Goal: Information Seeking & Learning: Learn about a topic

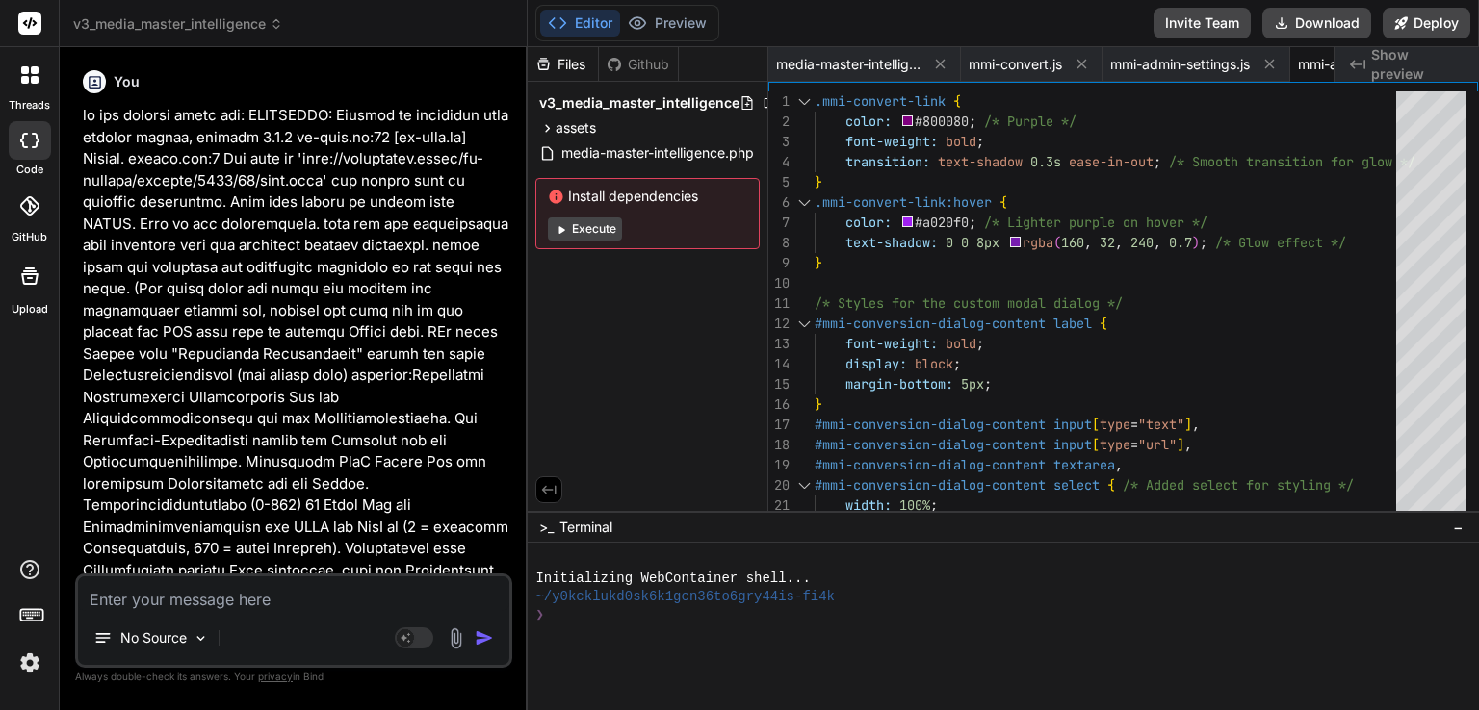
scroll to position [0, 108]
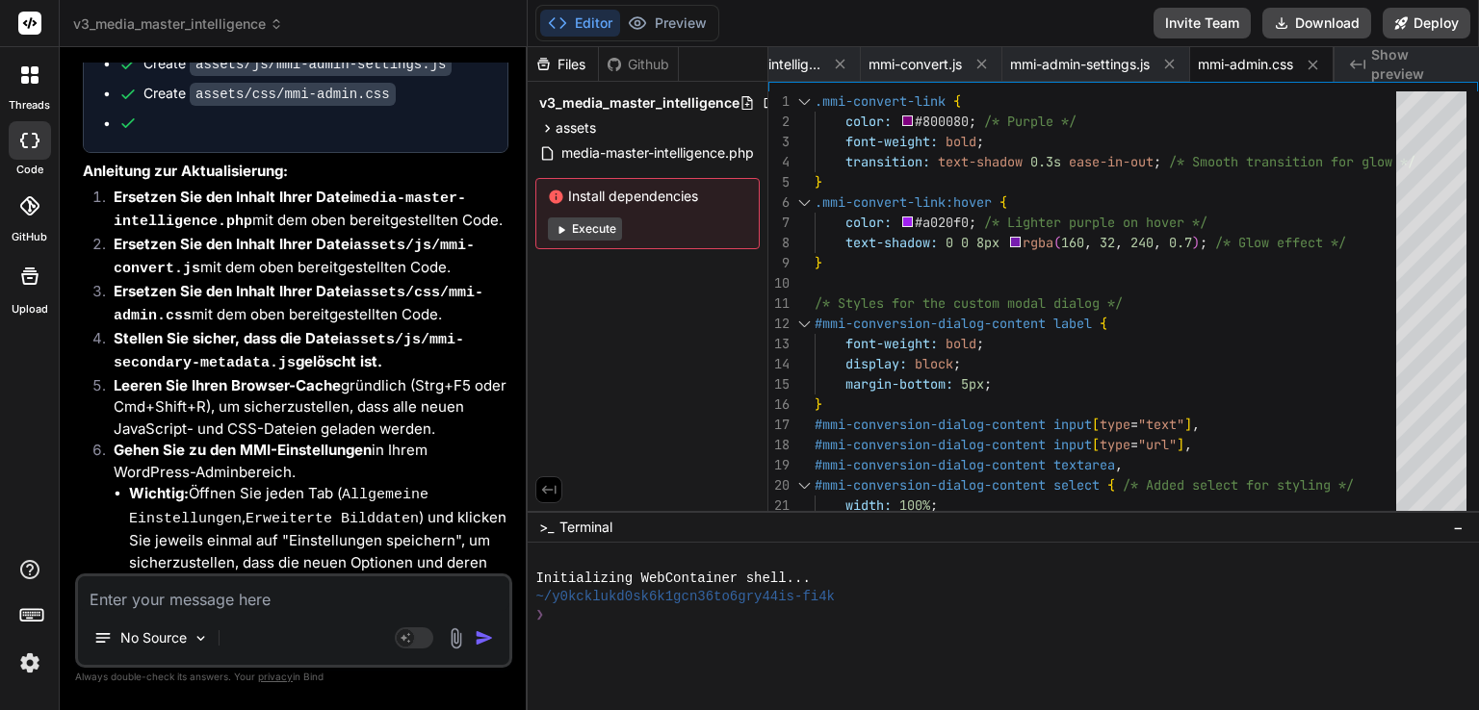
click at [271, 19] on icon at bounding box center [276, 23] width 13 height 13
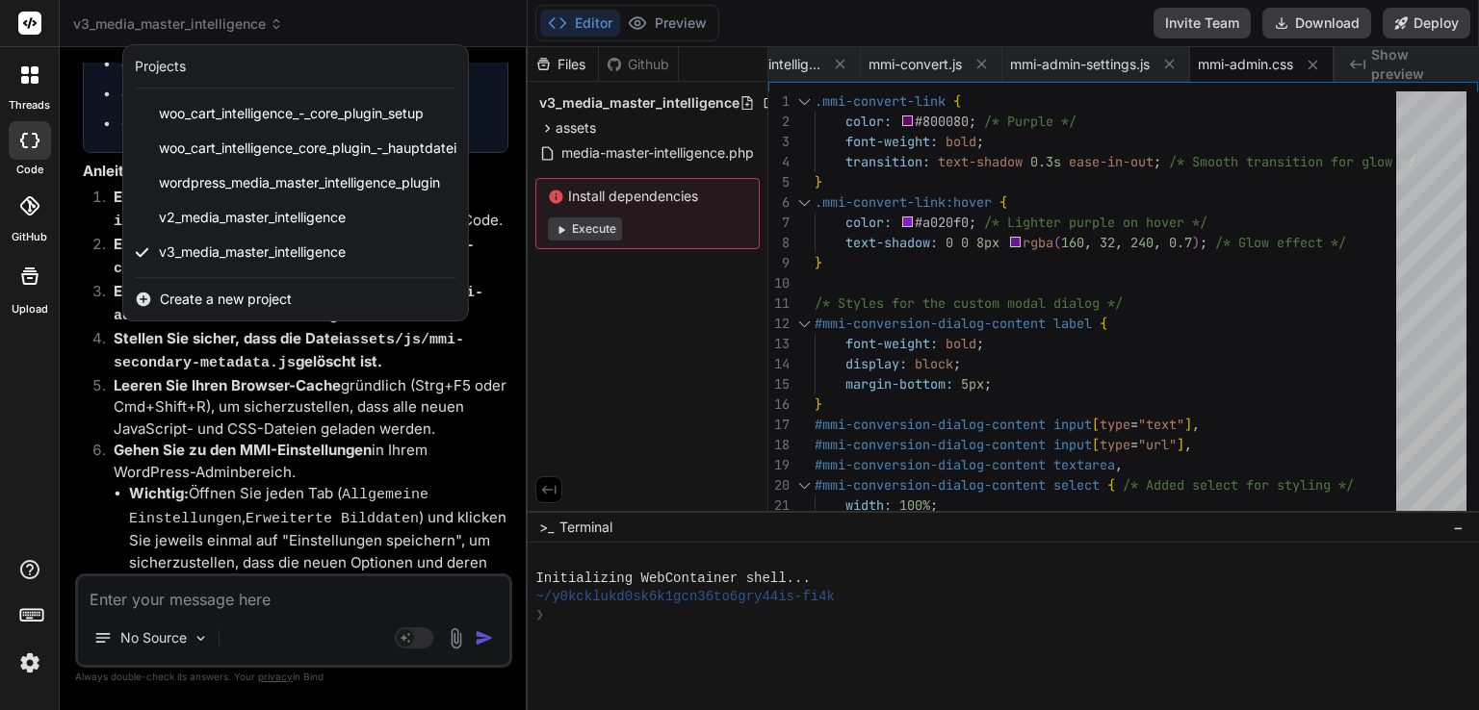
click at [271, 19] on div at bounding box center [739, 355] width 1479 height 710
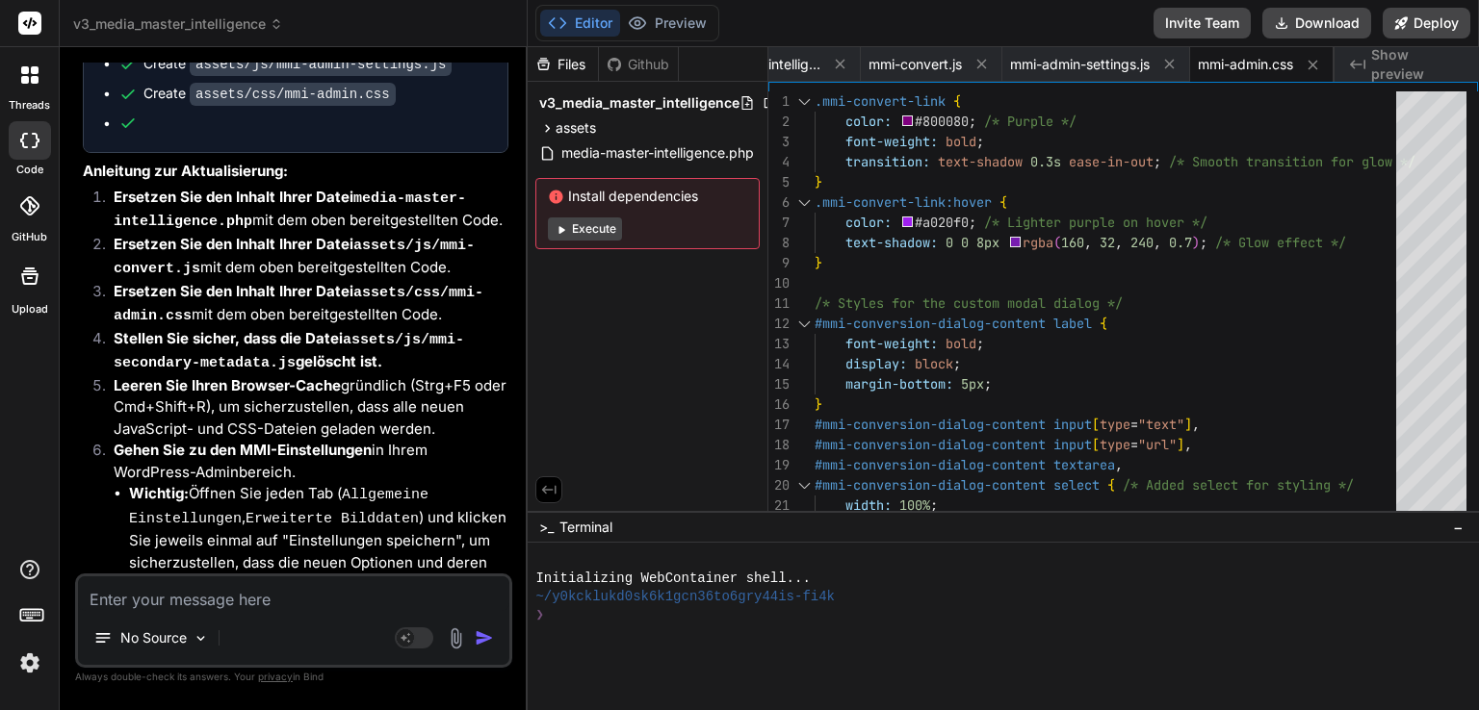
click at [39, 137] on icon at bounding box center [29, 140] width 19 height 15
click at [1428, 27] on button "Deploy" at bounding box center [1426, 23] width 88 height 31
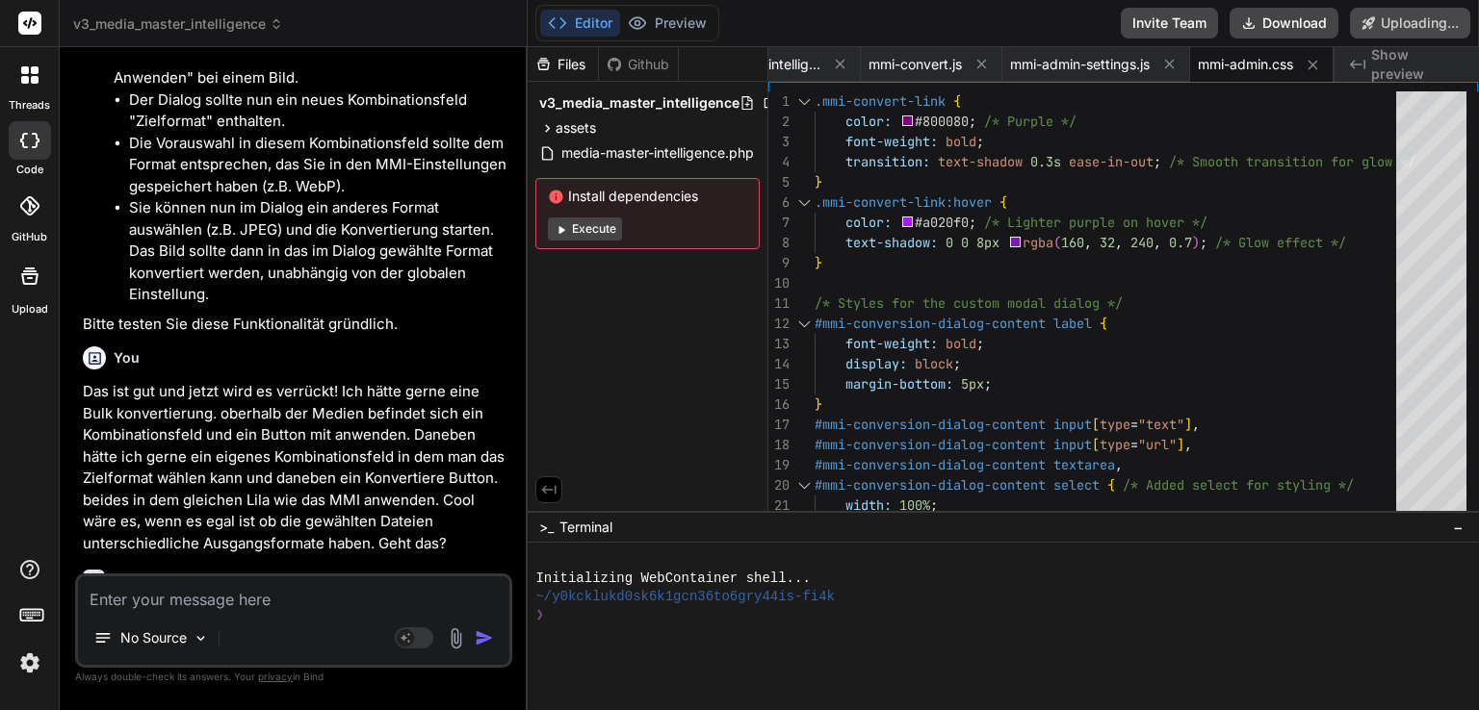
scroll to position [16612, 0]
type textarea "x"
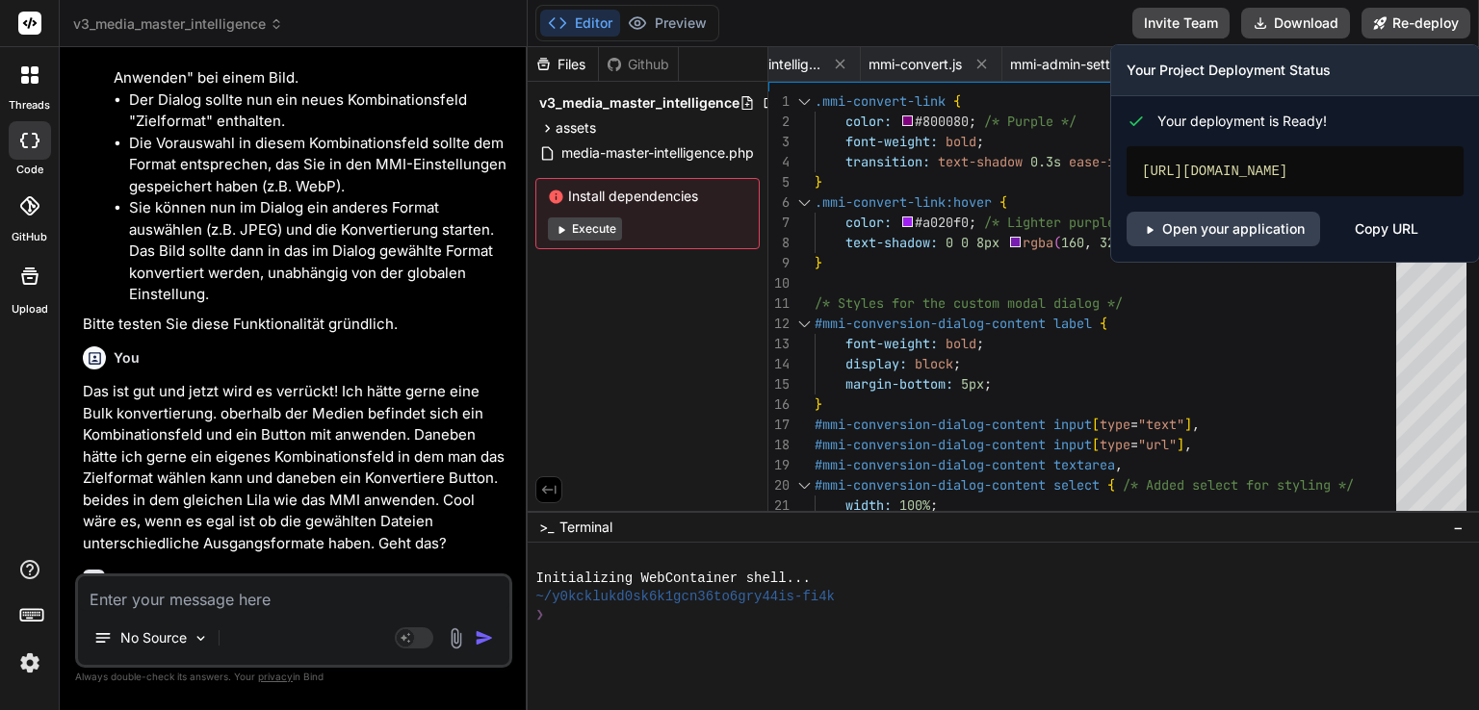
drag, startPoint x: 1248, startPoint y: 193, endPoint x: 1137, endPoint y: 176, distance: 112.1
click at [1137, 176] on div "[URL][DOMAIN_NAME]" at bounding box center [1294, 171] width 337 height 50
copy div "[URL][DOMAIN_NAME]"
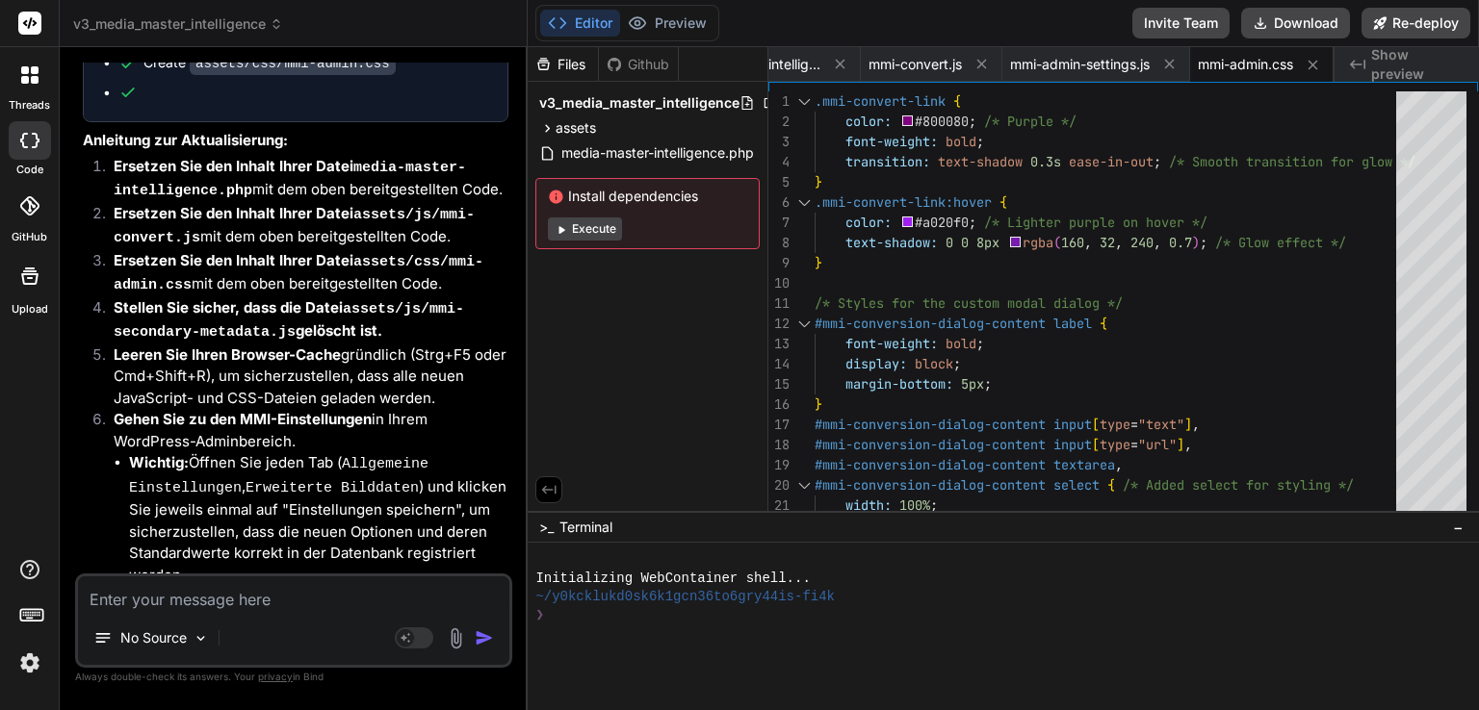
scroll to position [18537, 0]
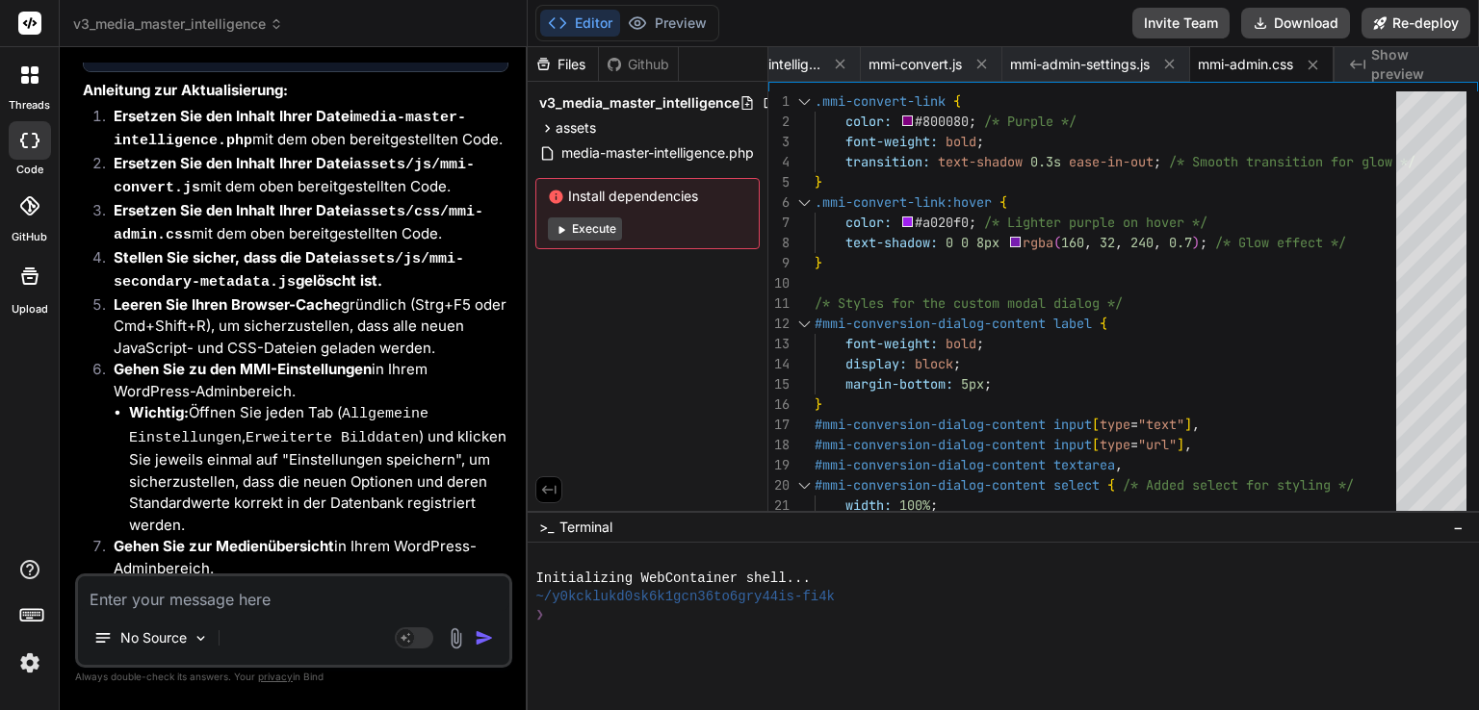
click at [251, 597] on textarea at bounding box center [293, 594] width 431 height 35
type textarea "g"
type textarea "x"
type textarea "gu"
type textarea "x"
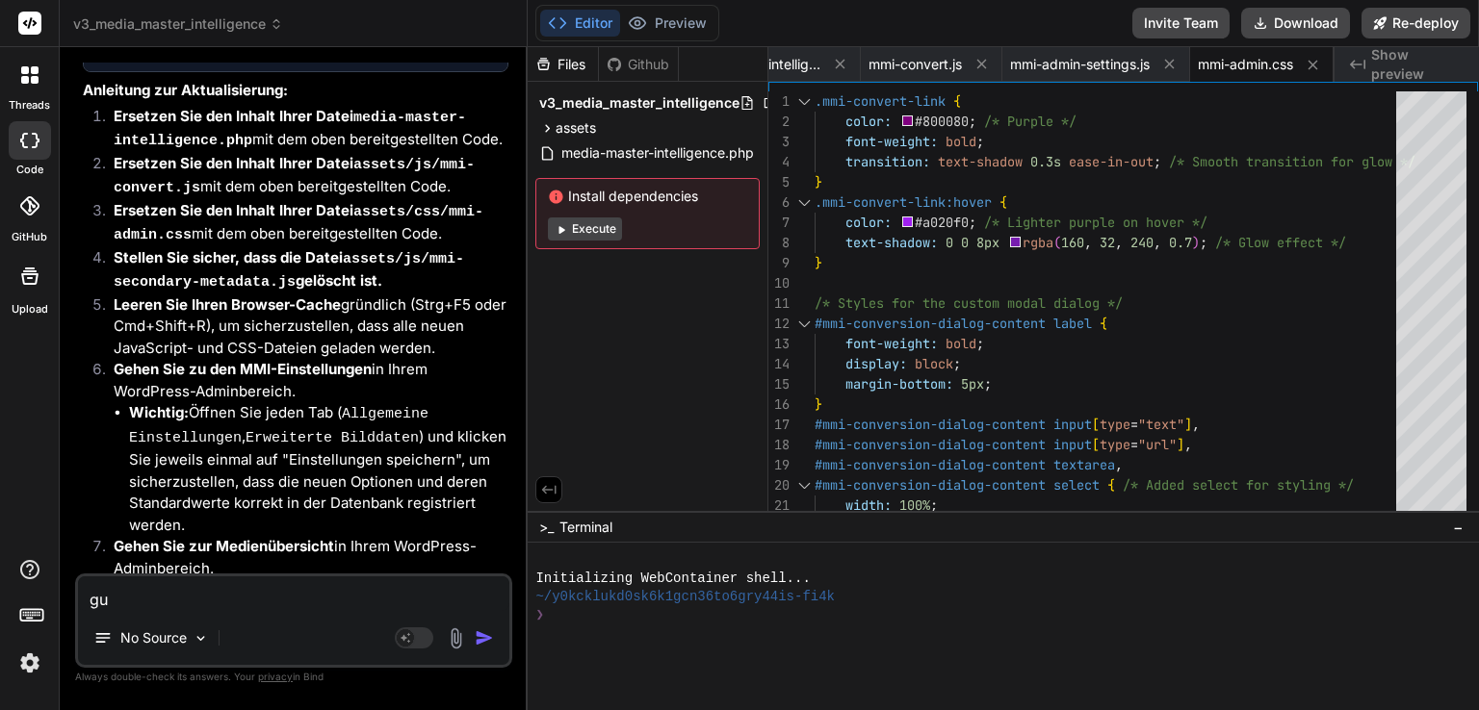
type textarea "gut"
type textarea "x"
type textarea "gut."
type textarea "x"
type textarea "gut."
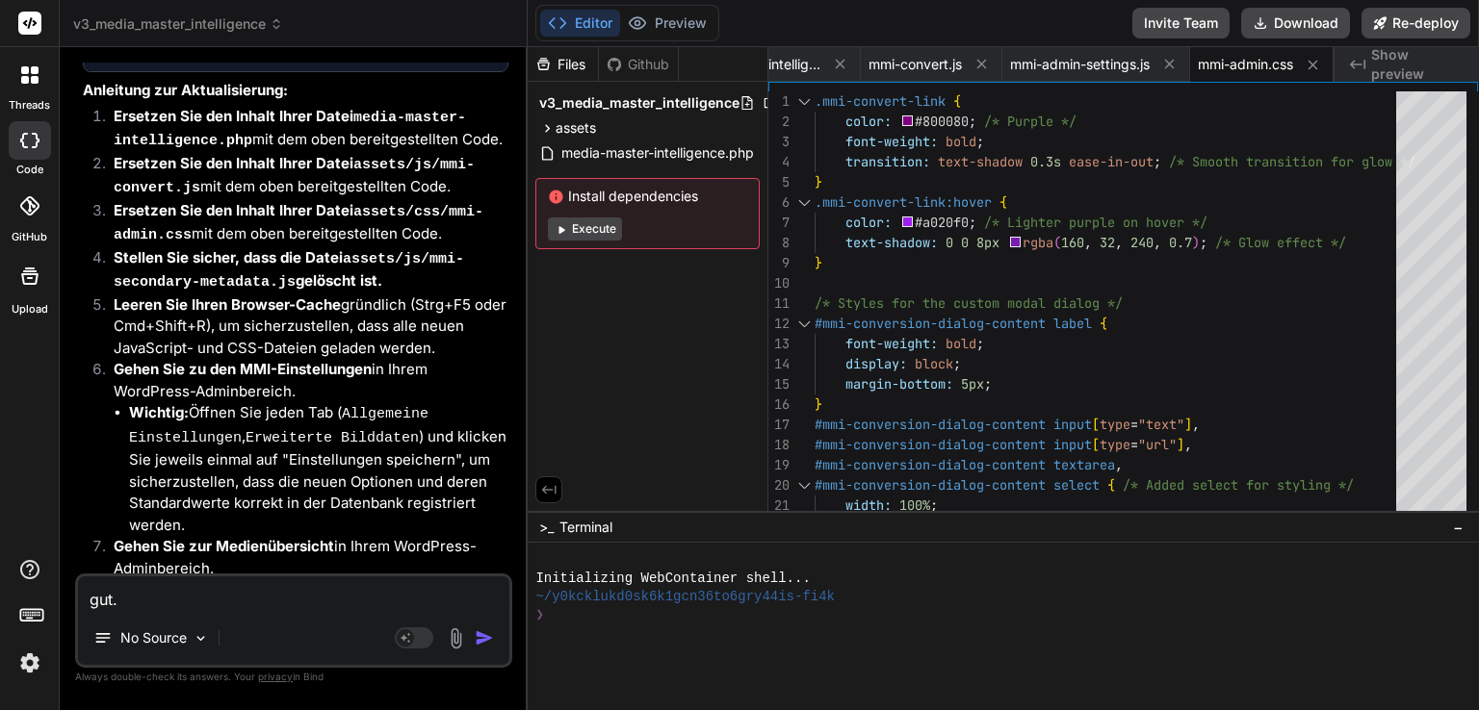
type textarea "x"
type textarea "gut. j"
type textarea "x"
type textarea "gut. je"
type textarea "x"
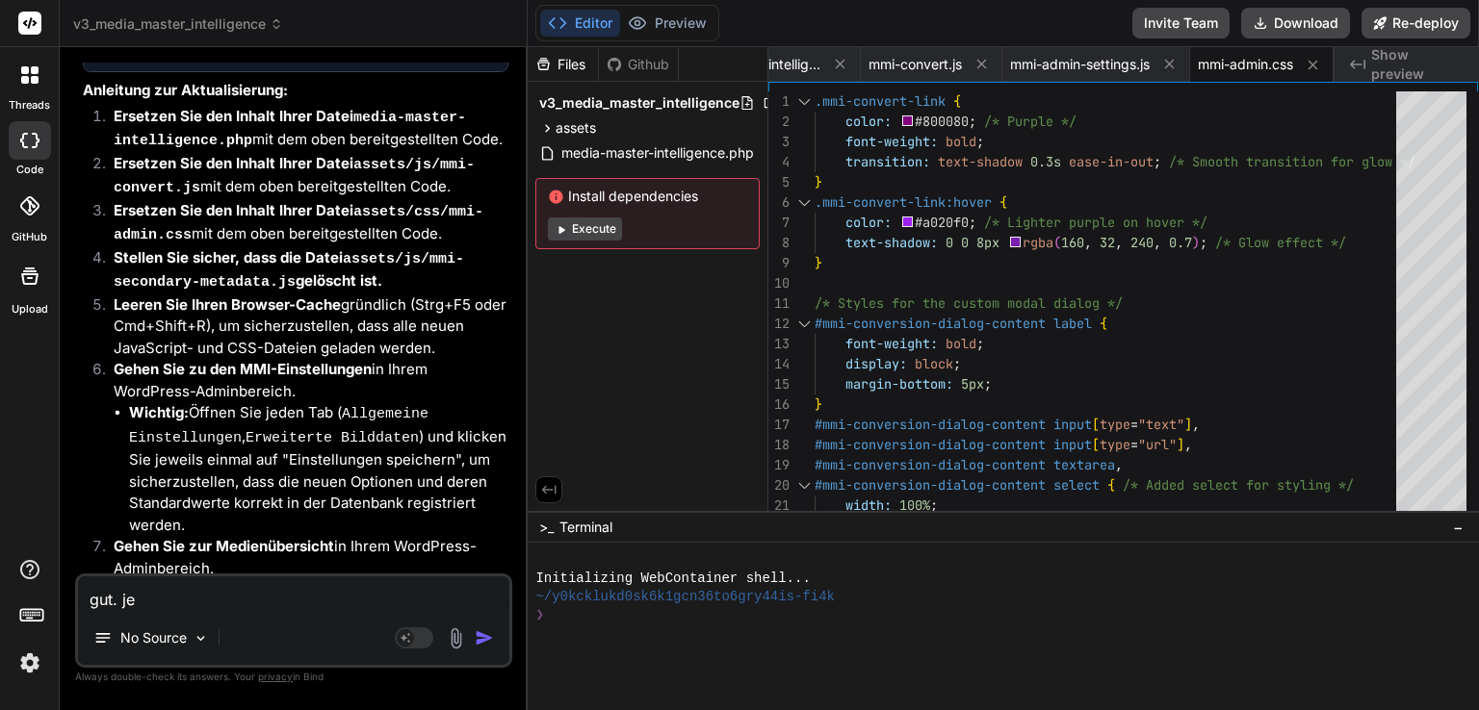
type textarea "gut. jet"
type textarea "x"
type textarea "gut. jetz"
type textarea "x"
type textarea "gut. jetzt"
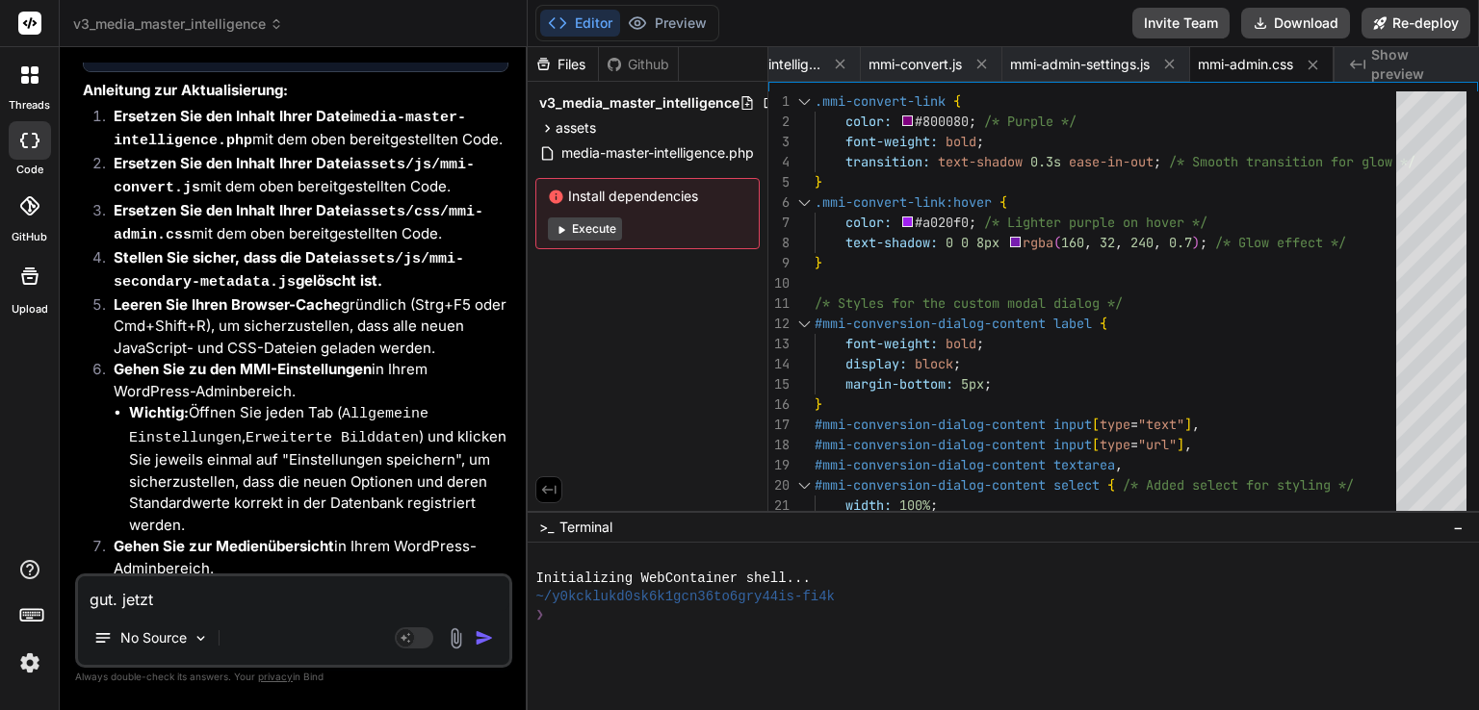
type textarea "x"
type textarea "gut. jetzt"
type textarea "x"
type textarea "gut. jetzt h"
type textarea "x"
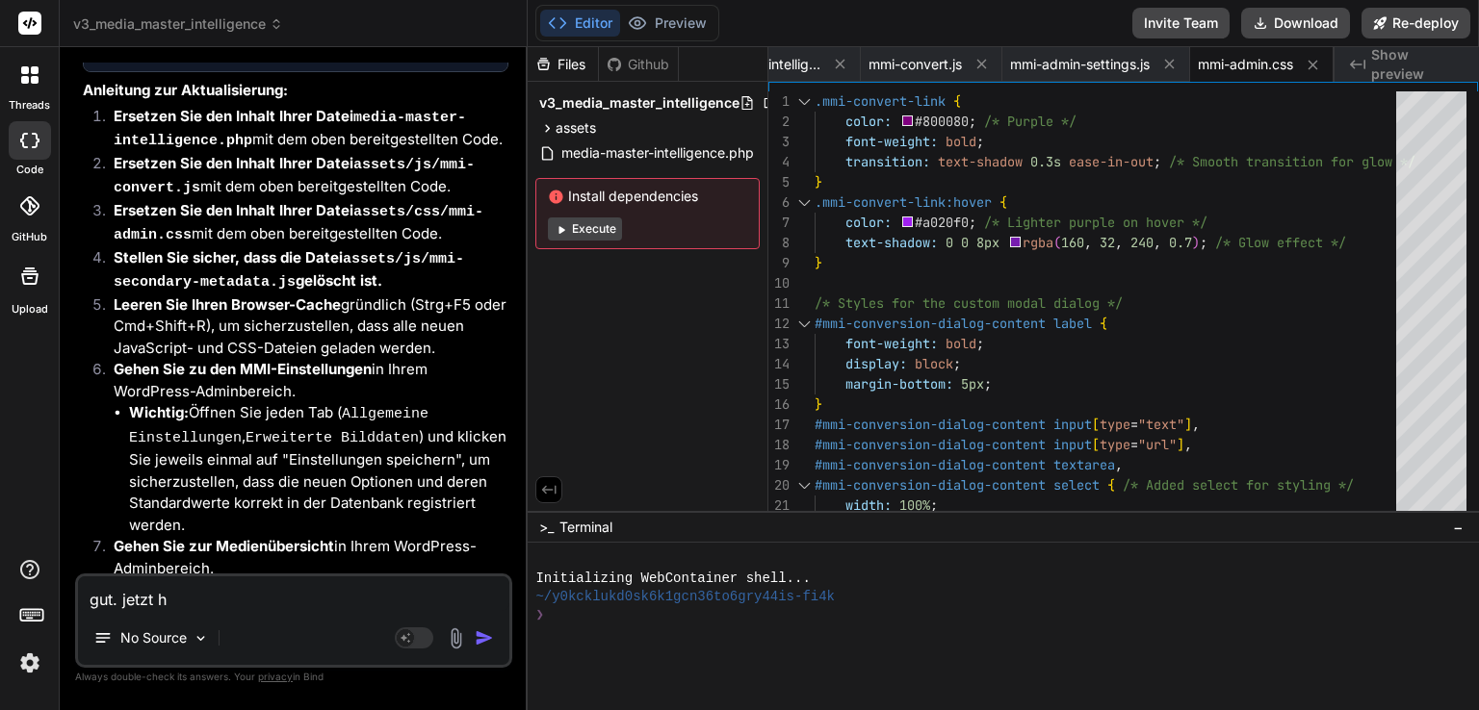
type textarea "gut. jetzt hä"
type textarea "x"
type textarea "gut. jetzt hät"
type textarea "x"
type textarea "gut. jetzt hätt"
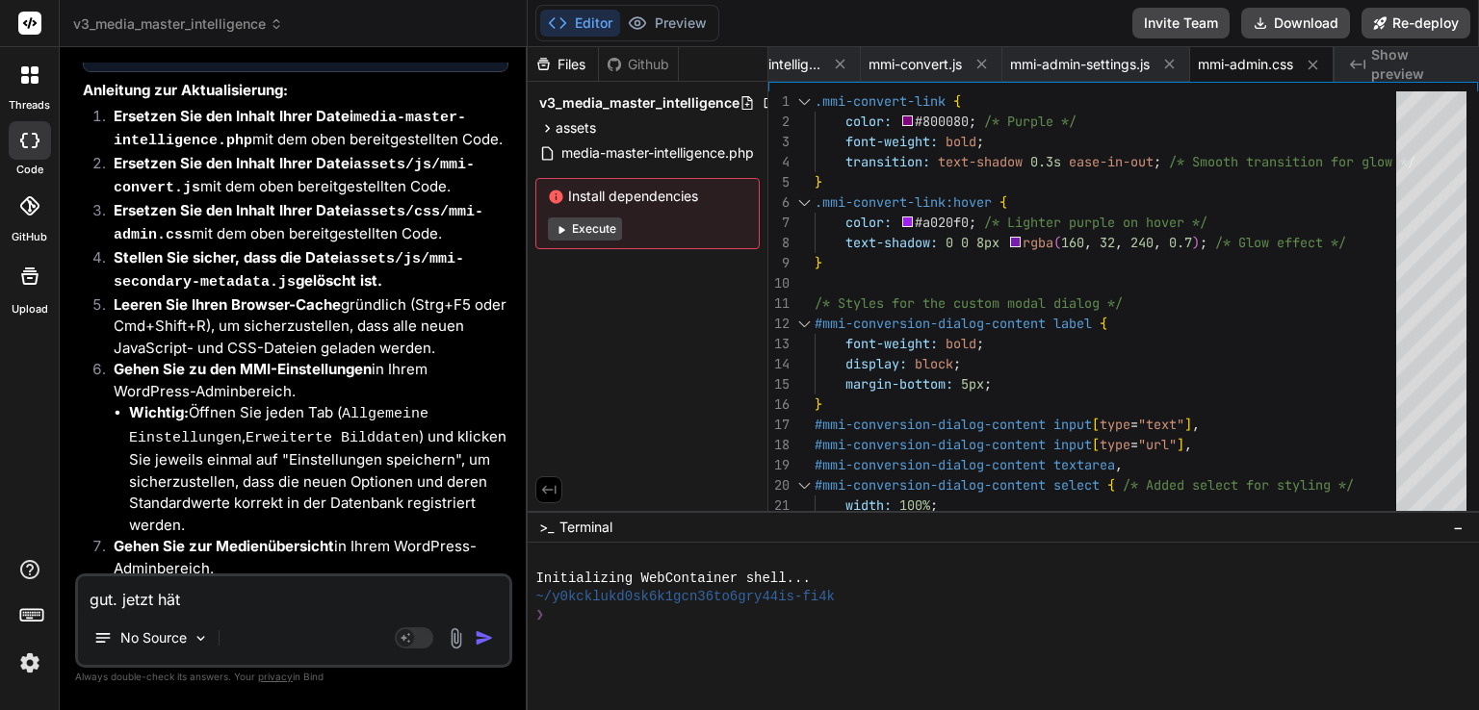
type textarea "x"
type textarea "gut. jetzt hätte"
type textarea "x"
type textarea "gut. jetzt hätte"
type textarea "x"
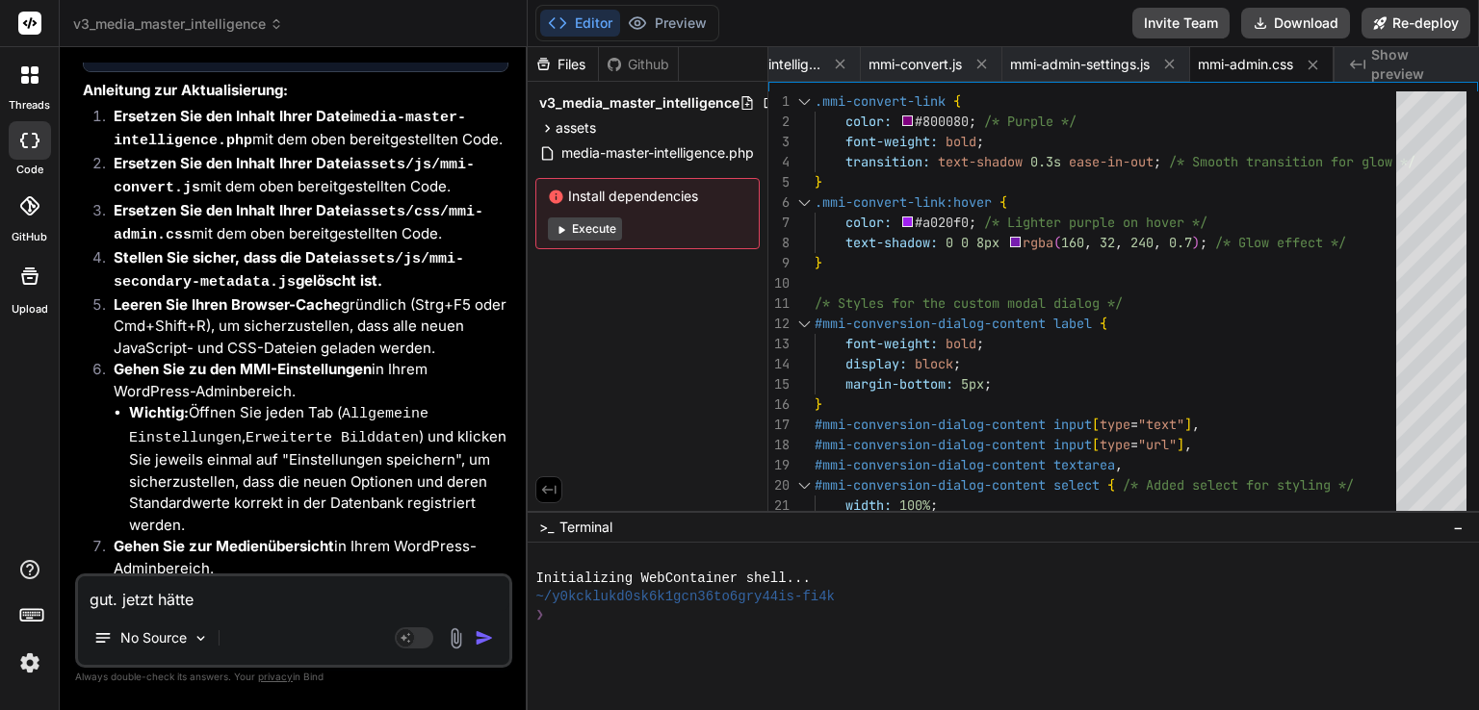
type textarea "gut. jetzt hätte i"
type textarea "x"
type textarea "gut. jetzt hätte ic"
type textarea "x"
type textarea "gut. jetzt hätte ich"
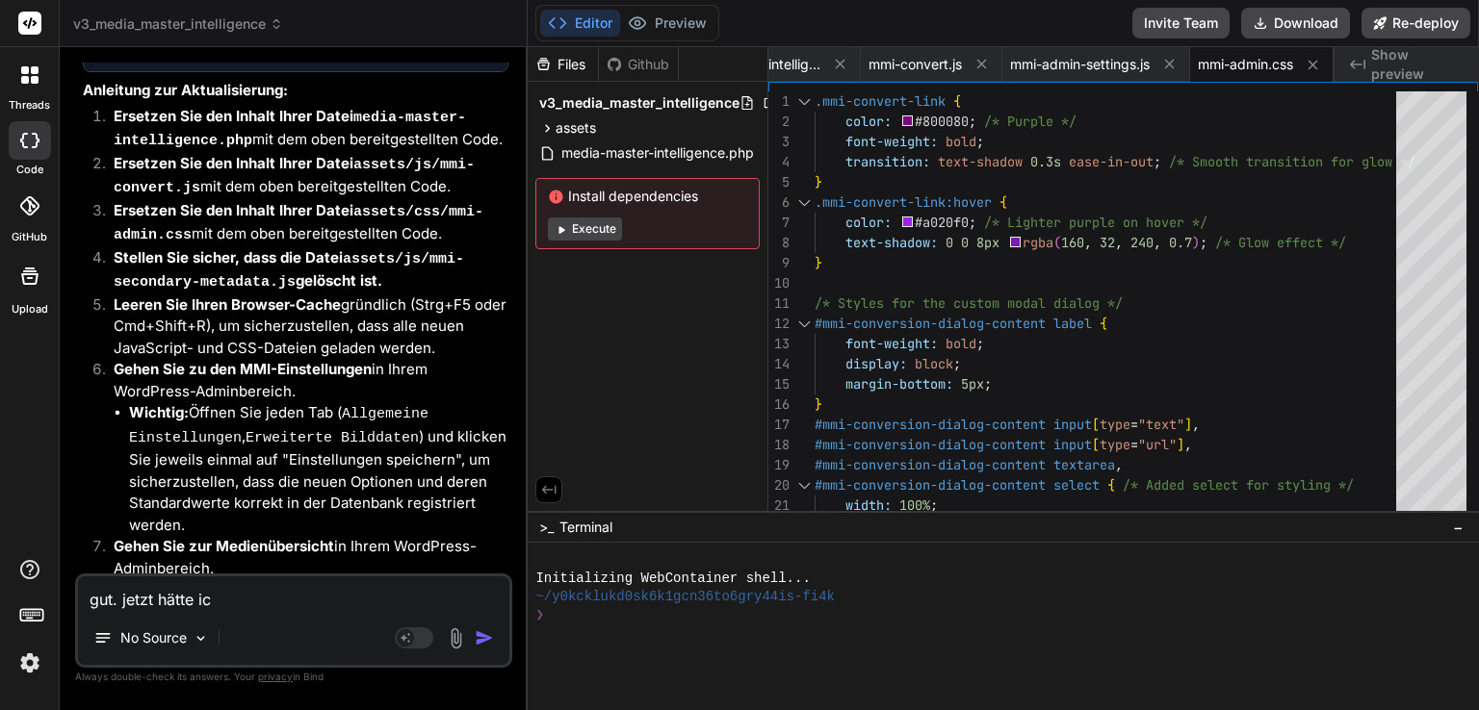
type textarea "x"
type textarea "gut. jetzt hätte ich"
type textarea "x"
type textarea "gut. jetzt hätte ich g"
type textarea "x"
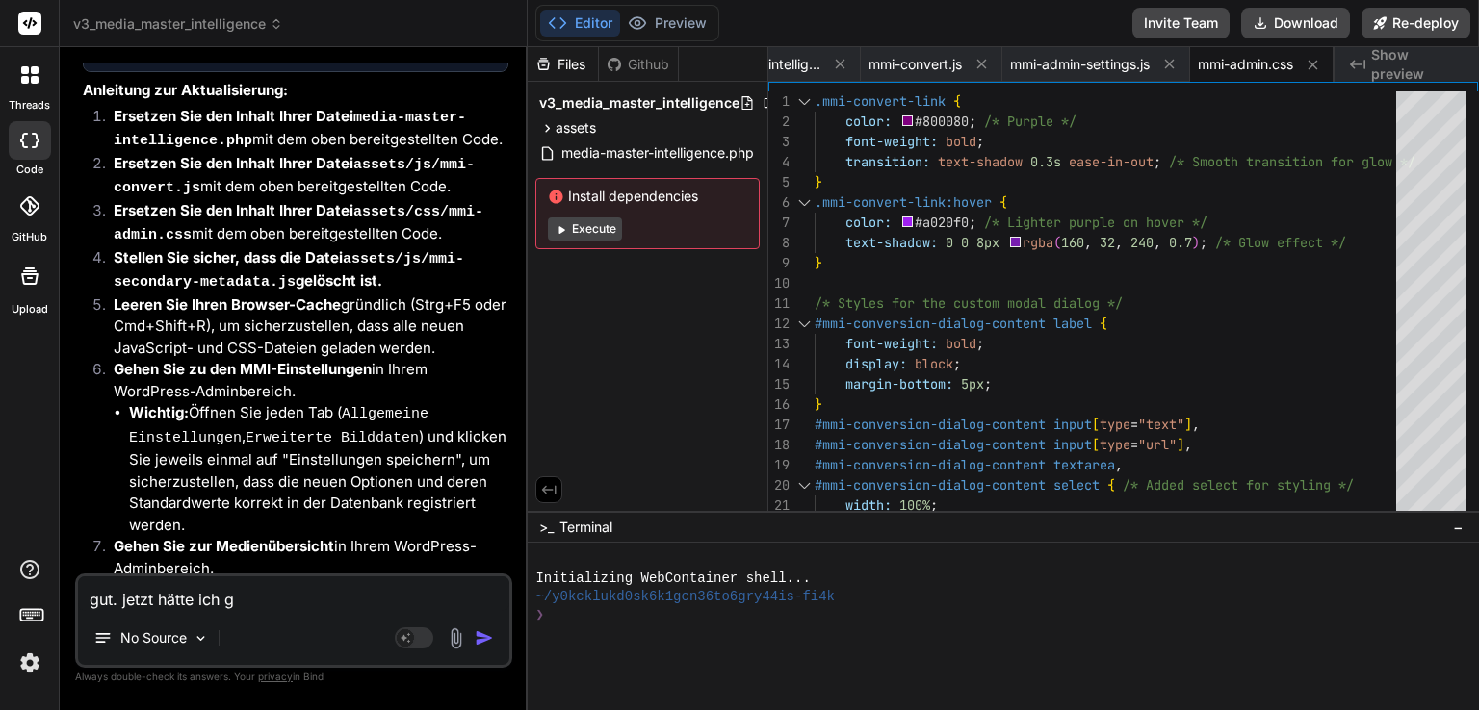
type textarea "gut. jetzt hätte ich ge"
type textarea "x"
type textarea "gut. jetzt hätte ich ger"
type textarea "x"
type textarea "gut. jetzt hätte ich gern"
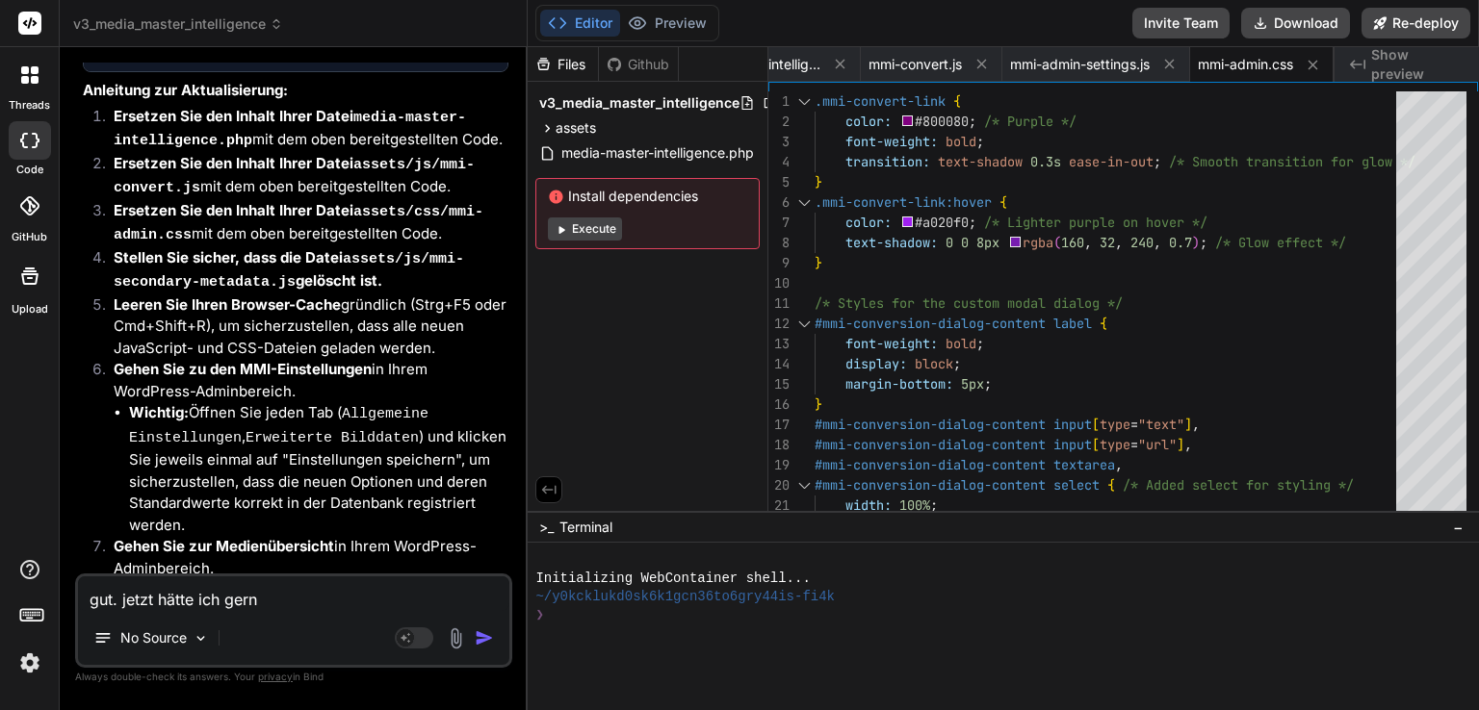
type textarea "x"
type textarea "gut. jetzt hätte ich gerne"
type textarea "x"
type textarea "gut. jetzt hätte ich gerne"
type textarea "x"
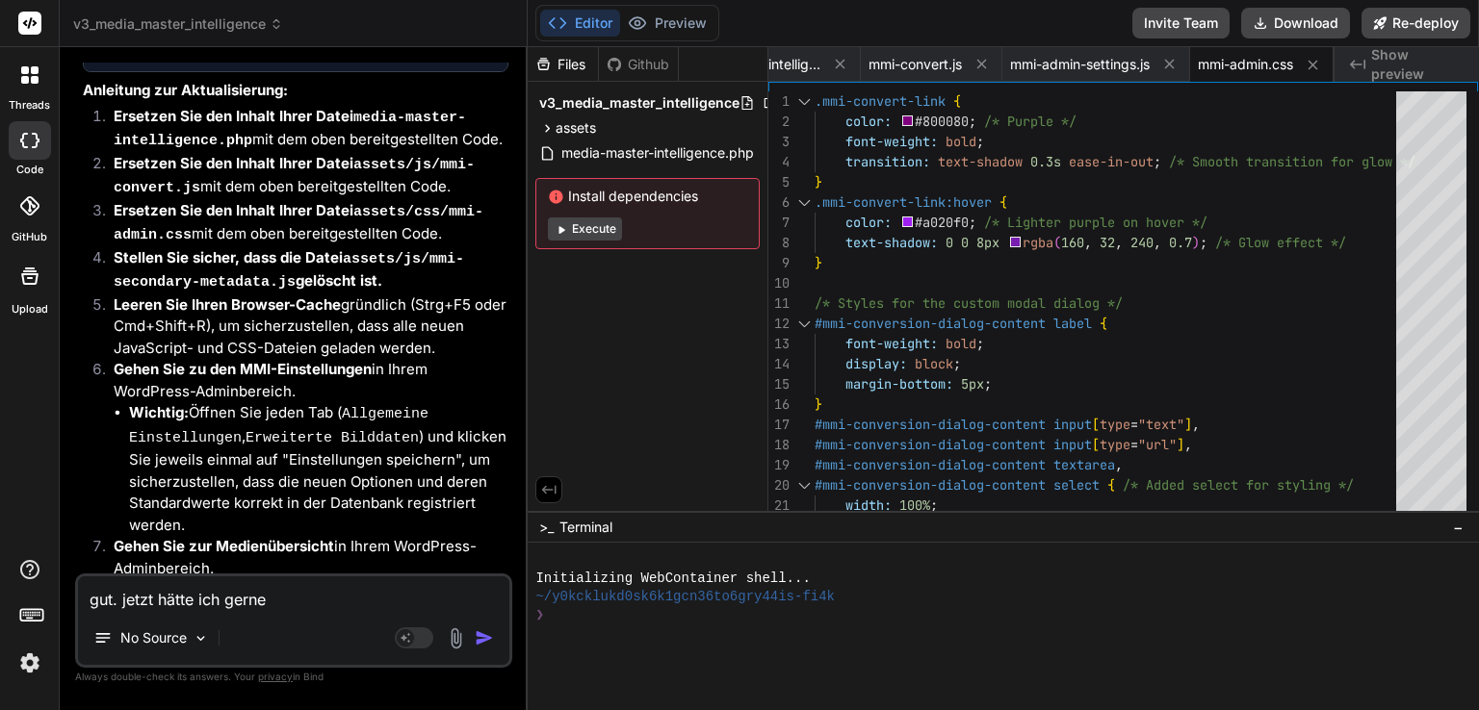
type textarea "gut. jetzt hätte ich gerne d"
type textarea "x"
type textarea "gut. jetzt hätte ich gerne di"
type textarea "x"
type textarea "gut. jetzt hätte ich gerne die"
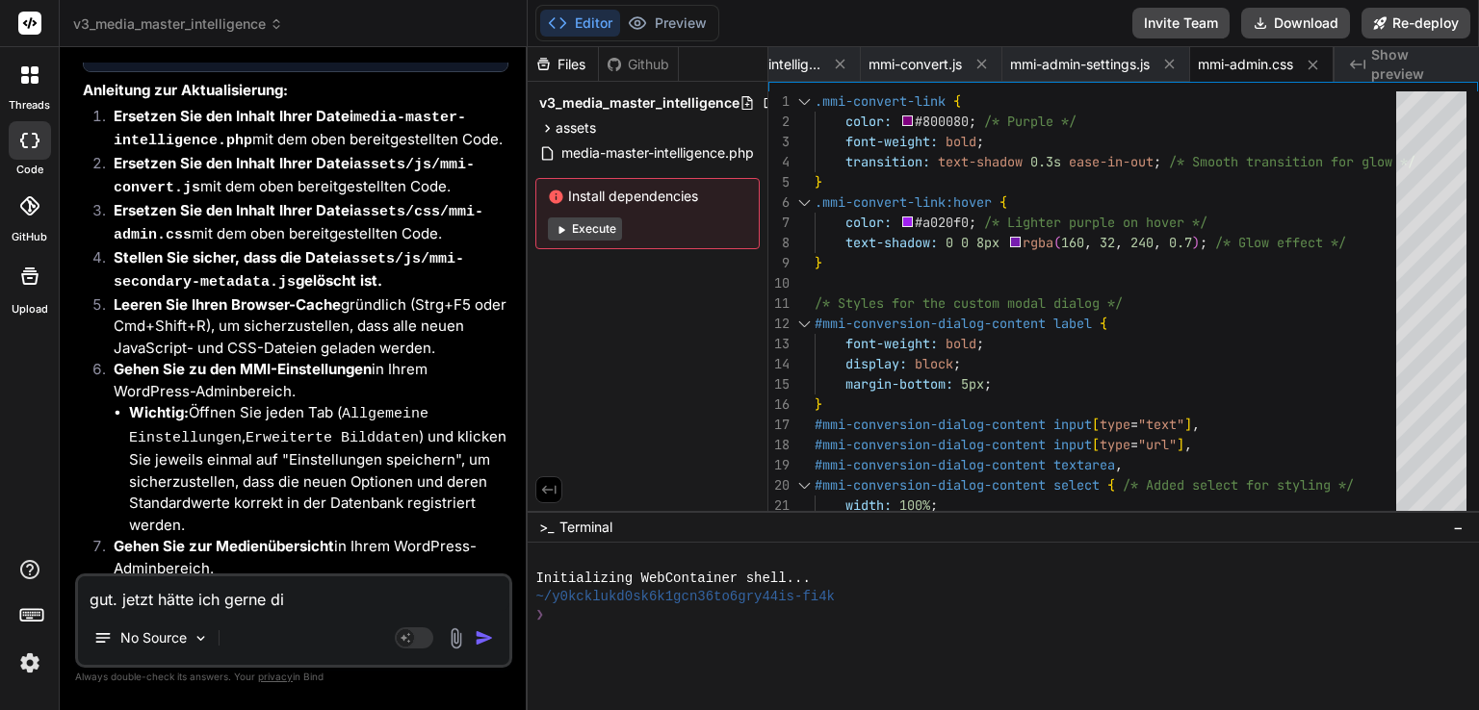
type textarea "x"
type textarea "gut. jetzt hätte ich gerne die"
type textarea "x"
type textarea "gut. jetzt hätte ich gerne die u"
type textarea "x"
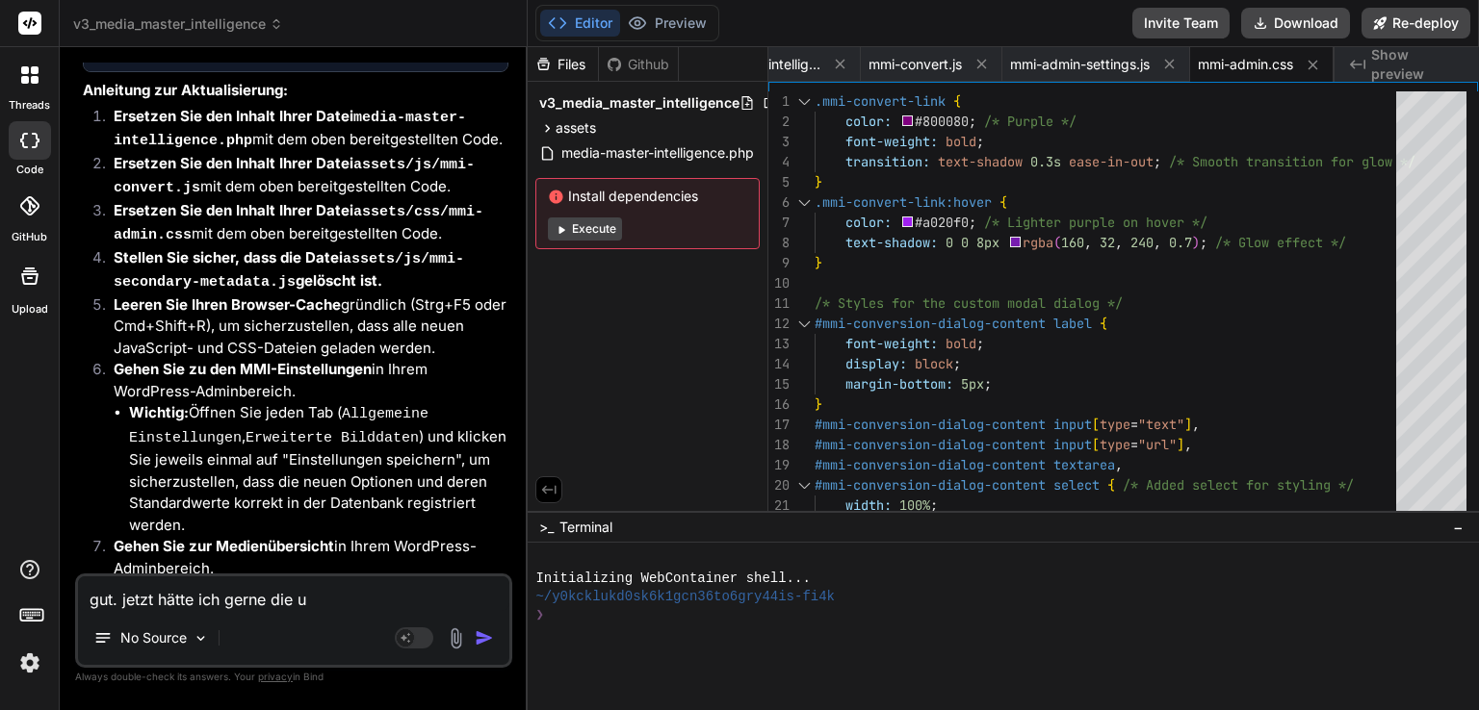
type textarea "gut. jetzt hätte ich gerne die un"
type textarea "x"
type textarea "gut. jetzt hätte ich gerne die uni"
type textarea "x"
type textarea "gut. jetzt hätte ich gerne die unin"
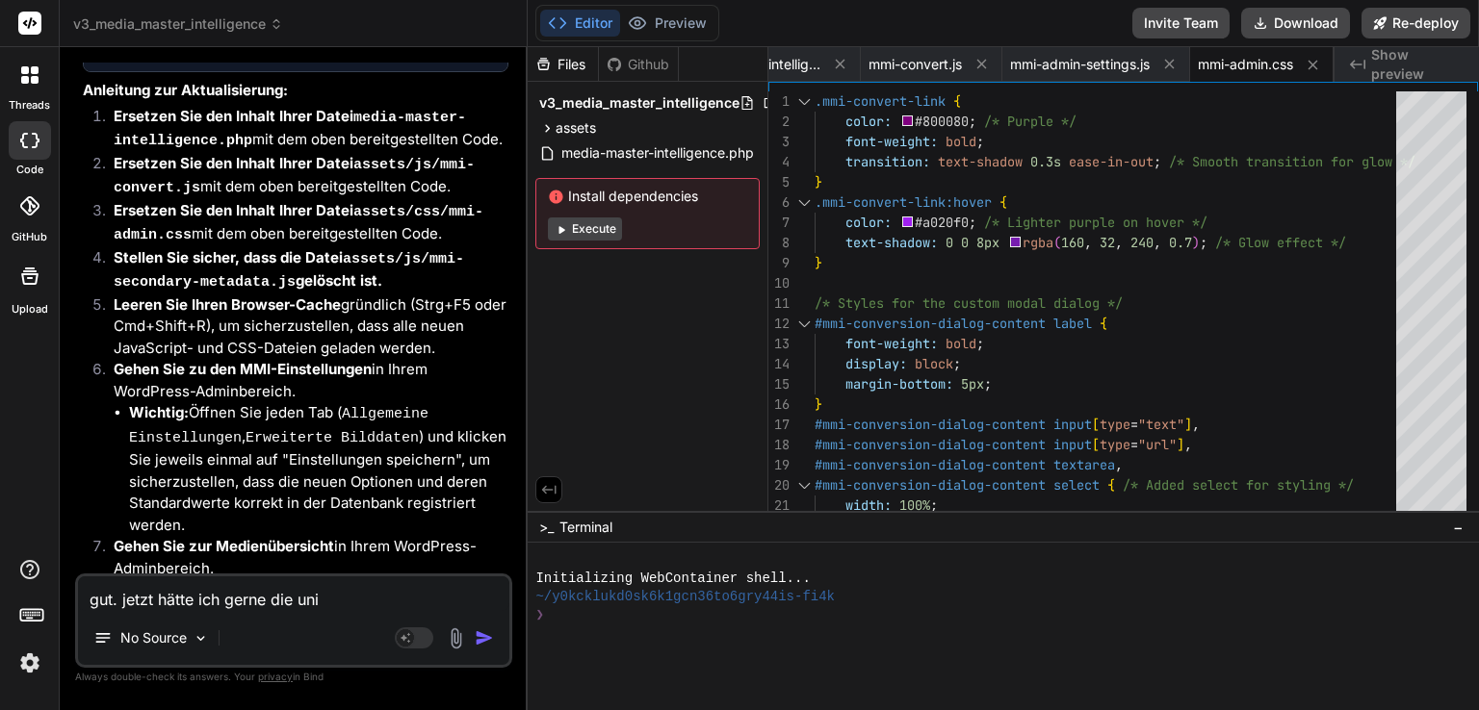
type textarea "x"
type textarea "gut. jetzt hätte ich gerne die unins"
type textarea "x"
type textarea "gut. jetzt hätte ich gerne die uninst"
type textarea "x"
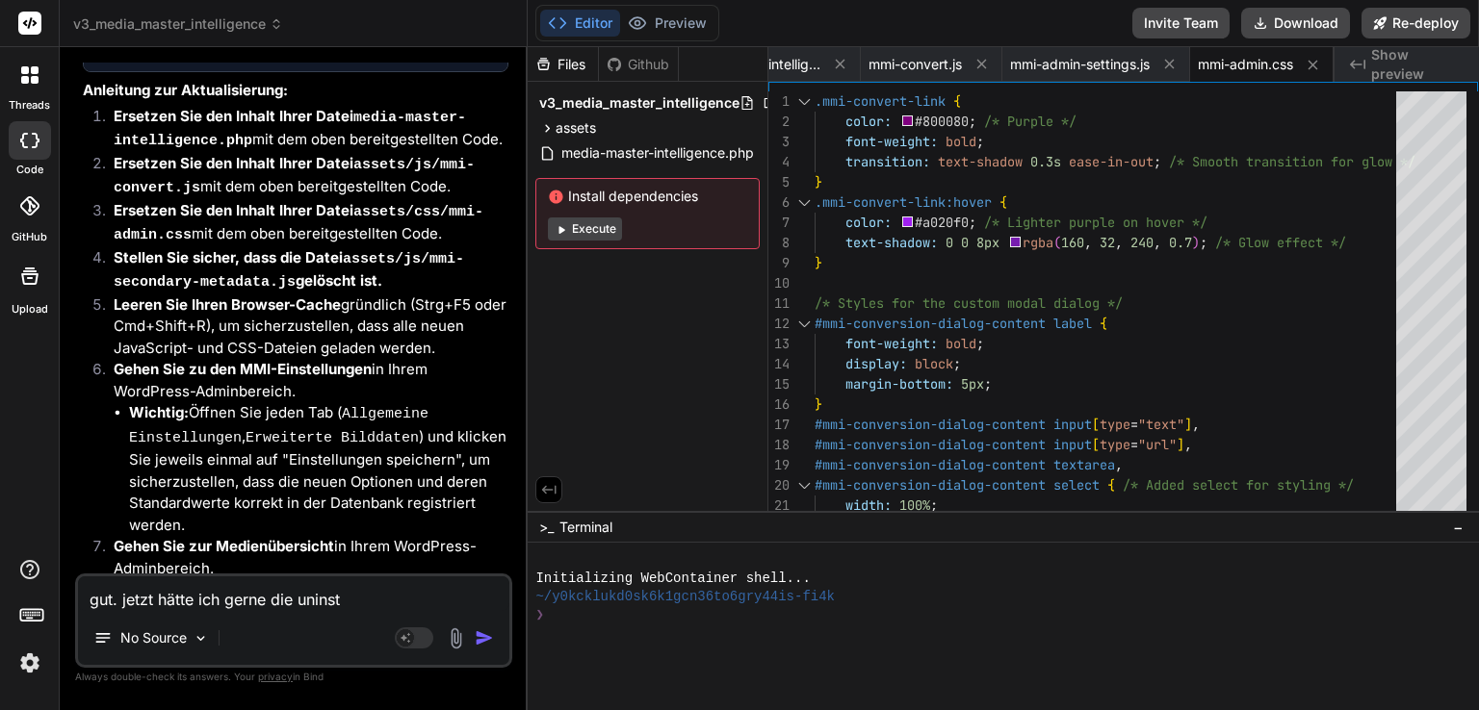
type textarea "gut. jetzt hätte ich gerne die uninsta"
type textarea "x"
type textarea "gut. jetzt hätte ich gerne die uninstal"
type textarea "x"
type textarea "gut. jetzt hätte ich gerne die uninstall"
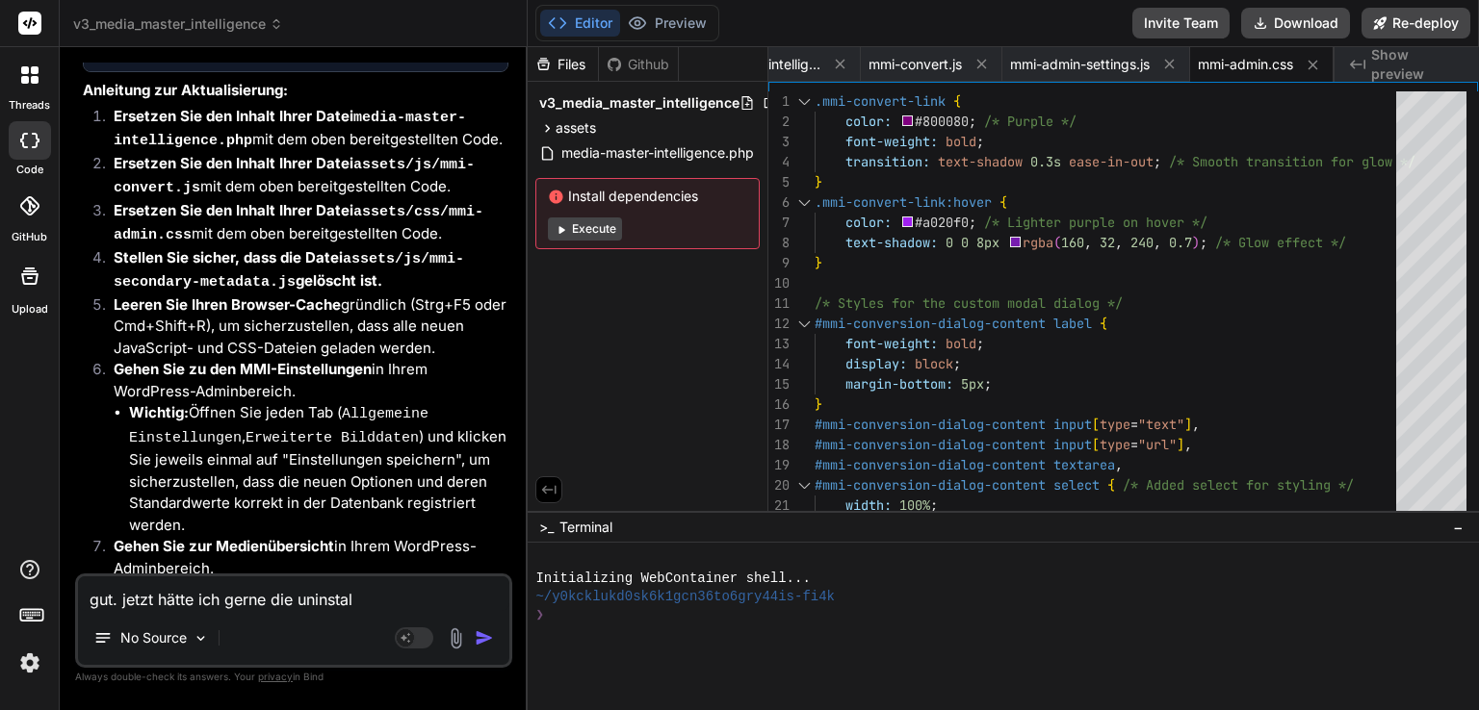
type textarea "x"
type textarea "gut. jetzt hätte ich gerne die uninstall"
type textarea "x"
type textarea "gut. jetzt hätte ich gerne die uninstall f"
type textarea "x"
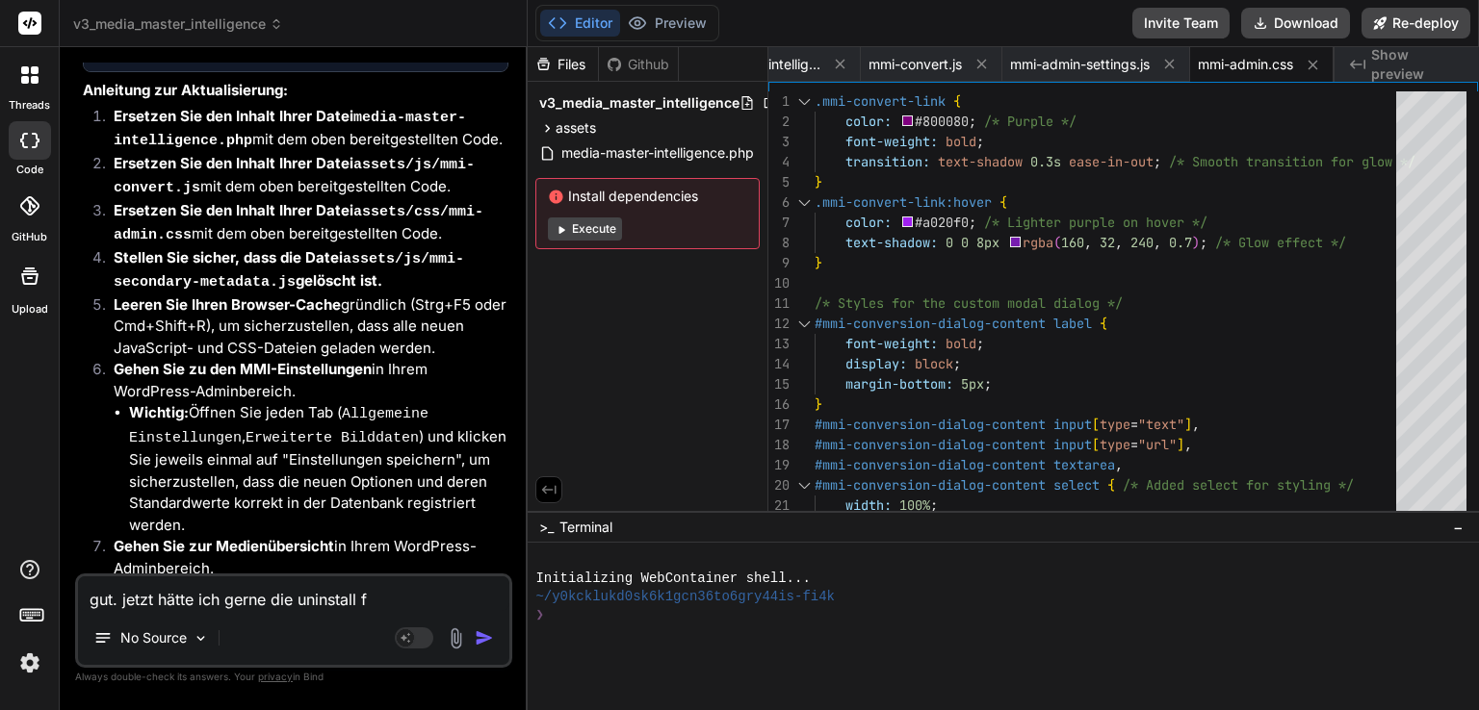
type textarea "gut. jetzt hätte ich gerne die uninstall fu"
type textarea "x"
type textarea "gut. jetzt hätte ich gerne die uninstall fun"
type textarea "x"
type textarea "gut. jetzt hätte ich gerne die uninstall funk"
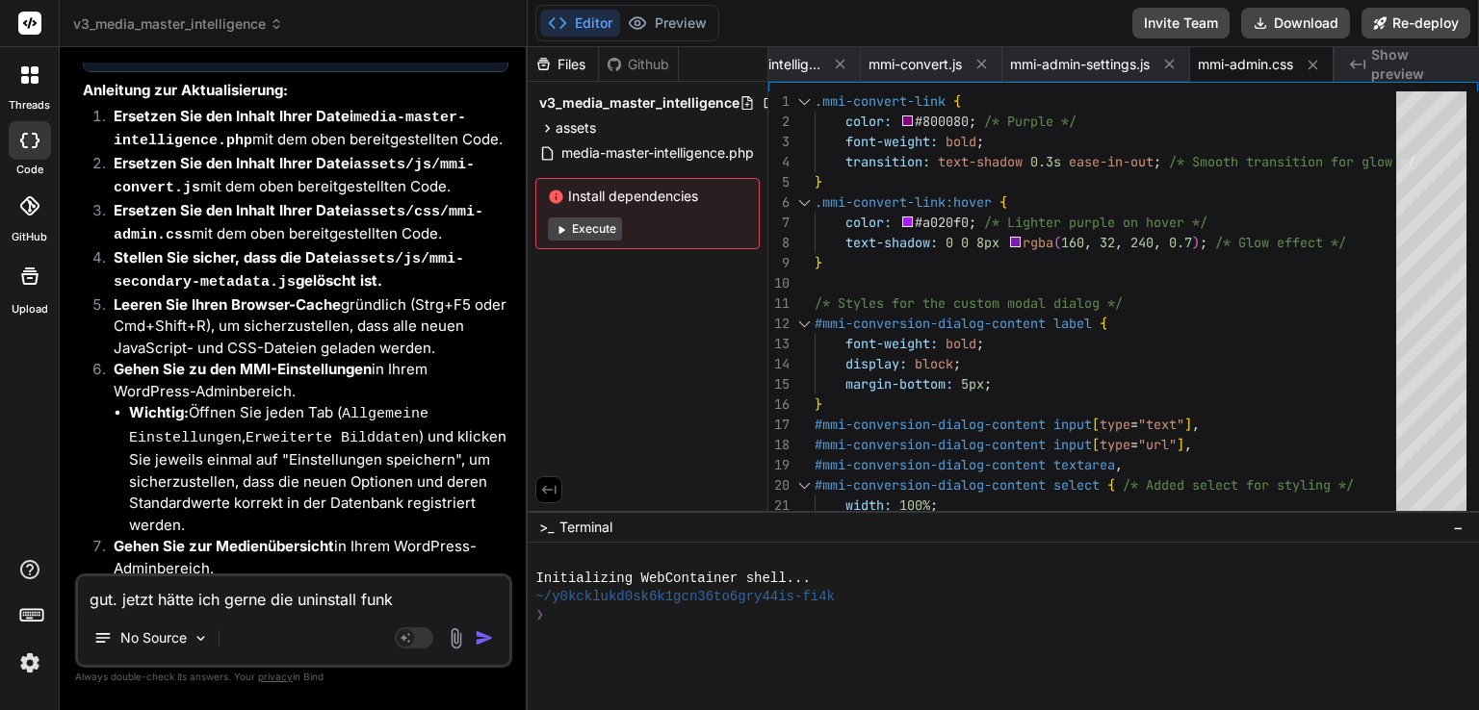
type textarea "x"
type textarea "gut. jetzt hätte ich gerne die uninstall funkt"
type textarea "x"
type textarea "gut. jetzt hätte ich gerne die uninstall funkti"
type textarea "x"
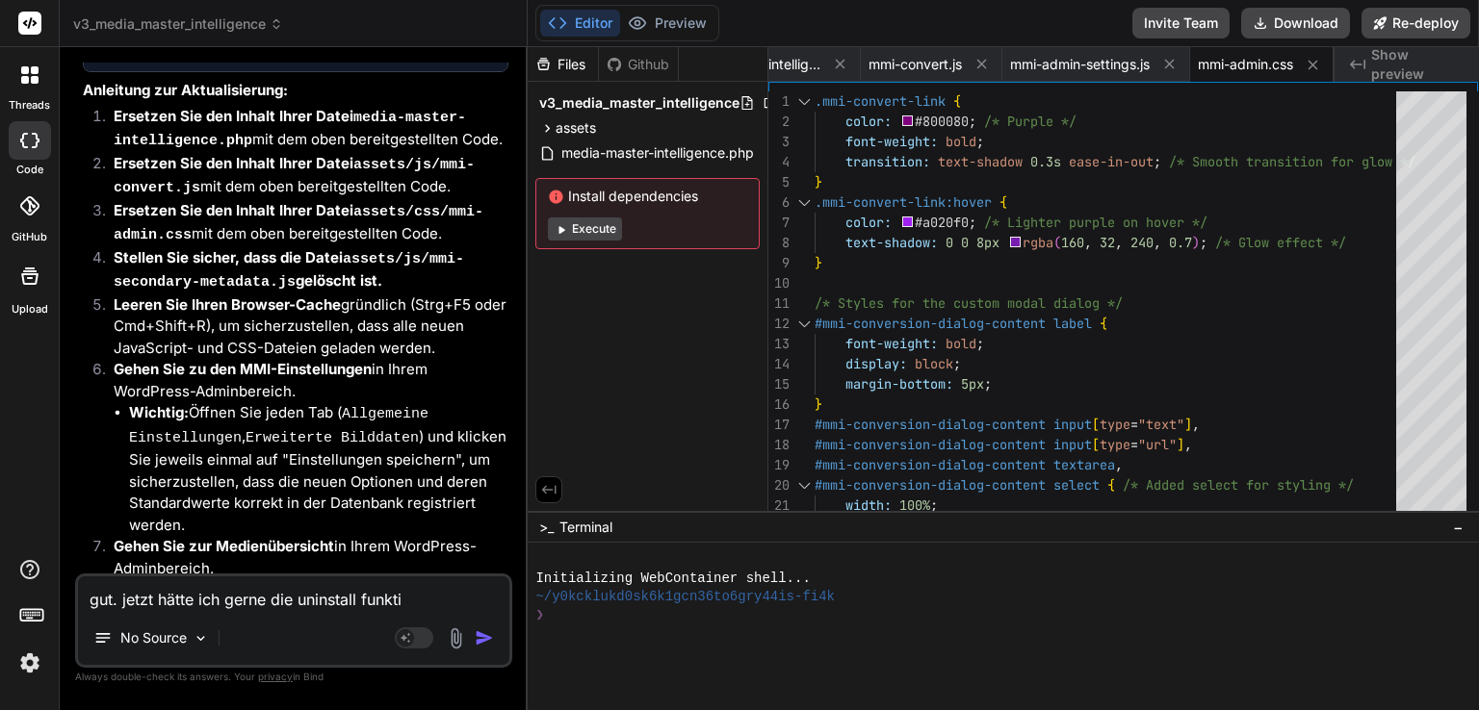
type textarea "gut. jetzt hätte ich gerne die uninstall funktio"
type textarea "x"
type textarea "gut. jetzt hätte ich gerne die uninstall funktion"
type textarea "x"
type textarea "gut. jetzt hätte ich gerne die uninstall funktion"
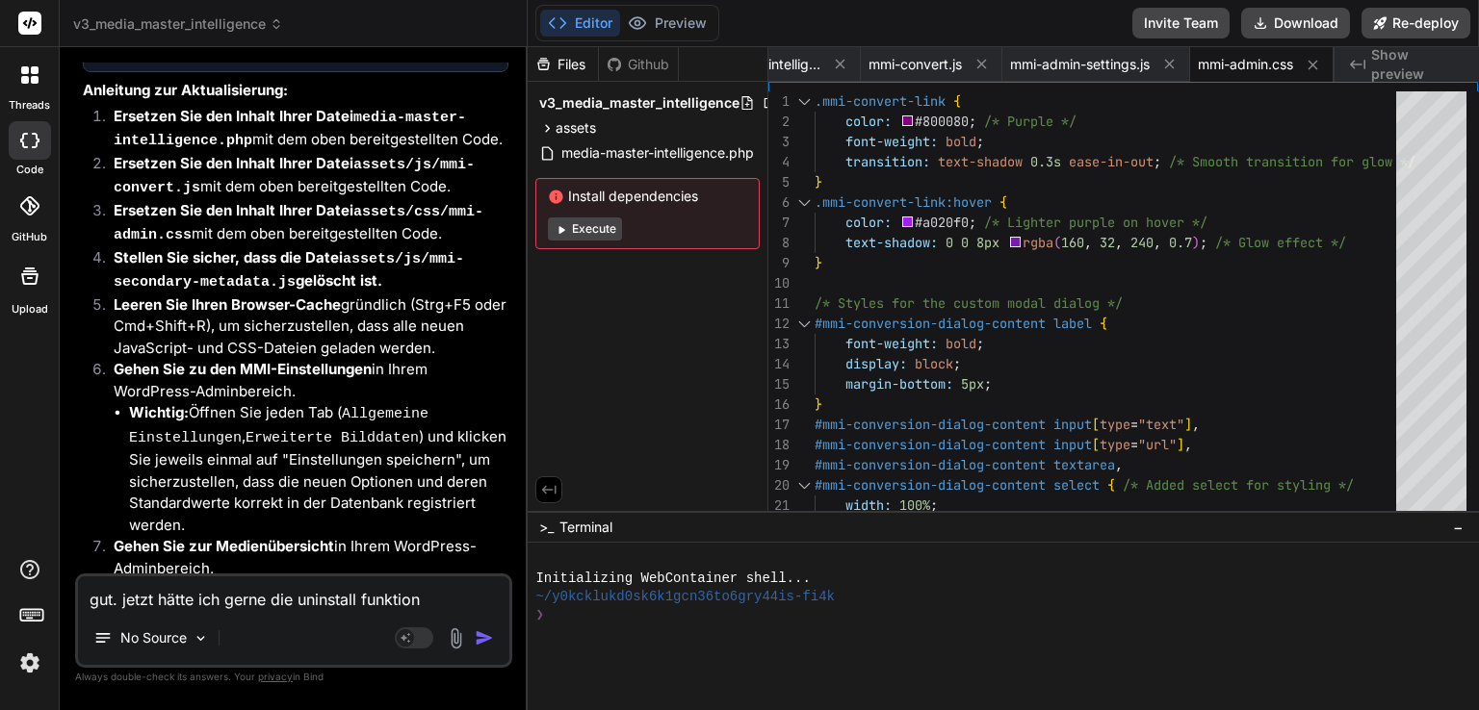
type textarea "x"
type textarea "gut. jetzt hätte ich gerne die uninstall funktion w"
type textarea "x"
type textarea "gut. jetzt hätte ich gerne die uninstall funktion wi"
type textarea "x"
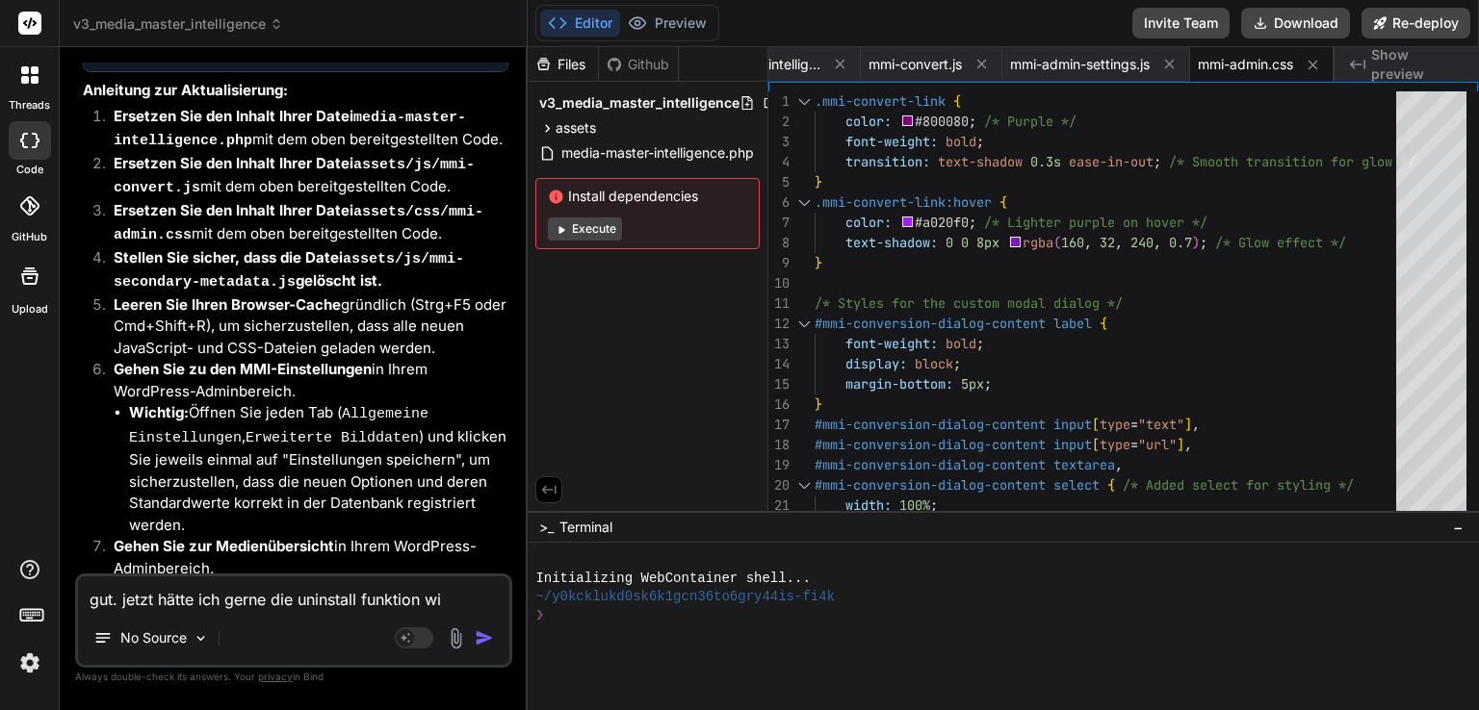
type textarea "gut. jetzt hätte ich gerne die uninstall funktion wie"
type textarea "x"
type textarea "gut. jetzt hätte ich gerne die uninstall funktion wie"
type textarea "x"
type textarea "gut. jetzt hätte ich gerne die uninstall funktion wie s"
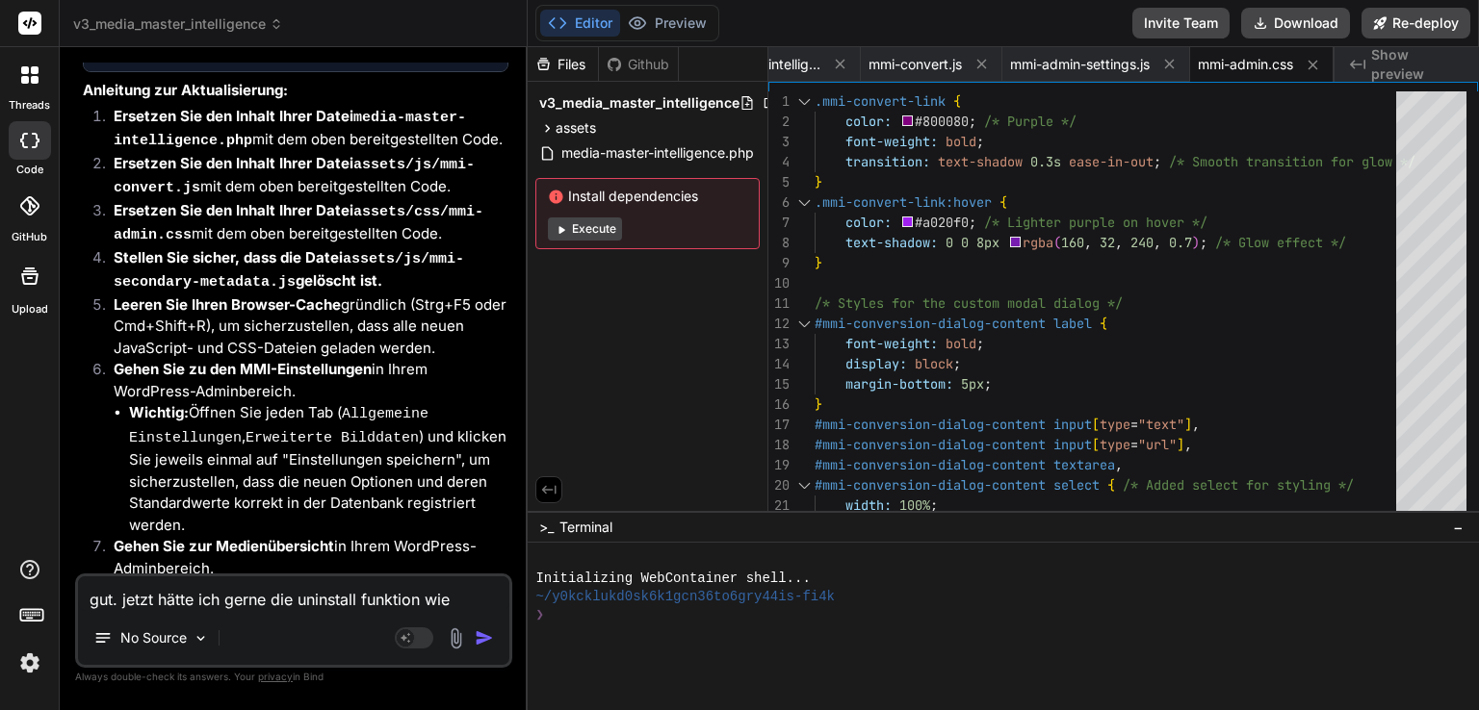
type textarea "x"
type textarea "gut. jetzt hätte ich gerne die uninstall funktion wie si"
type textarea "x"
type textarea "gut. jetzt hätte ich gerne die uninstall funktion wie sie"
type textarea "x"
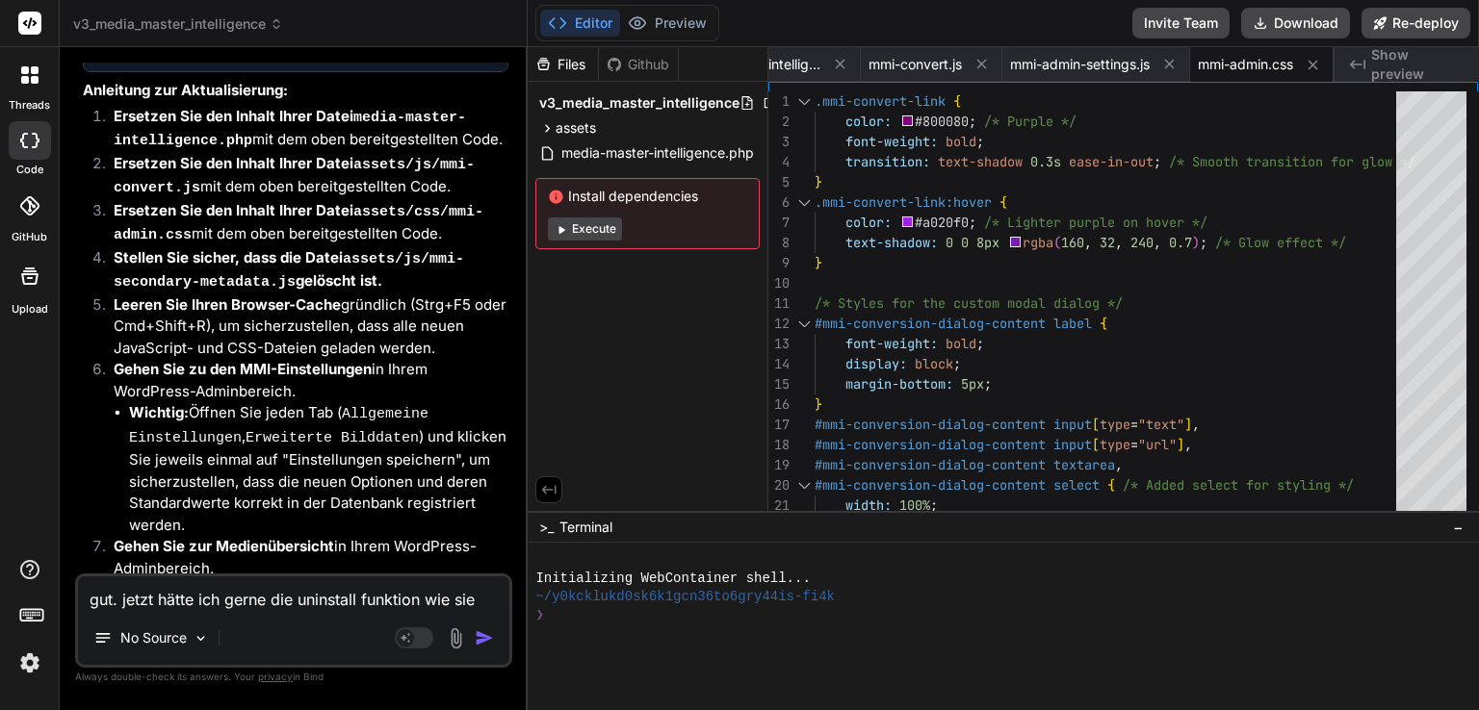
type textarea "gut. jetzt hätte ich gerne die uninstall funktion wie sie"
type textarea "x"
type textarea "gut. jetzt hätte ich gerne die uninstall funktion wie sie b"
type textarea "x"
type textarea "gut. jetzt hätte ich gerne die uninstall funktion wie sie be"
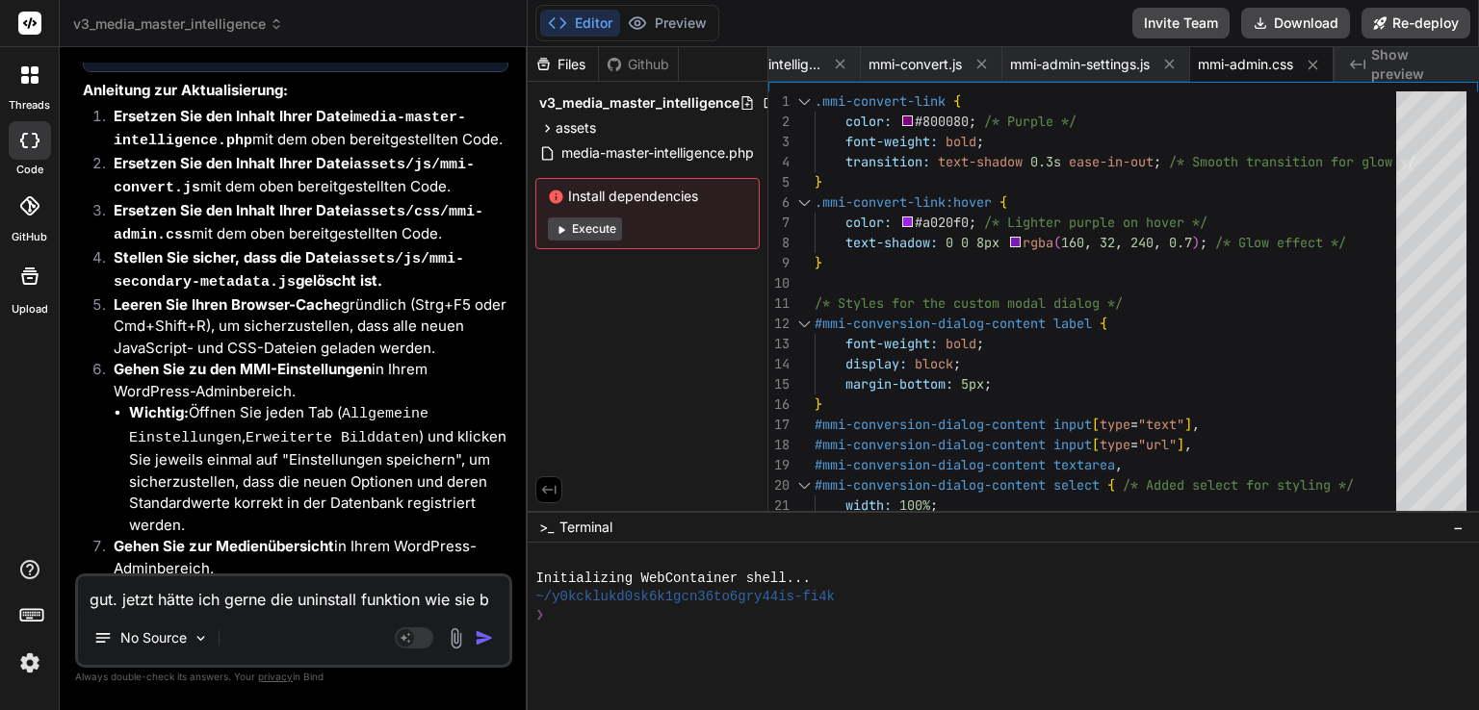
type textarea "x"
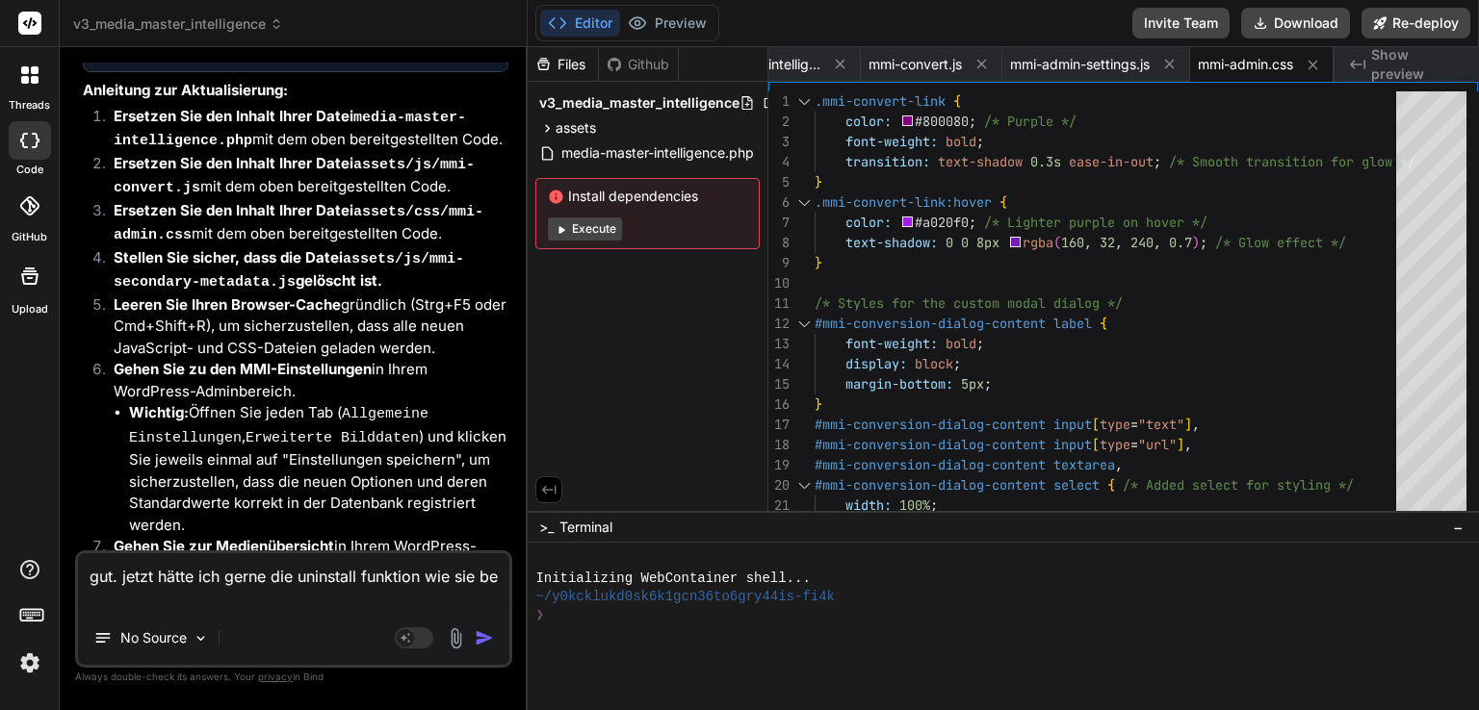
type textarea "gut. jetzt hätte ich gerne die uninstall funktion wie sie bei"
type textarea "x"
type textarea "gut. jetzt hätte ich gerne die uninstall funktion wie sie bei"
type textarea "x"
type textarea "gut. jetzt hätte ich gerne die uninstall funktion wie sie bei e"
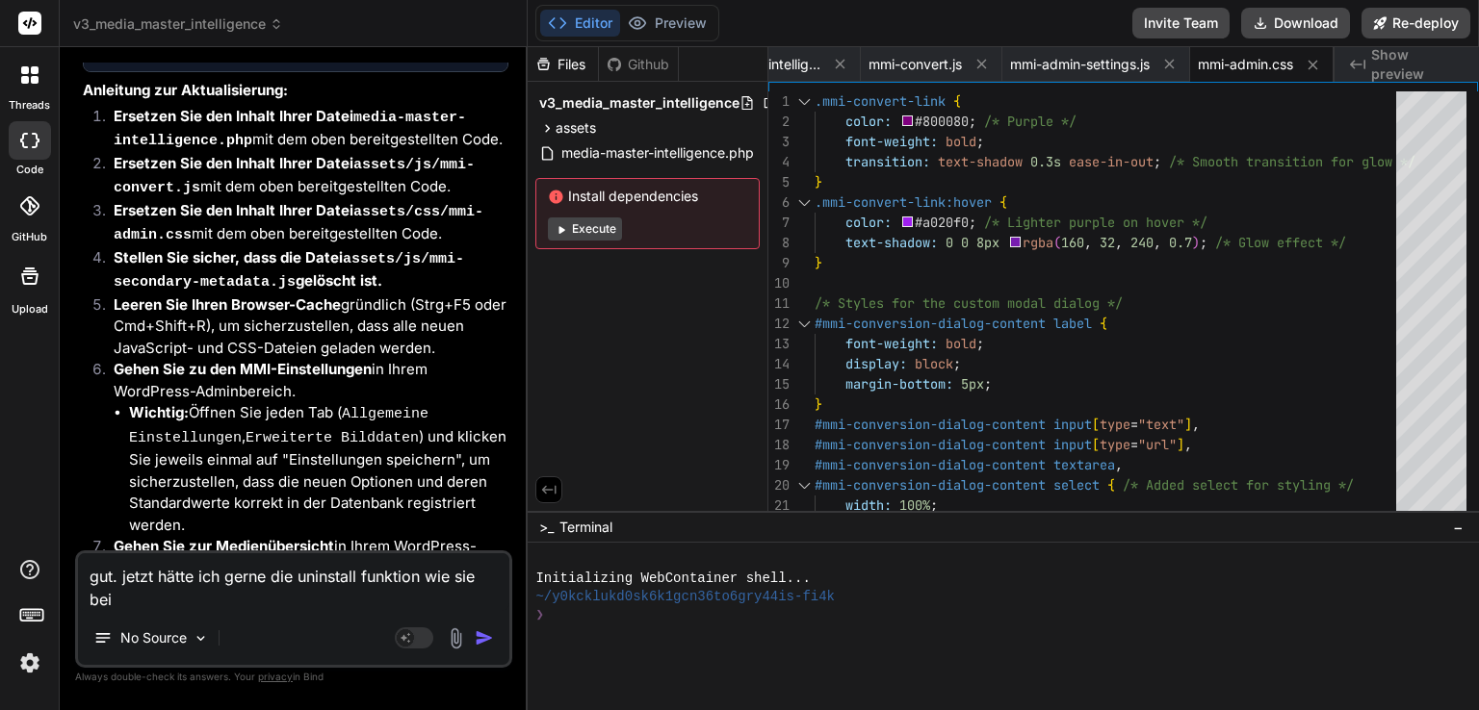
type textarea "x"
type textarea "gut. jetzt hätte ich gerne die uninstall funktion wie sie bei ej"
type textarea "x"
type textarea "gut. jetzt hätte ich gerne die uninstall funktion wie sie bei ejd"
type textarea "x"
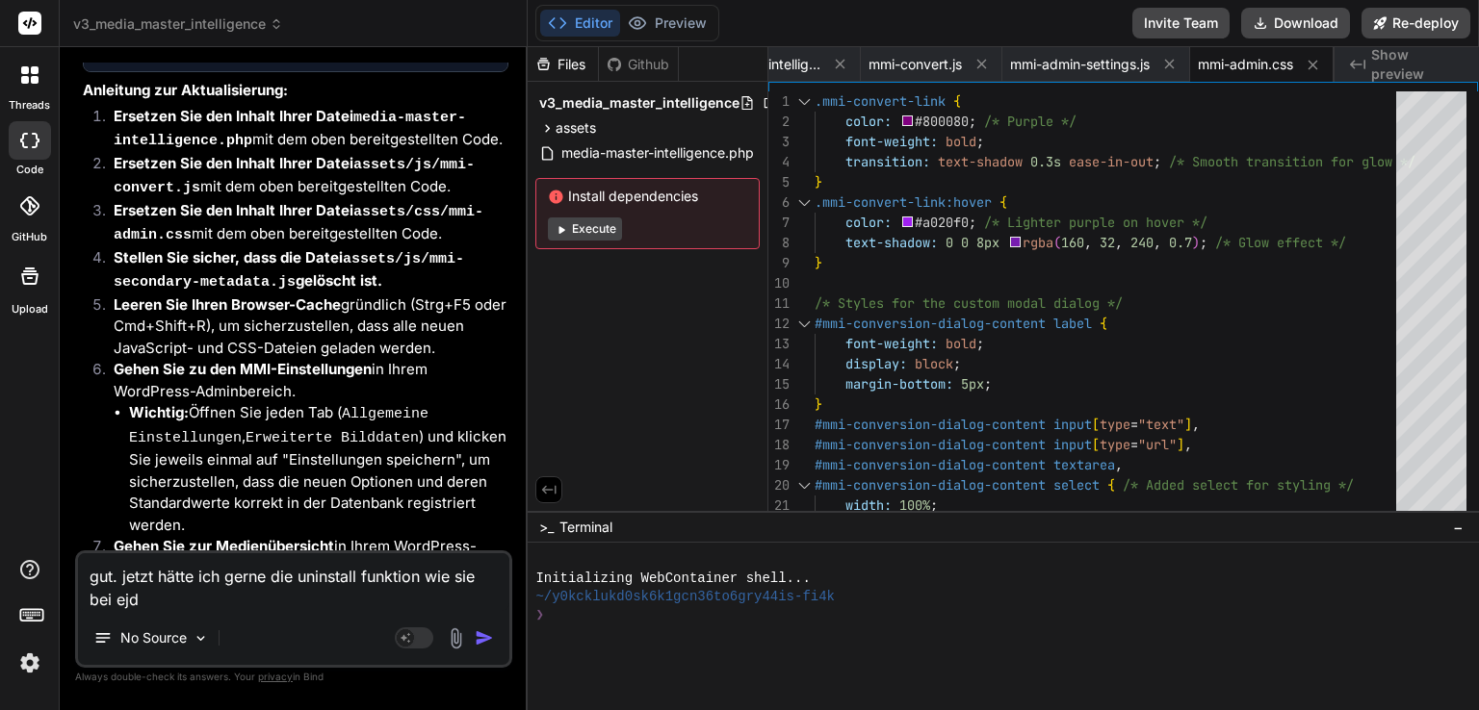
type textarea "gut. jetzt hätte ich gerne die uninstall funktion wie sie bei ejde"
type textarea "x"
type textarea "gut. jetzt hätte ich gerne die uninstall funktion wie sie bei ejdem"
type textarea "x"
type textarea "gut. jetzt hätte ich gerne die uninstall funktion wie sie bei ejdem"
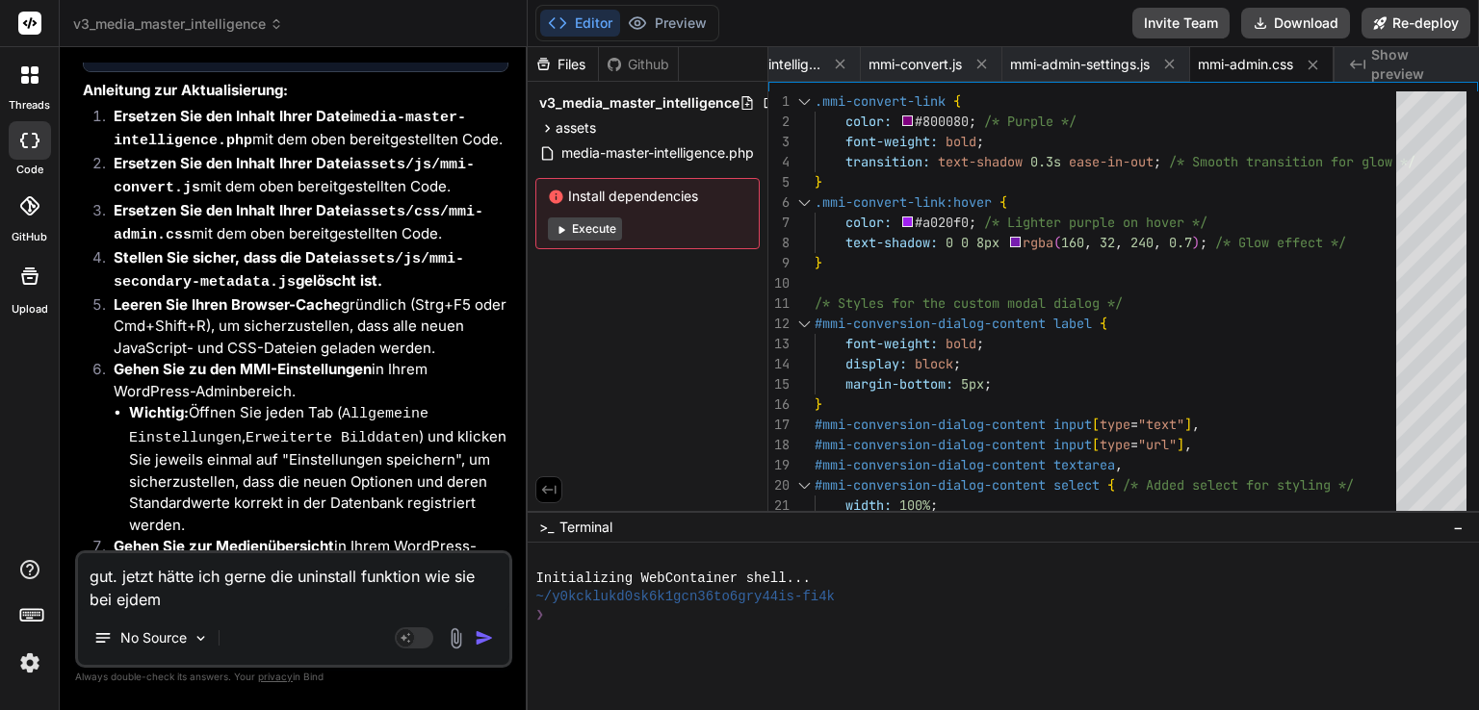
type textarea "x"
type textarea "gut. jetzt hätte ich gerne die uninstall funktion wie sie bei ejdem w"
type textarea "x"
type textarea "gut. jetzt hätte ich gerne die uninstall funktion wie sie bei ejdem wo"
type textarea "x"
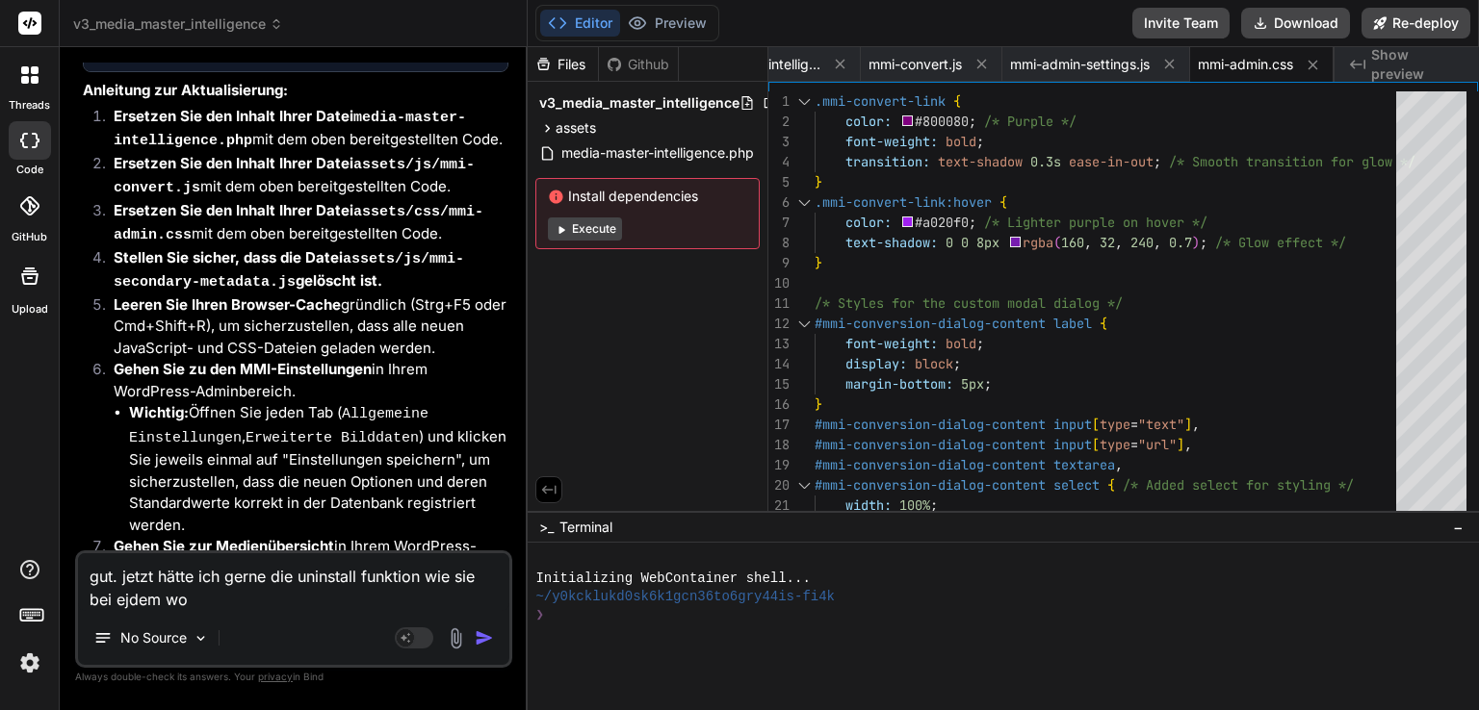
type textarea "gut. jetzt hätte ich gerne die uninstall funktion wie sie bei ejdem wor"
type textarea "x"
type textarea "gut. jetzt hätte ich gerne die uninstall funktion wie sie bei ejdem word"
type textarea "x"
type textarea "gut. jetzt hätte ich gerne die uninstall funktion wie sie bei ejdem wordp"
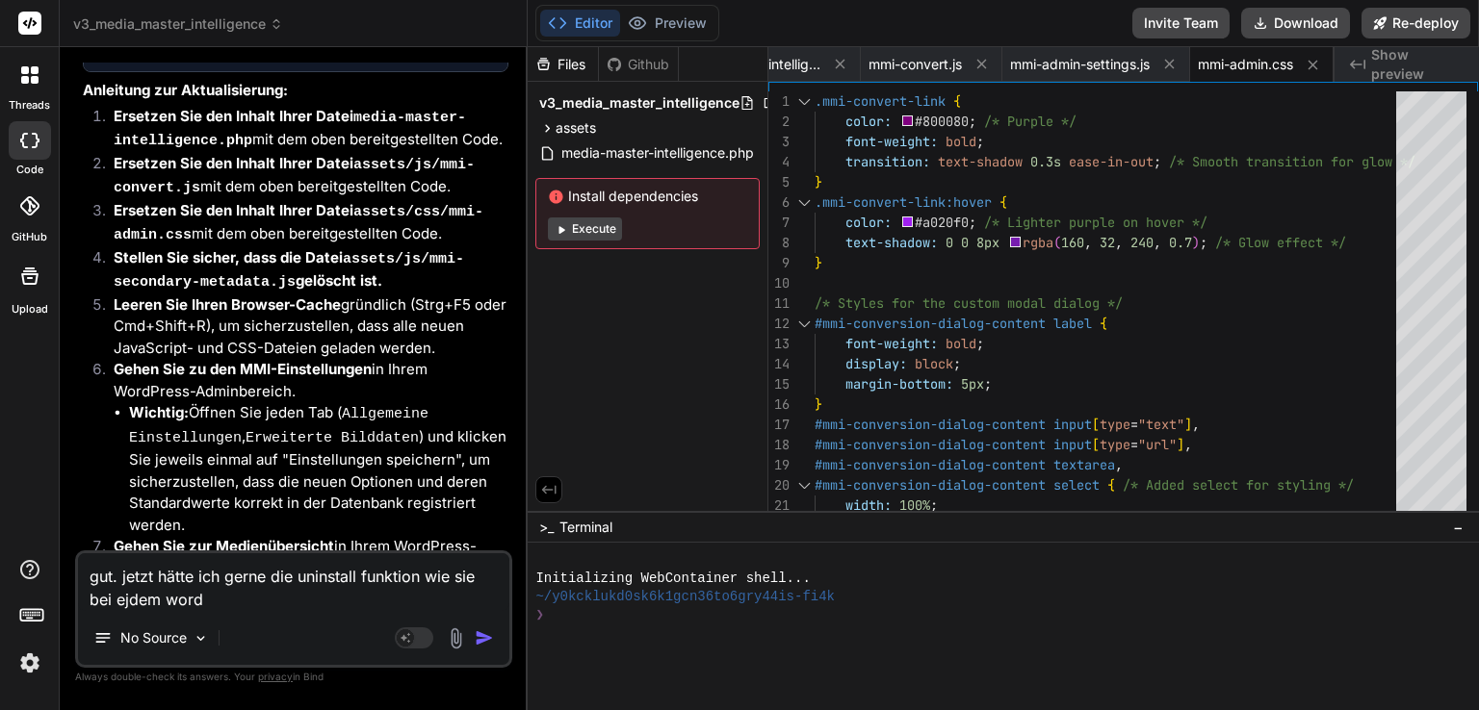
type textarea "x"
type textarea "gut. jetzt hätte ich gerne die uninstall funktion wie sie bei ejdem wordpr"
type textarea "x"
type textarea "gut. jetzt hätte ich gerne die uninstall funktion wie sie bei ejdem wordpre"
type textarea "x"
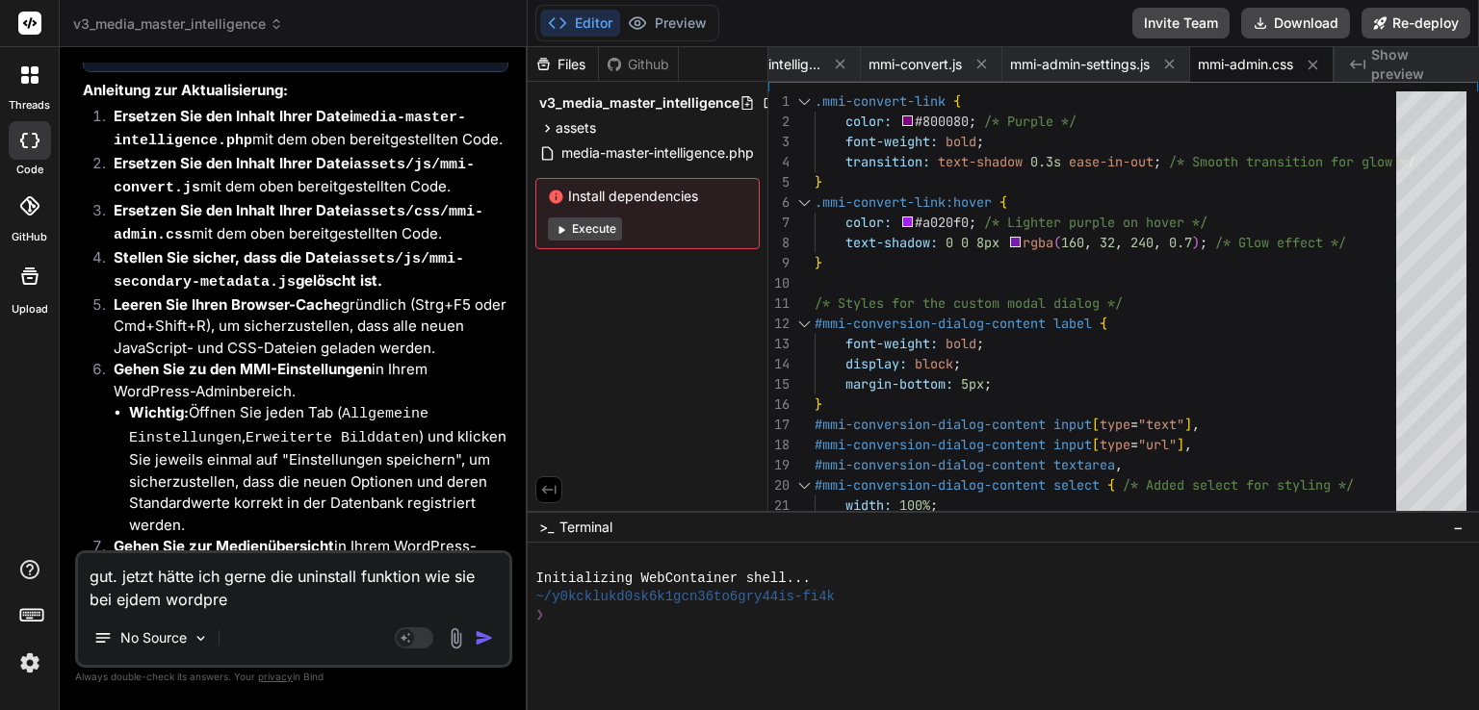
type textarea "gut. jetzt hätte ich gerne die uninstall funktion wie sie bei ejdem wordpres"
type textarea "x"
type textarea "gut. jetzt hätte ich gerne die uninstall funktion wie sie bei ejdem wordpress"
type textarea "x"
type textarea "gut. jetzt hätte ich gerne die uninstall funktion wie sie bei ejdem wordpress"
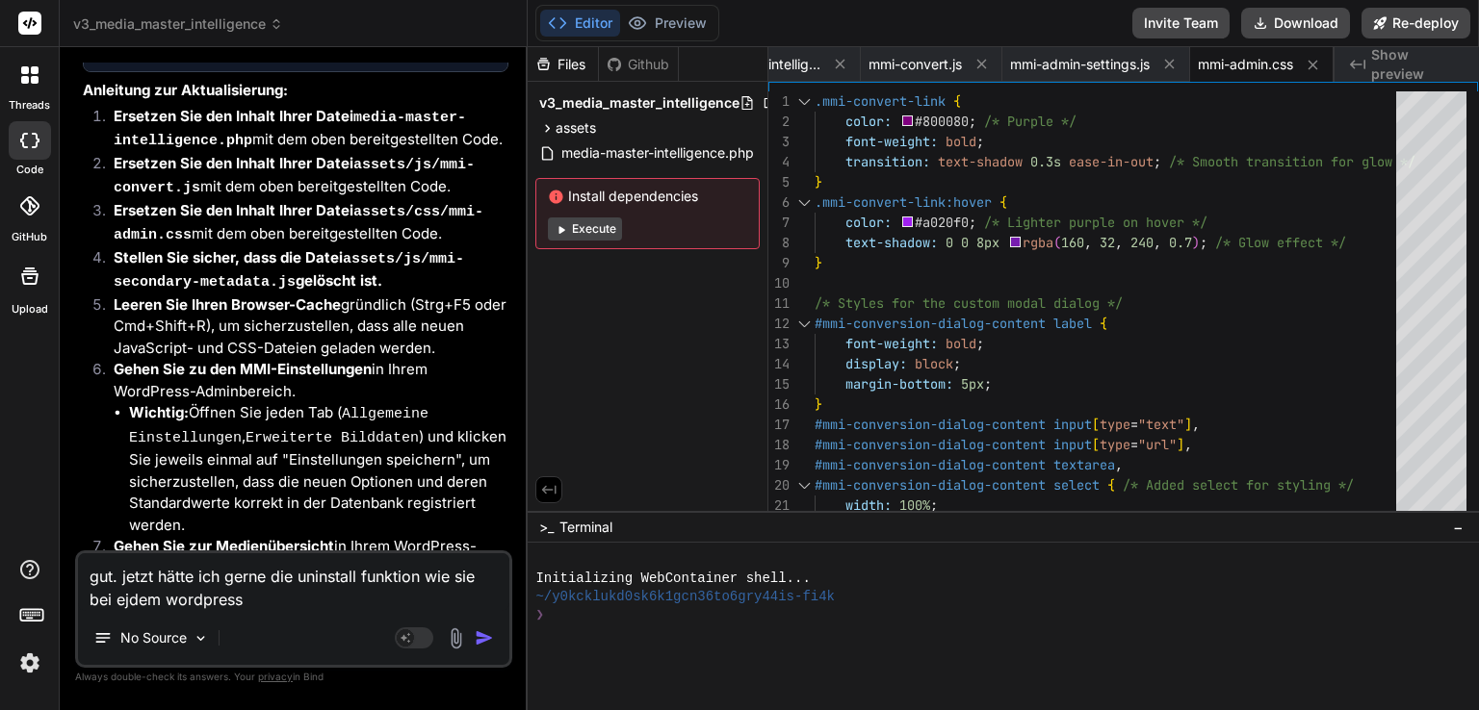
type textarea "x"
type textarea "gut. jetzt hätte ich gerne die uninstall funktion wie sie bei ejdem wordpress p"
type textarea "x"
type textarea "gut. jetzt hätte ich gerne die uninstall funktion wie sie bei ejdem wordpress pl"
type textarea "x"
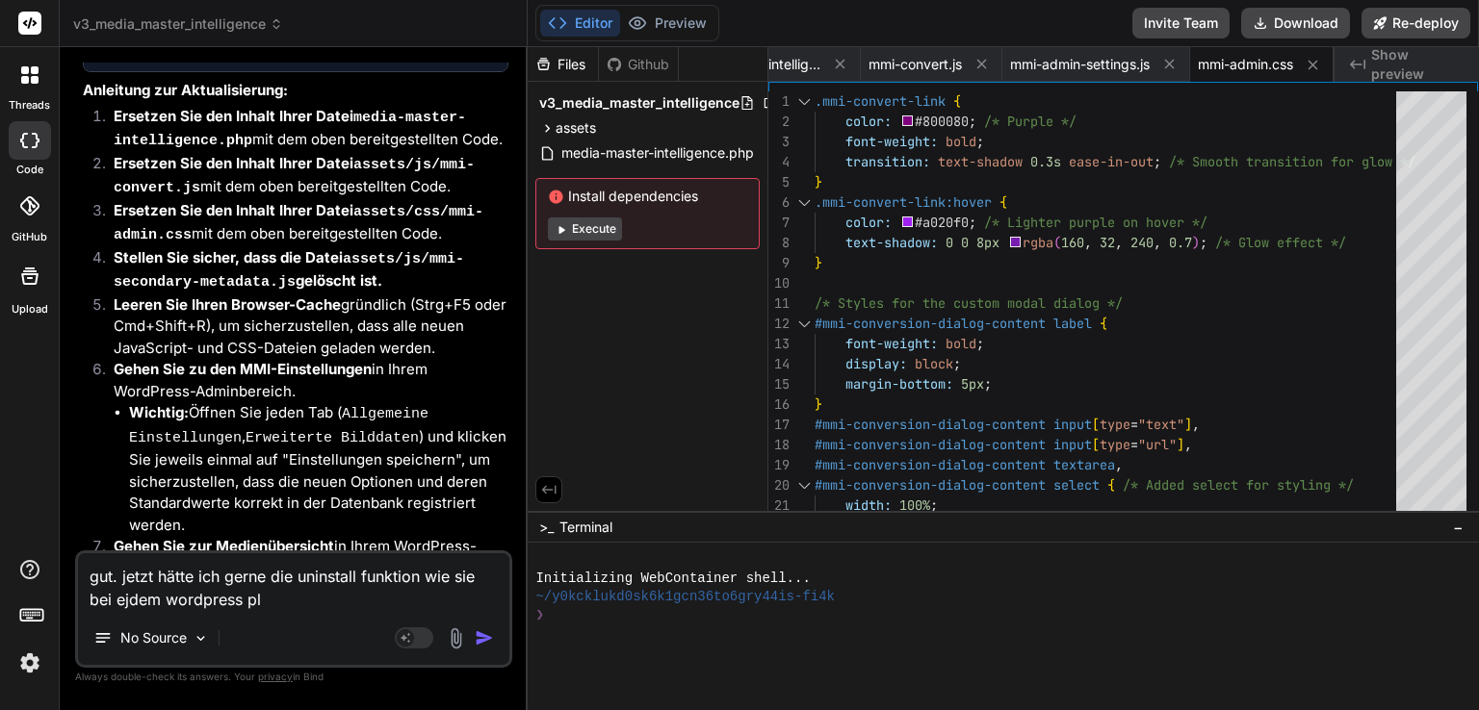
type textarea "gut. jetzt hätte ich gerne die uninstall funktion wie sie bei ejdem wordpress p…"
type textarea "x"
type textarea "gut. jetzt hätte ich gerne die uninstall funktion wie sie bei ejdem wordpress p…"
type textarea "x"
type textarea "gut. jetzt hätte ich gerne die uninstall funktion wie sie bei ejdem wordpress p…"
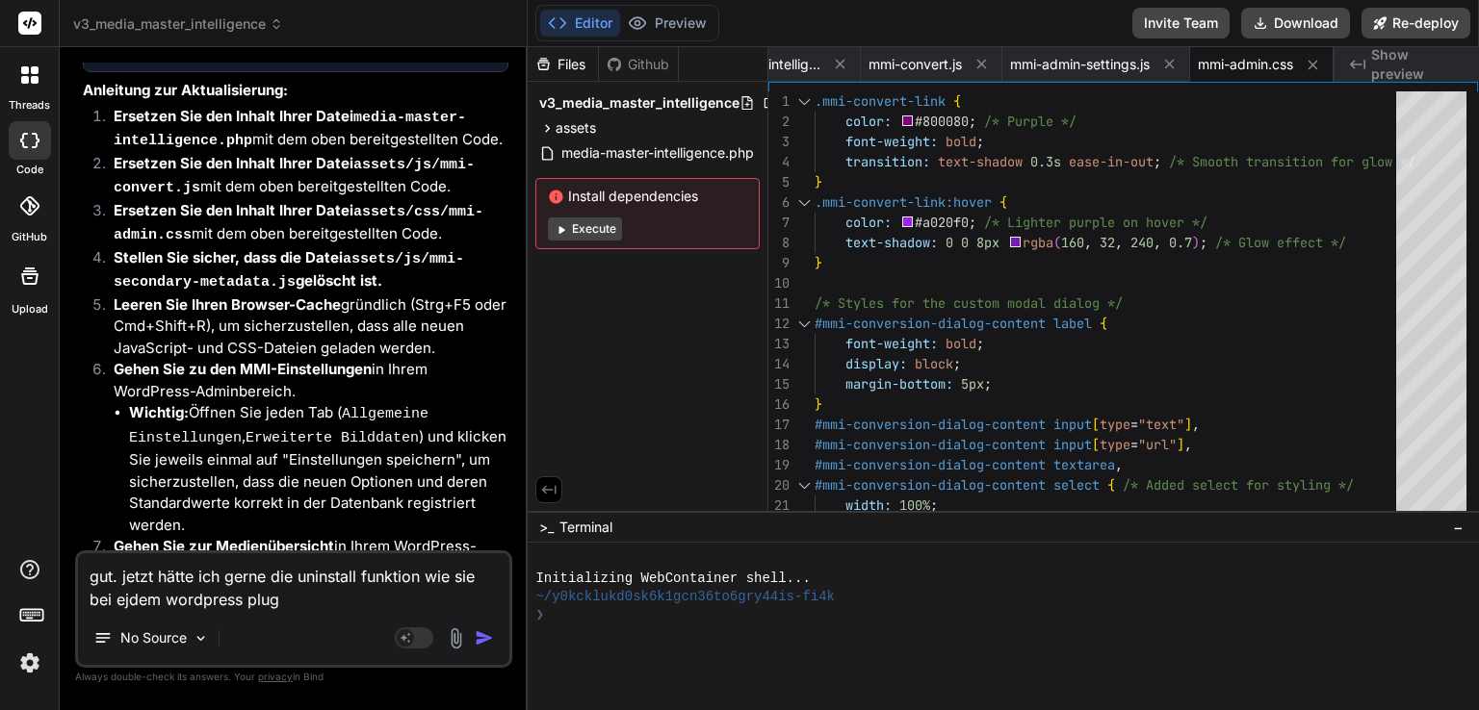
type textarea "x"
type textarea "gut. jetzt hätte ich gerne die uninstall funktion wie sie bei ejdem wordpress p…"
type textarea "x"
type textarea "gut. jetzt hätte ich gerne die uninstall funktion wie sie bei ejdem wordpress p…"
type textarea "x"
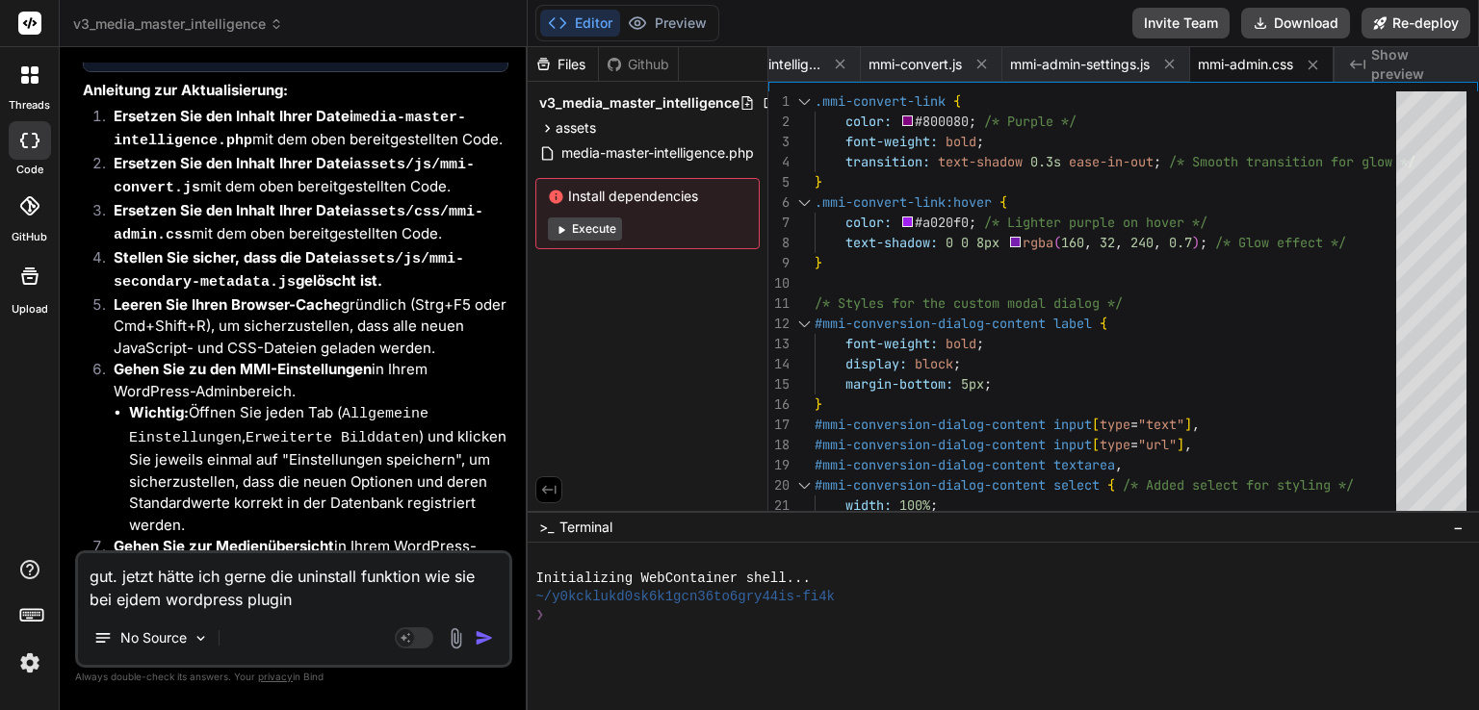
type textarea "gut. jetzt hätte ich gerne die uninstall funktion wie sie bei ejdem wordpress p…"
type textarea "x"
type textarea "gut. jetzt hätte ich gerne die uninstall funktion wie sie bei ejdem wordpress p…"
type textarea "x"
type textarea "gut. jetzt hätte ich gerne die uninstall funktion wie sie bei ejdem wordpress p…"
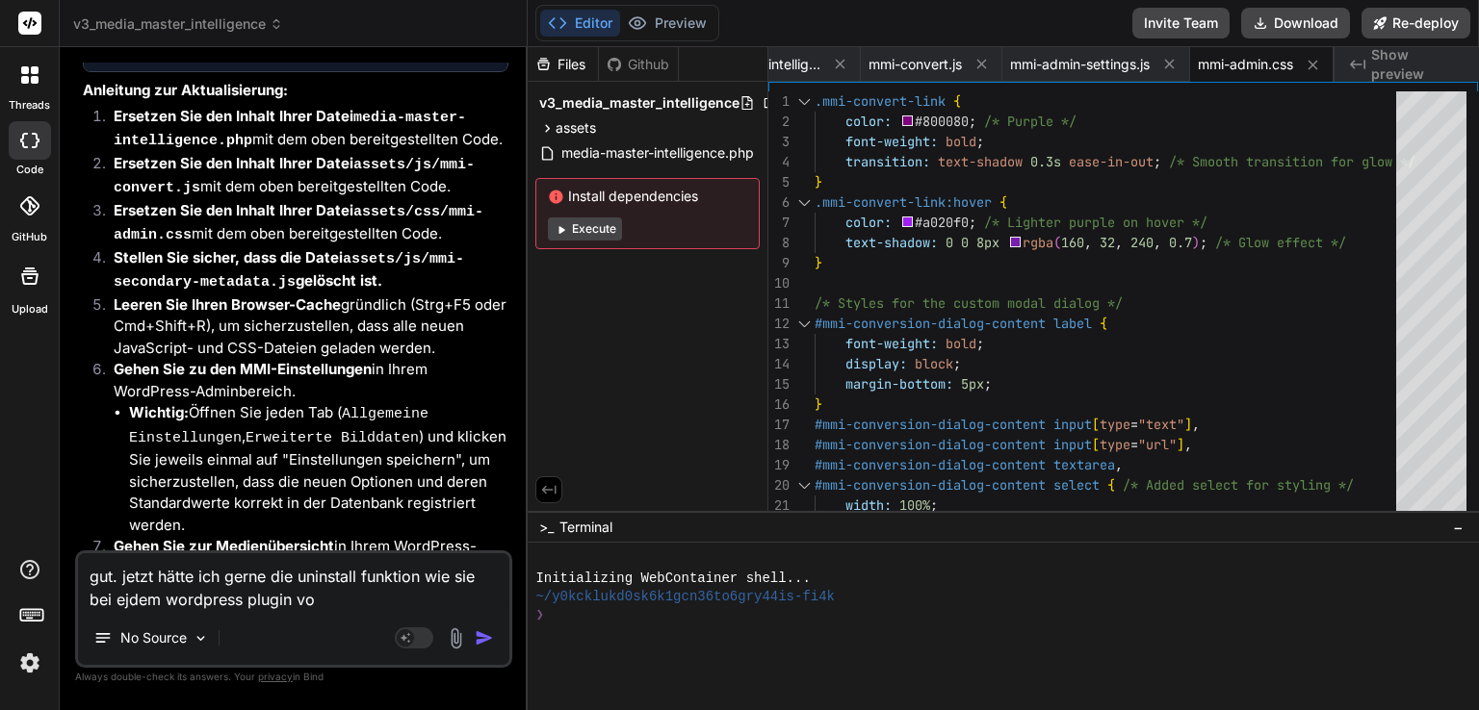
type textarea "x"
type textarea "gut. jetzt hätte ich gerne die uninstall funktion wie sie bei ejdem wordpress p…"
type textarea "x"
type textarea "gut. jetzt hätte ich gerne die uninstall funktion wie sie bei ejdem wordpress p…"
type textarea "x"
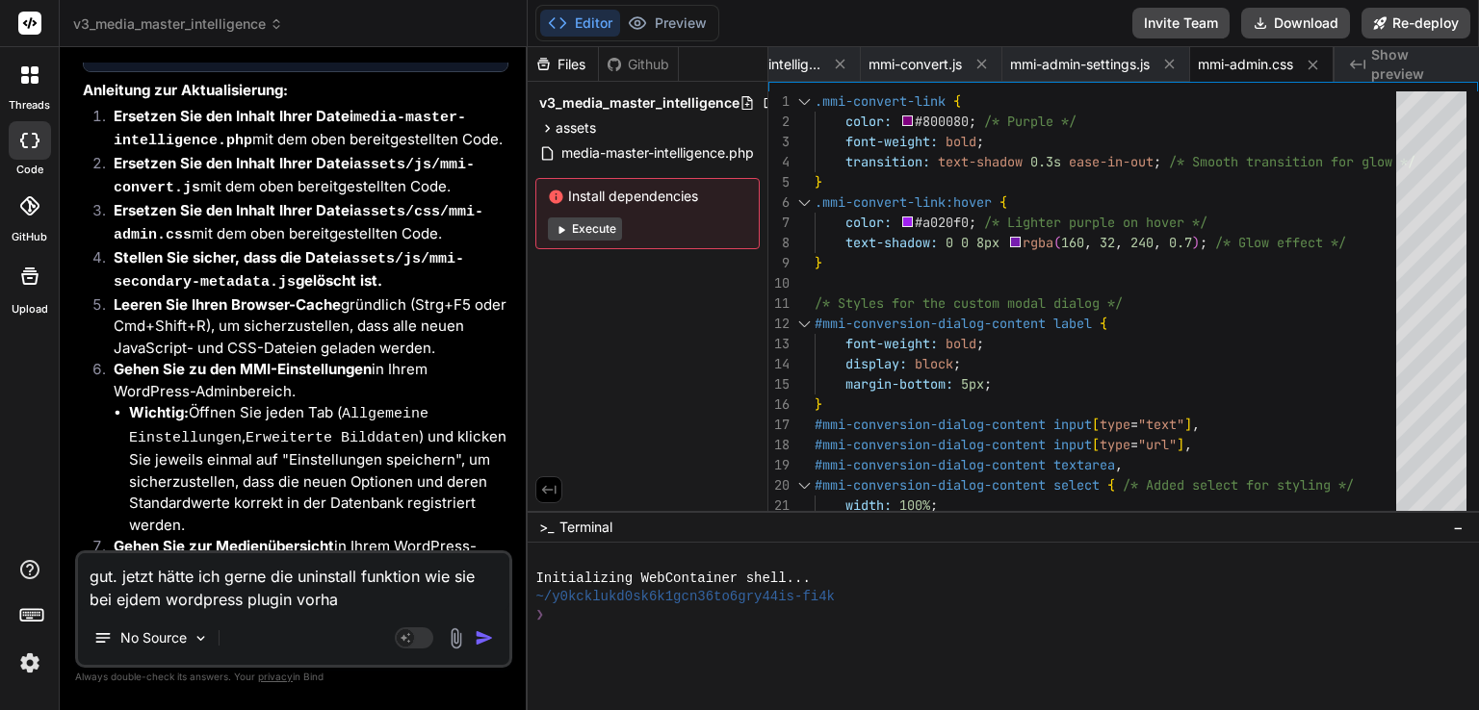
type textarea "gut. jetzt hätte ich gerne die uninstall funktion wie sie bei ejdem wordpress p…"
type textarea "x"
type textarea "gut. jetzt hätte ich gerne die uninstall funktion wie sie bei ejdem wordpress p…"
type textarea "x"
type textarea "gut. jetzt hätte ich gerne die uninstall funktion wie sie bei ejdem wordpress p…"
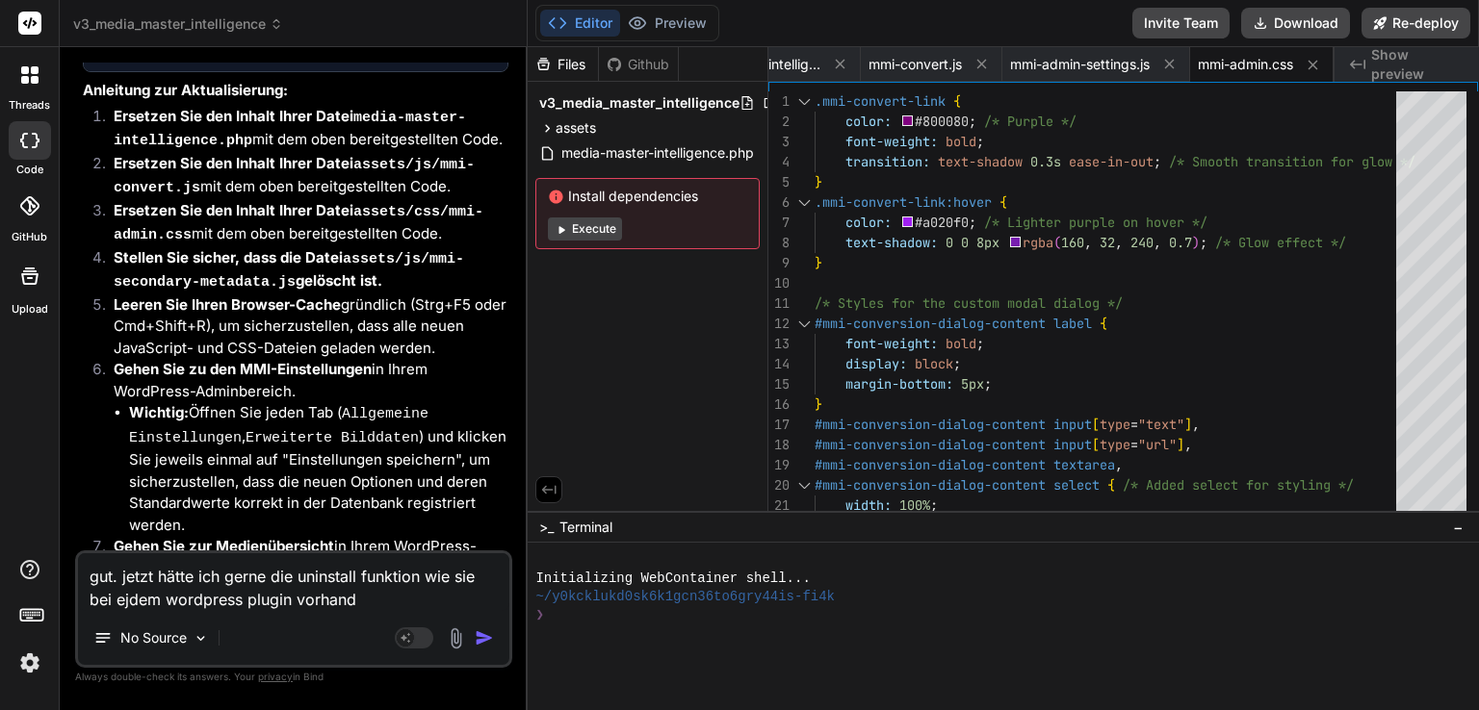
type textarea "x"
type textarea "gut. jetzt hätte ich gerne die uninstall funktion wie sie bei ejdem wordpress p…"
type textarea "x"
type textarea "gut. jetzt hätte ich gerne die uninstall funktion wie sie bei ejdem wordpress p…"
type textarea "x"
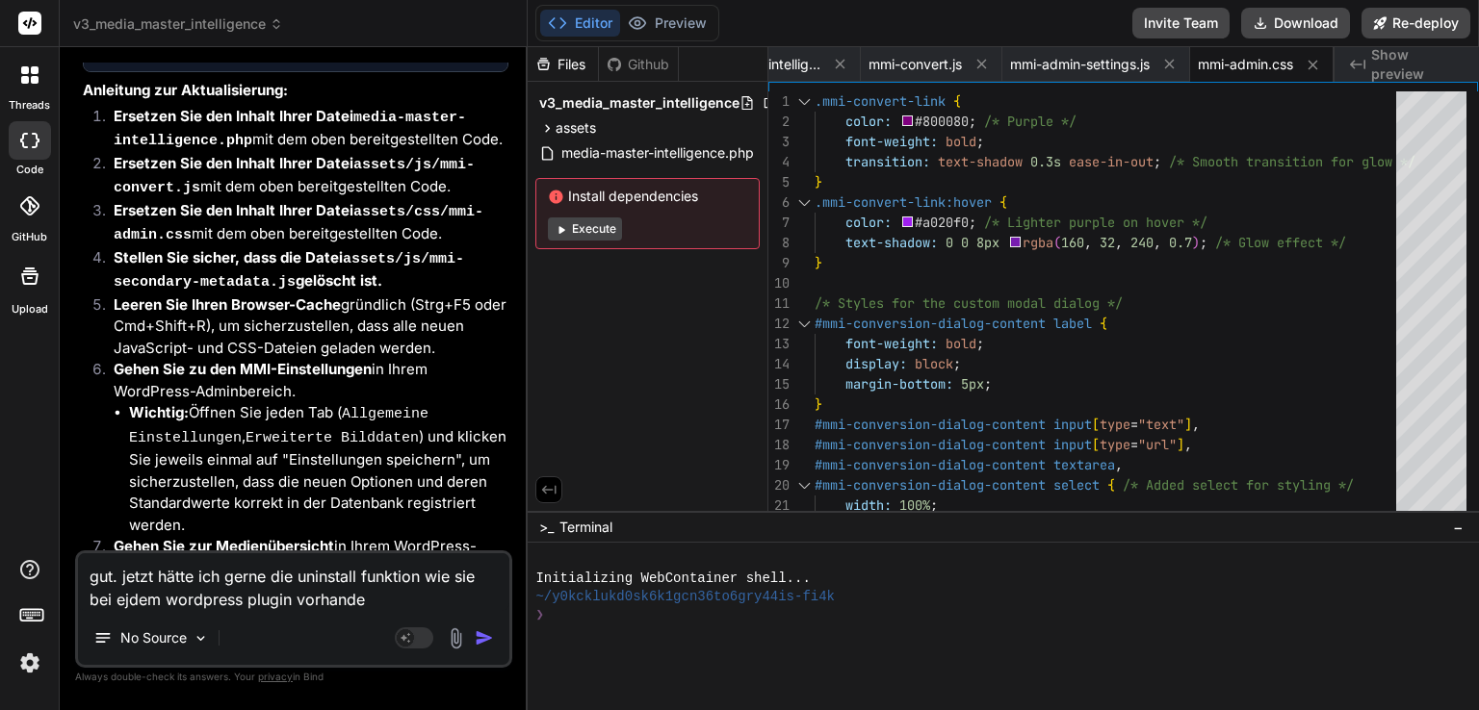
type textarea "gut. jetzt hätte ich gerne die uninstall funktion wie sie bei ejdem wordpress p…"
type textarea "x"
type textarea "gut. jetzt hätte ich gerne die uninstall funktion wie sie bei ejdem wordpress p…"
type textarea "x"
type textarea "gut. jetzt hätte ich gerne die uninstall funktion wie sie bei ejdem wordpress p…"
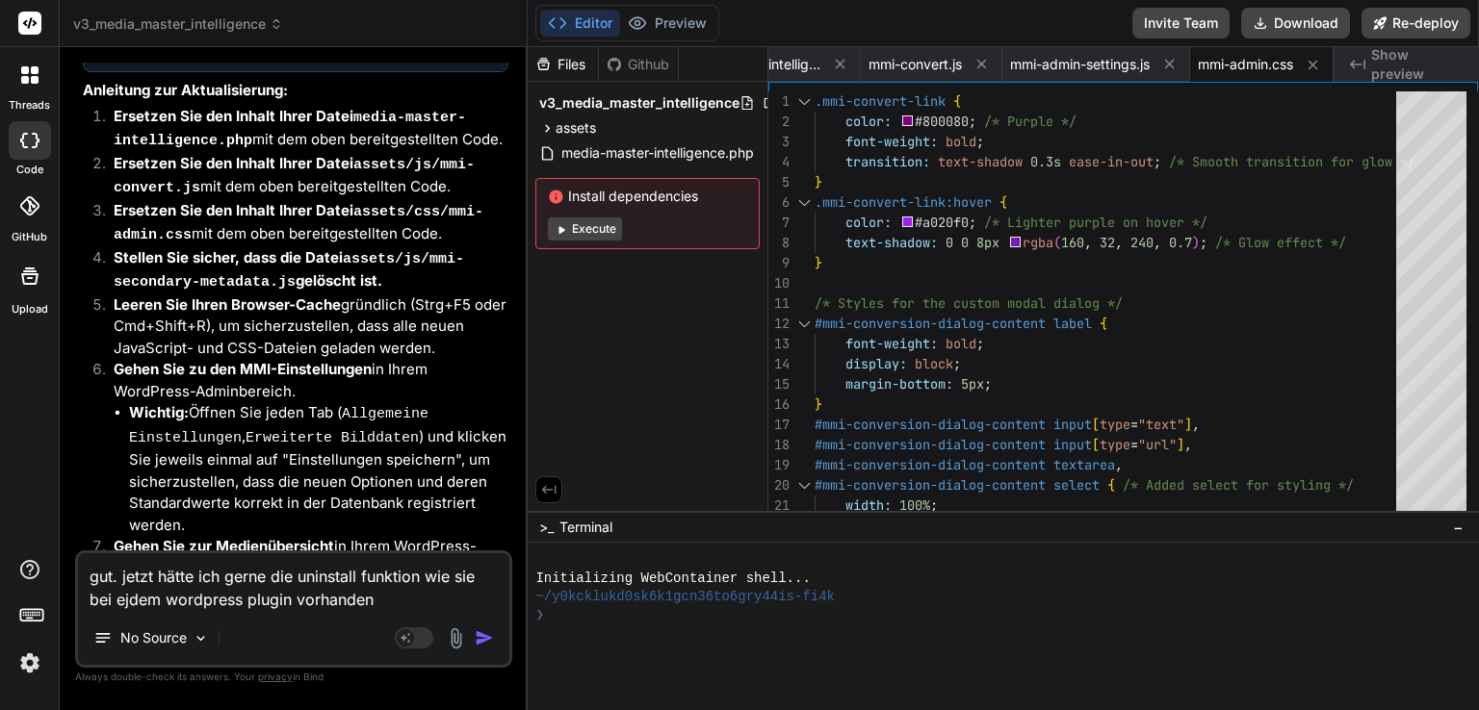
type textarea "x"
type textarea "gut. jetzt hätte ich gerne die uninstall funktion wie sie bei ejdem wordpress p…"
type textarea "x"
type textarea "gut. jetzt hätte ich gerne die uninstall funktion wie sie bei ejdem wordpress p…"
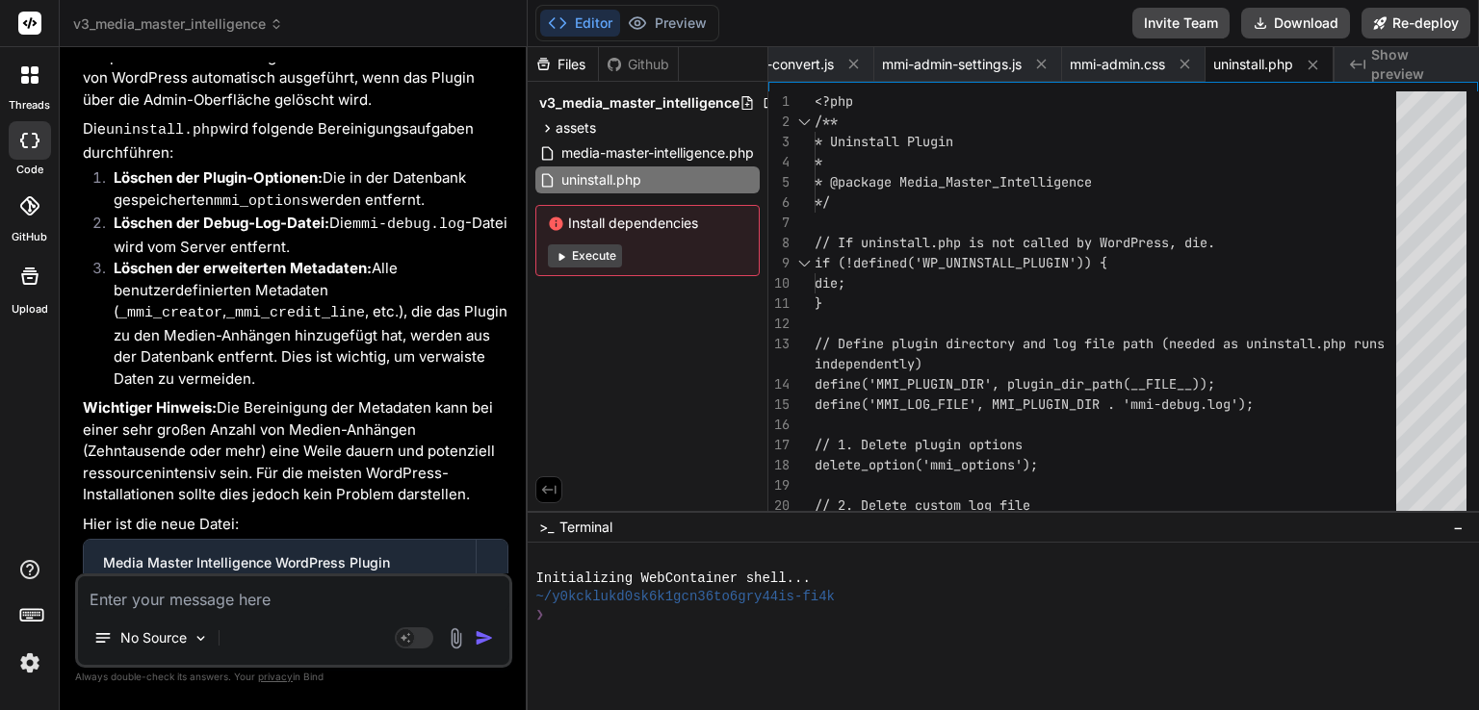
scroll to position [20121, 0]
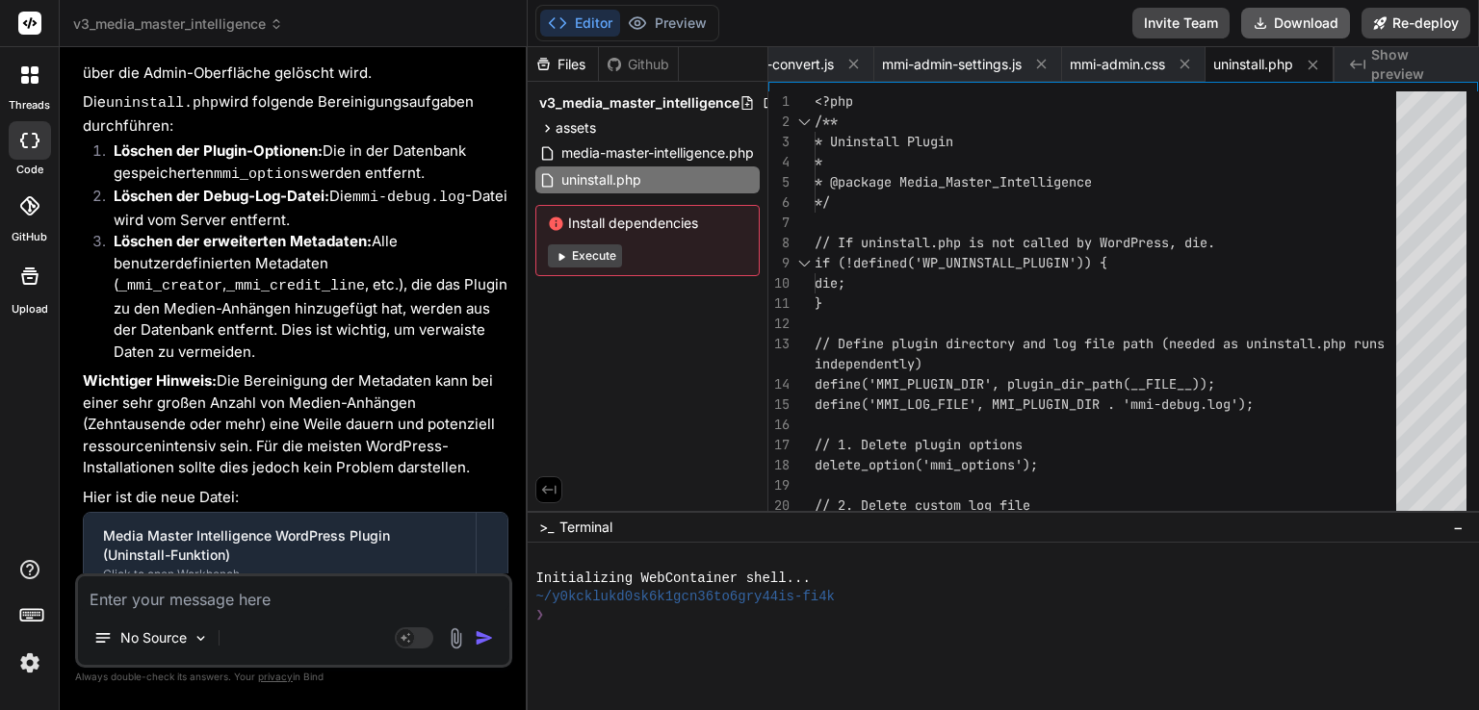
click at [1324, 20] on button "Download" at bounding box center [1295, 23] width 109 height 31
click at [223, 603] on textarea at bounding box center [293, 594] width 431 height 35
paste textarea "AVIF Sehr effizientes, modernes Format mit exzellenter Komprimierung und Unters…"
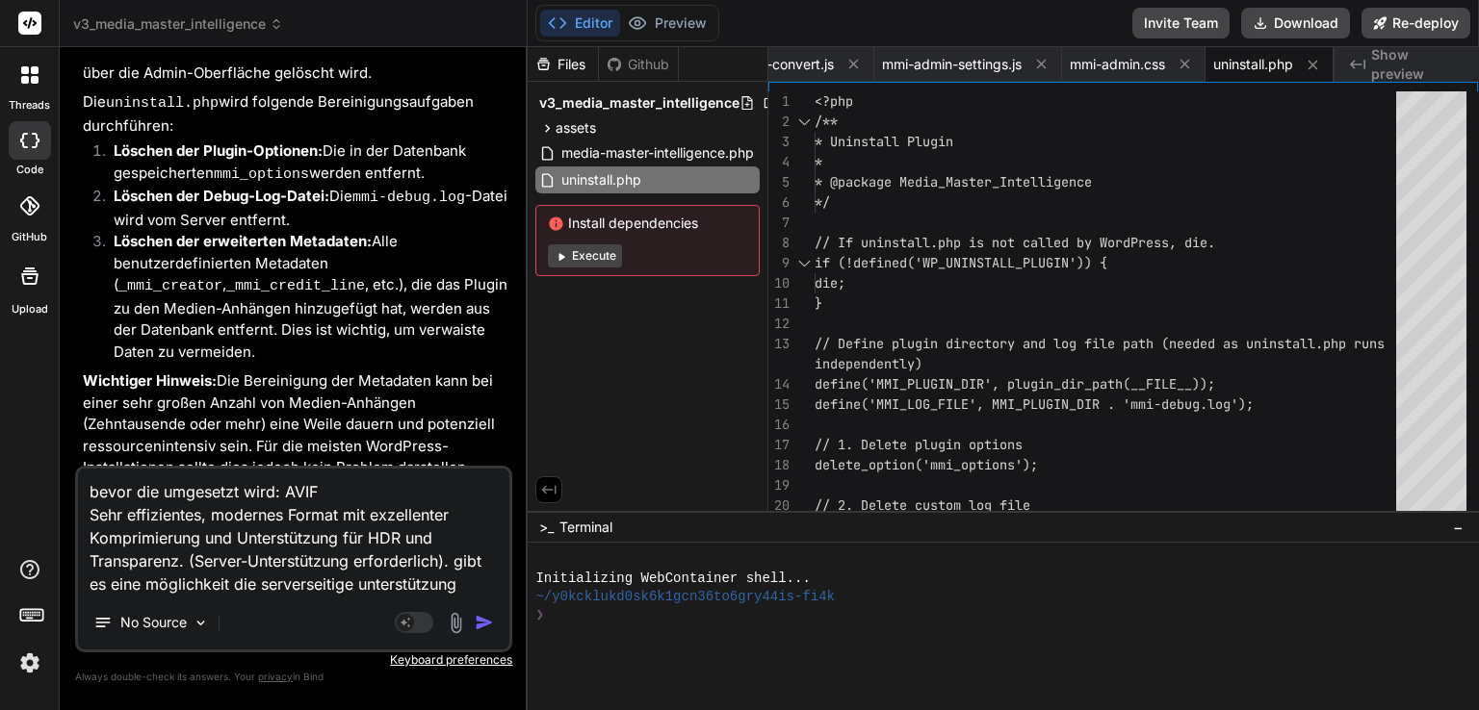
click at [311, 486] on textarea "bevor die umgesetzt wird: AVIF Sehr effizientes, modernes Format mit exzellente…" at bounding box center [293, 532] width 431 height 127
click at [300, 490] on textarea "bevor die umgesetzt wird: AVIF Sehr effizientes, modernes Format mit exzellente…" at bounding box center [293, 532] width 431 height 127
click at [467, 579] on textarea "bevor die umgesetzt wird: AVIF Sehr effizientes, modernes Format mit exzellente…" at bounding box center [293, 532] width 431 height 127
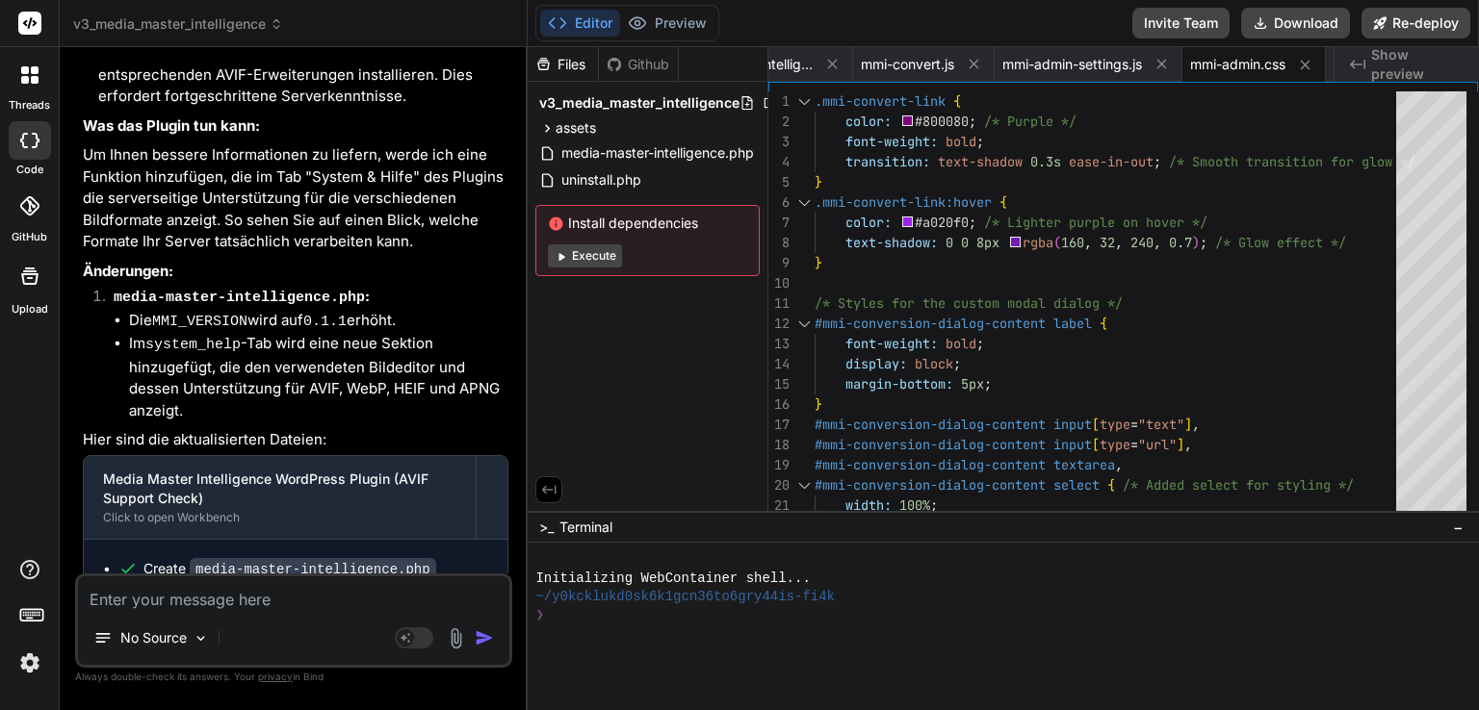
scroll to position [22243, 0]
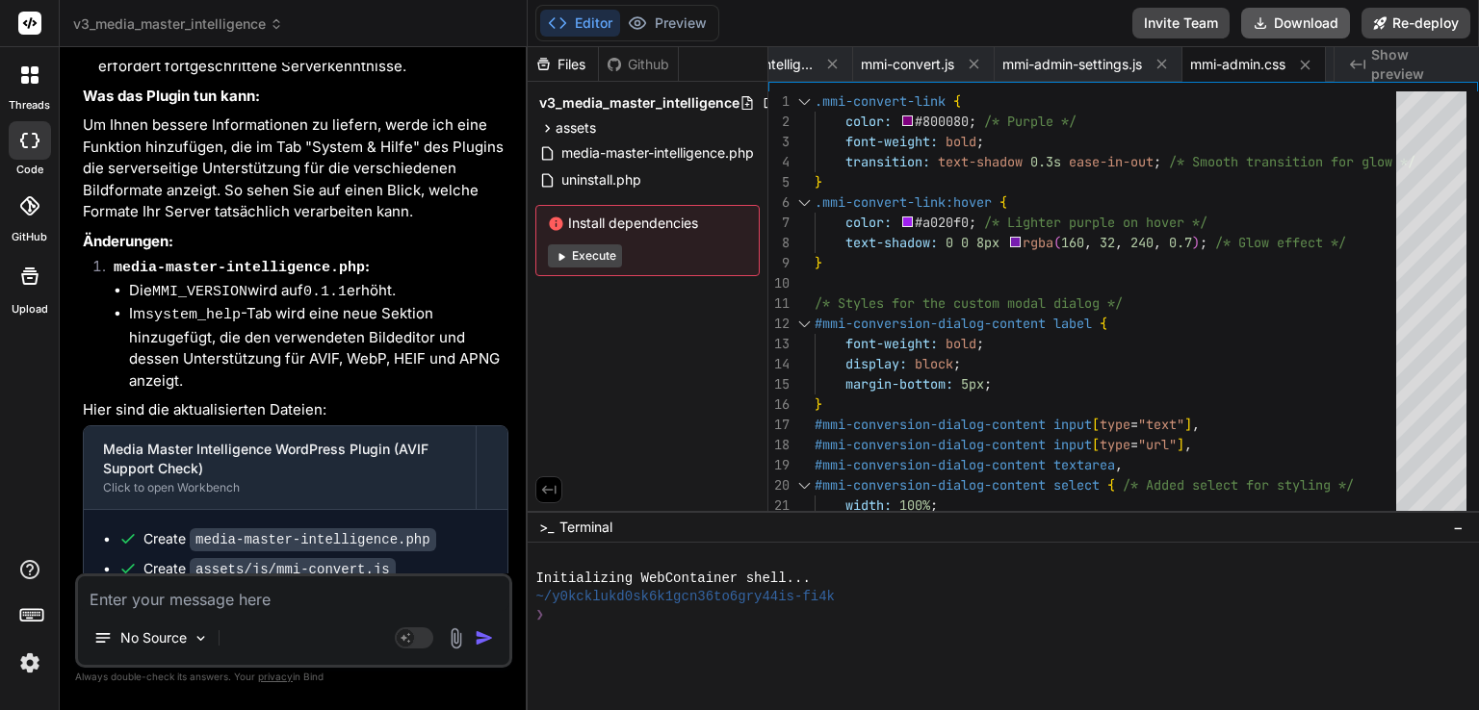
click at [1294, 13] on button "Download" at bounding box center [1295, 23] width 109 height 31
click at [205, 606] on textarea at bounding box center [293, 594] width 431 height 35
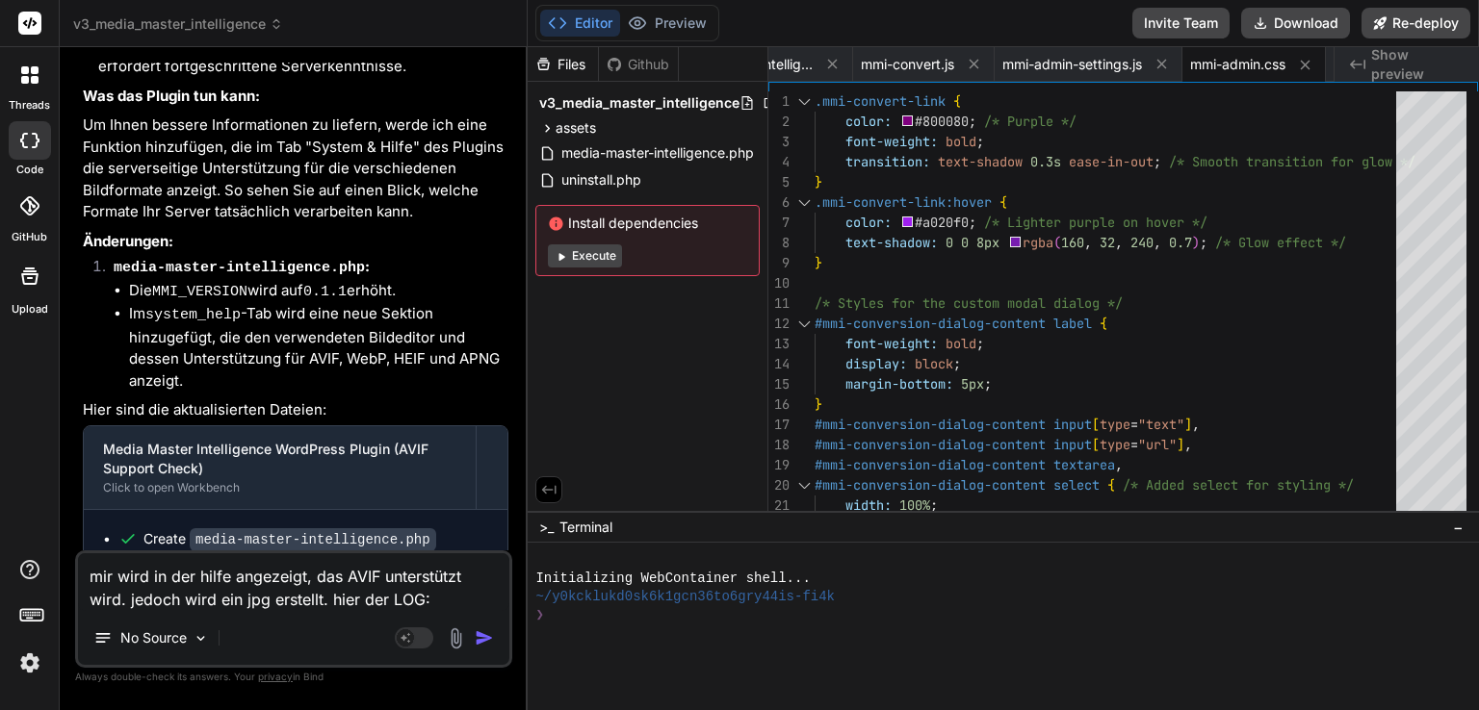
paste textarea "[[DATE] 07:00:51] MMI Debug: AJAX mmi_get_attachment_metadata started. [[DATE] …"
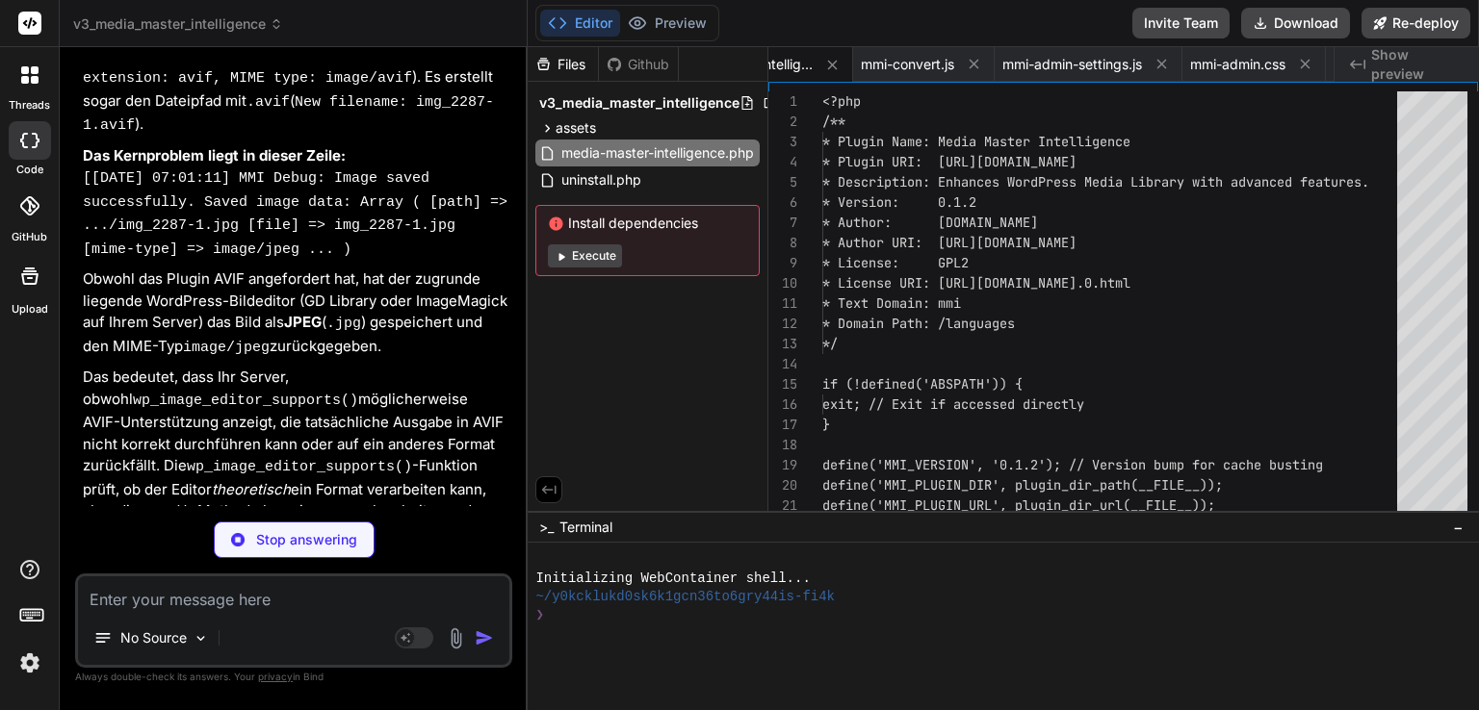
scroll to position [0, 0]
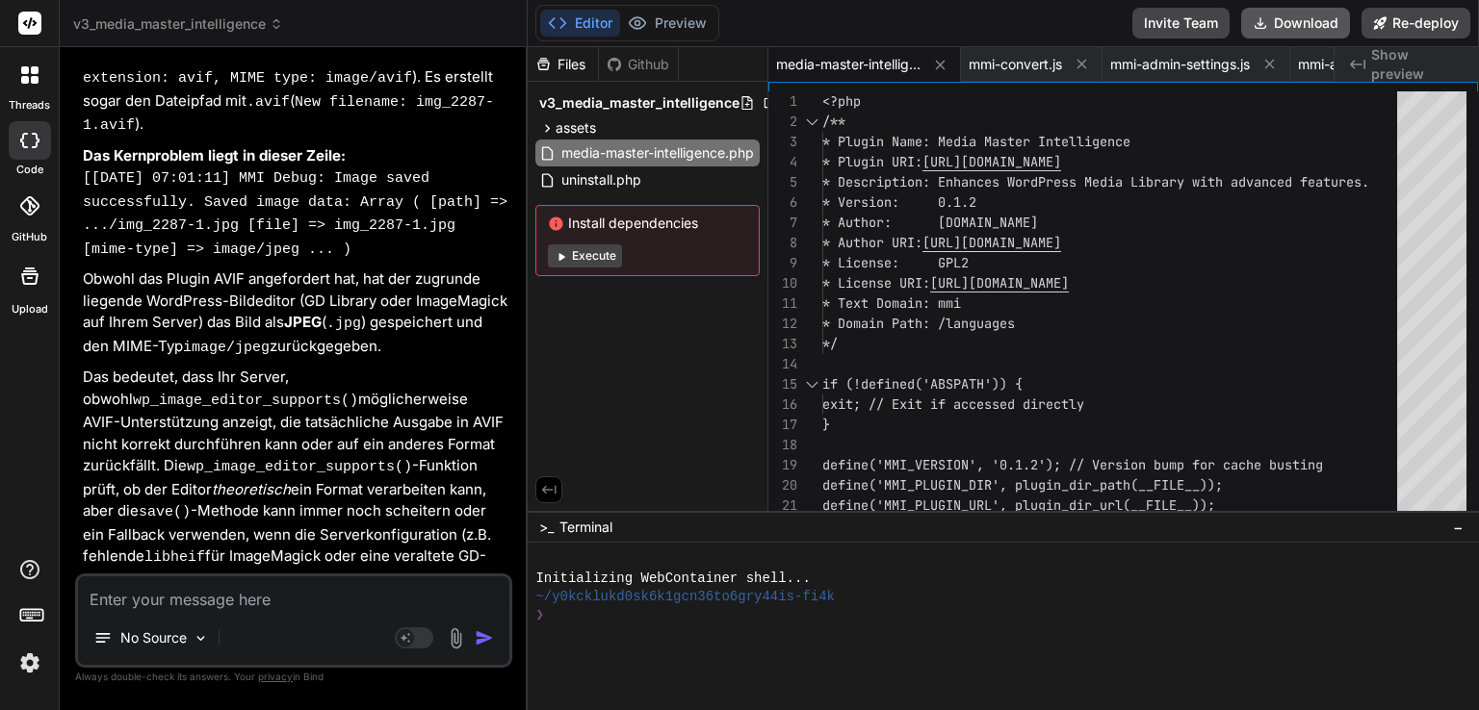
click at [1271, 20] on button "Download" at bounding box center [1295, 23] width 109 height 31
click at [204, 599] on textarea at bounding box center [293, 594] width 431 height 35
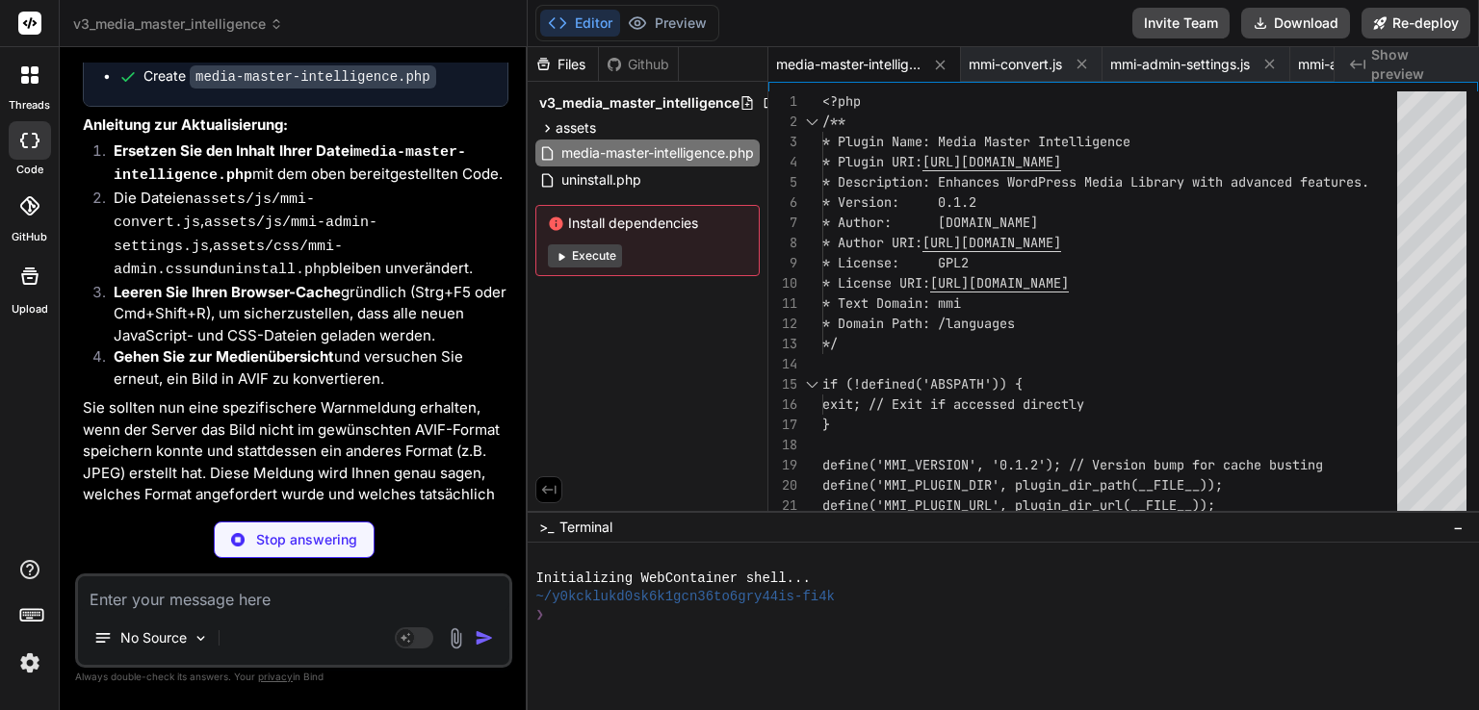
scroll to position [26738, 0]
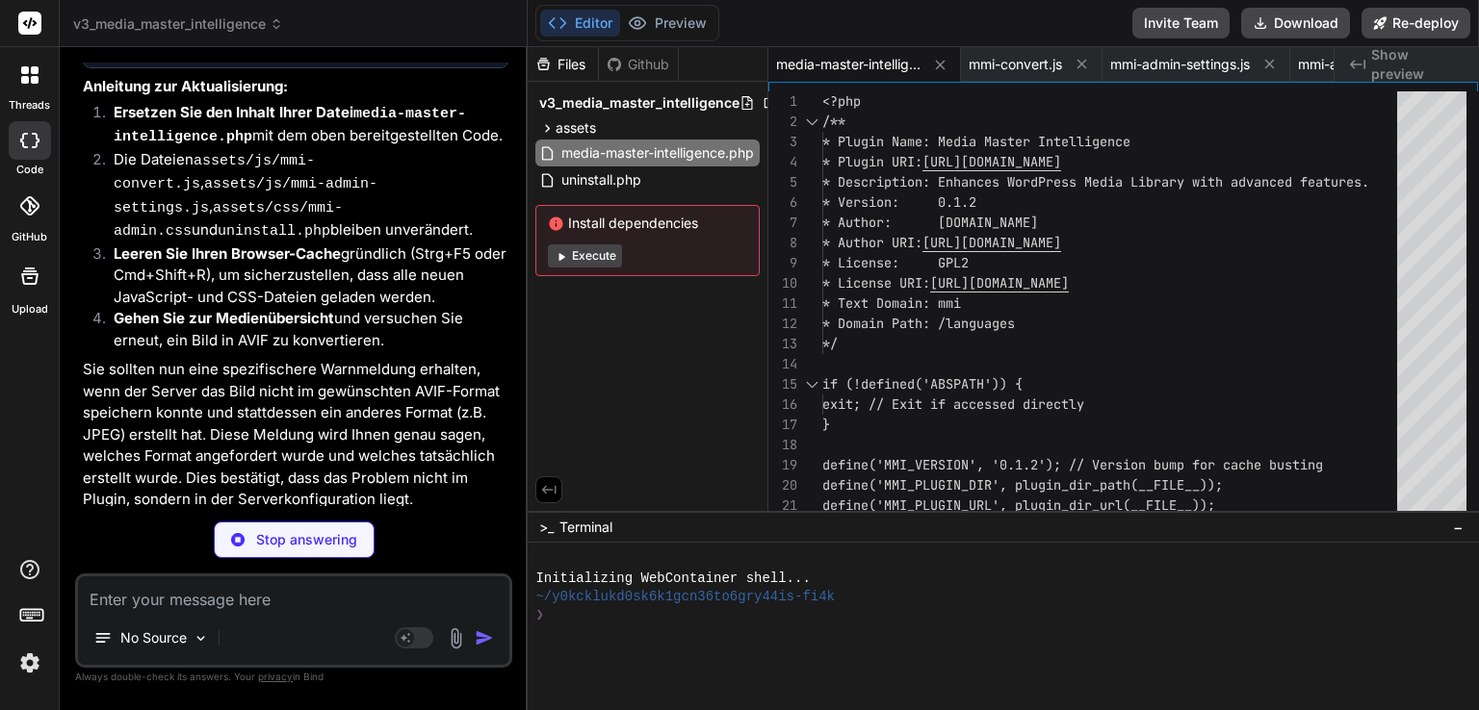
drag, startPoint x: 640, startPoint y: 321, endPoint x: 606, endPoint y: 327, distance: 34.4
click at [606, 327] on div "Files Github v3_media_master_intelligence assets css mmi-admin.css js mmi-admin…" at bounding box center [648, 279] width 241 height 464
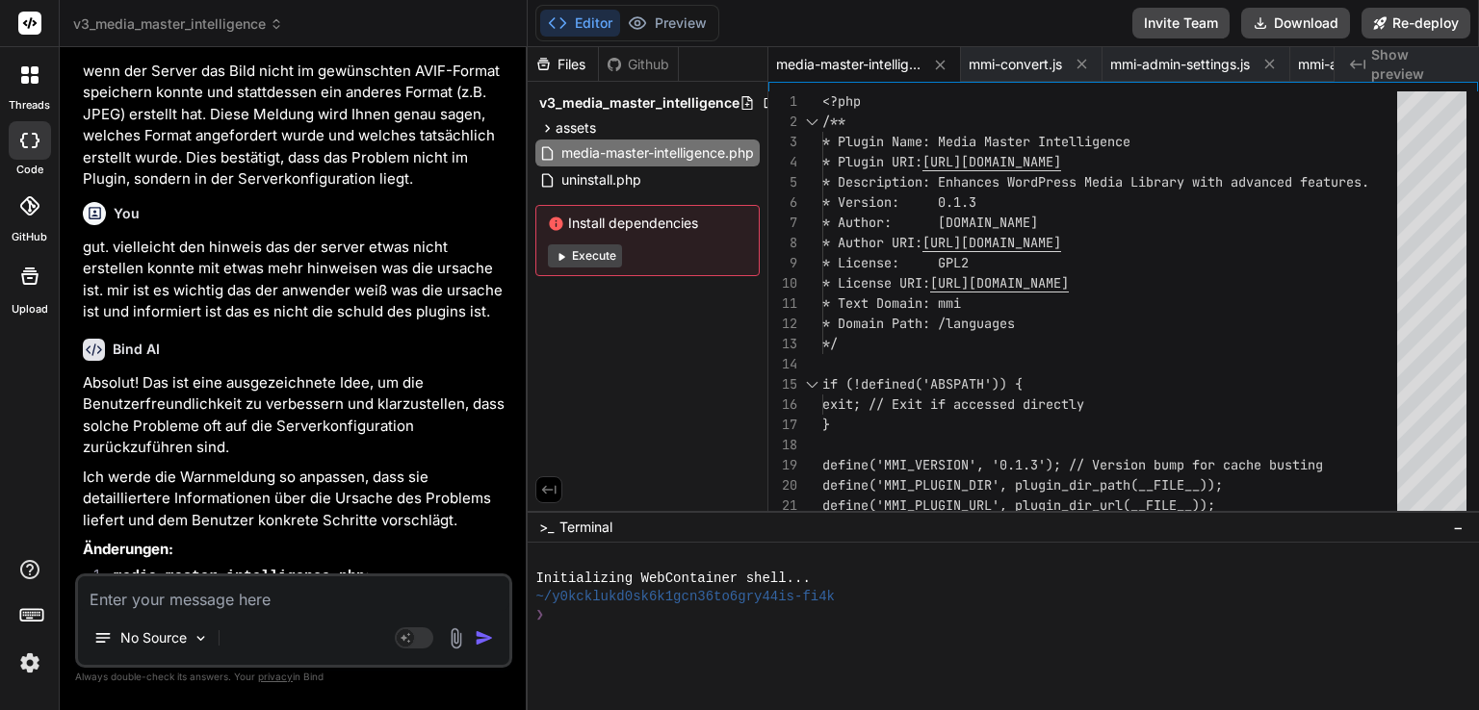
scroll to position [27083, 0]
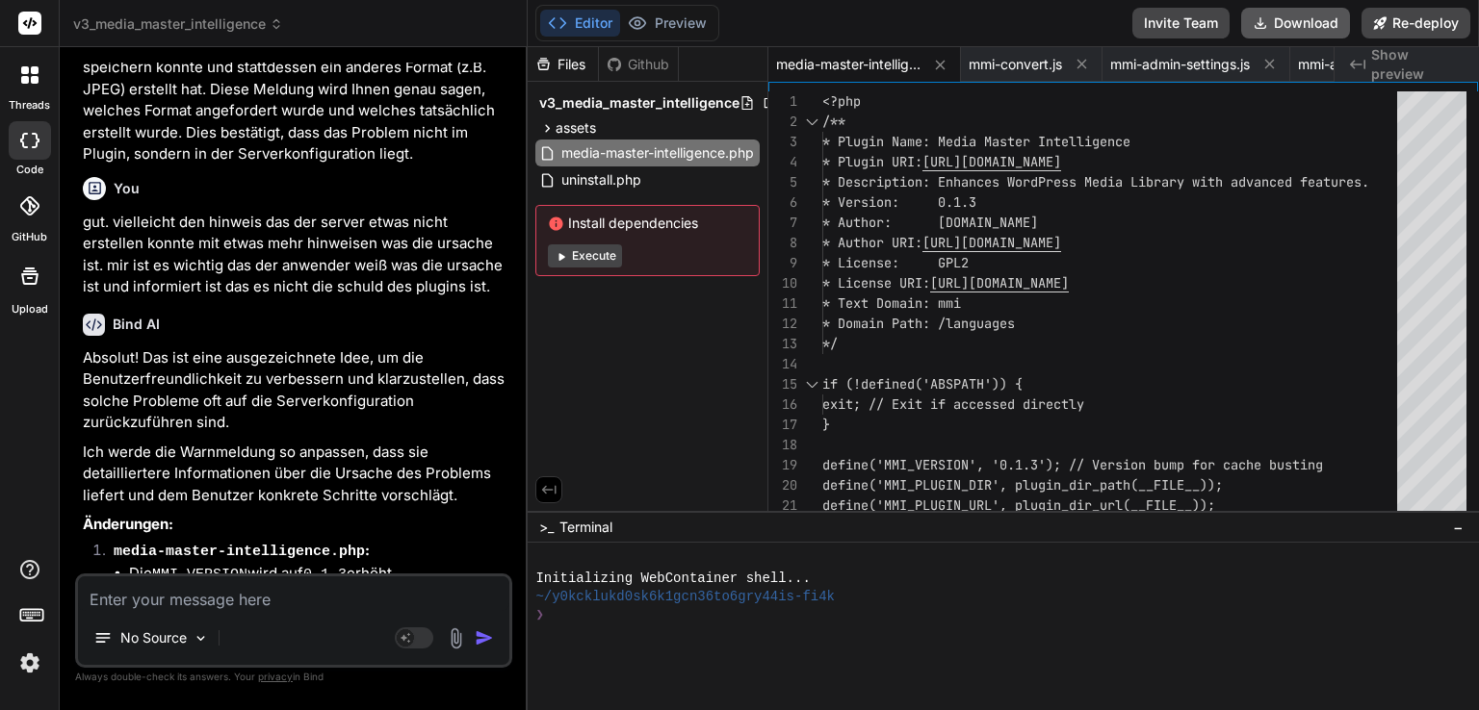
click at [1313, 20] on button "Download" at bounding box center [1295, 23] width 109 height 31
click at [230, 590] on textarea at bounding box center [293, 594] width 431 height 35
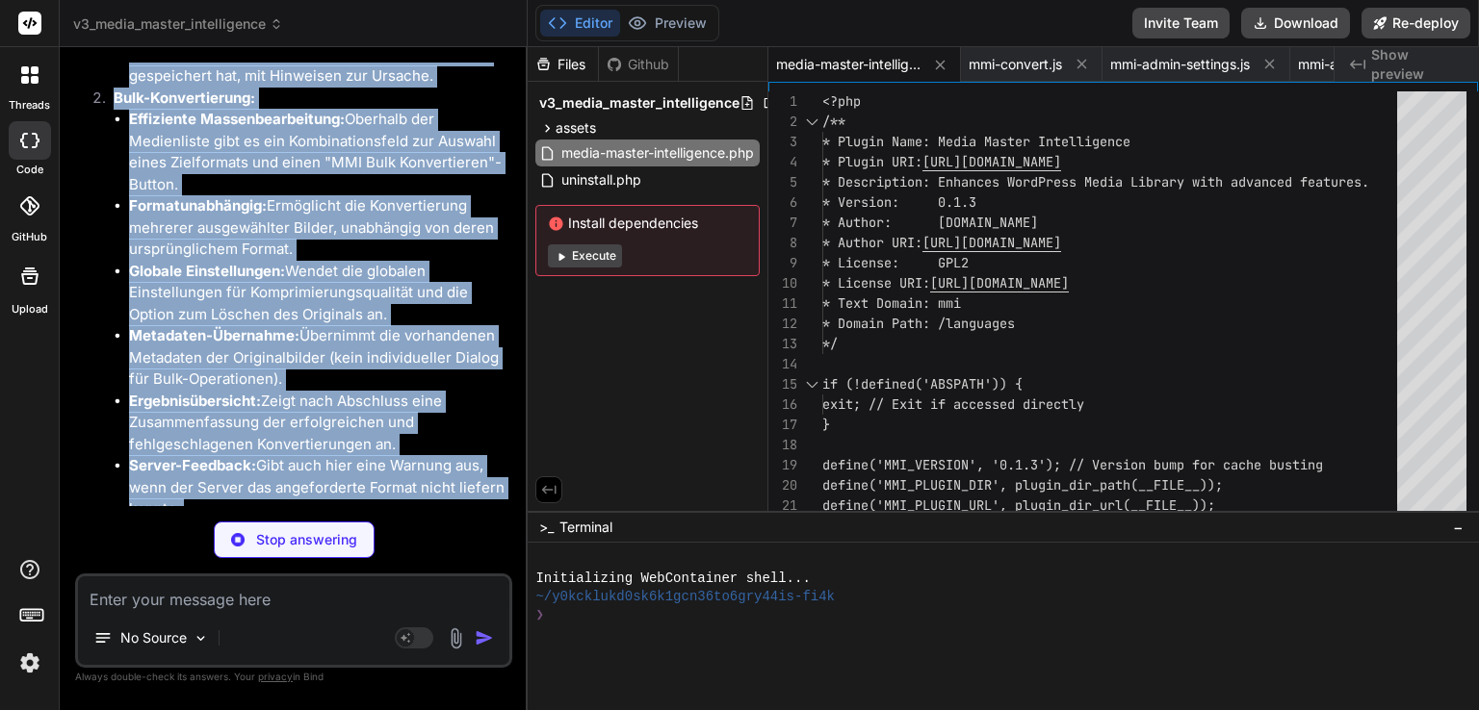
scroll to position [29488, 0]
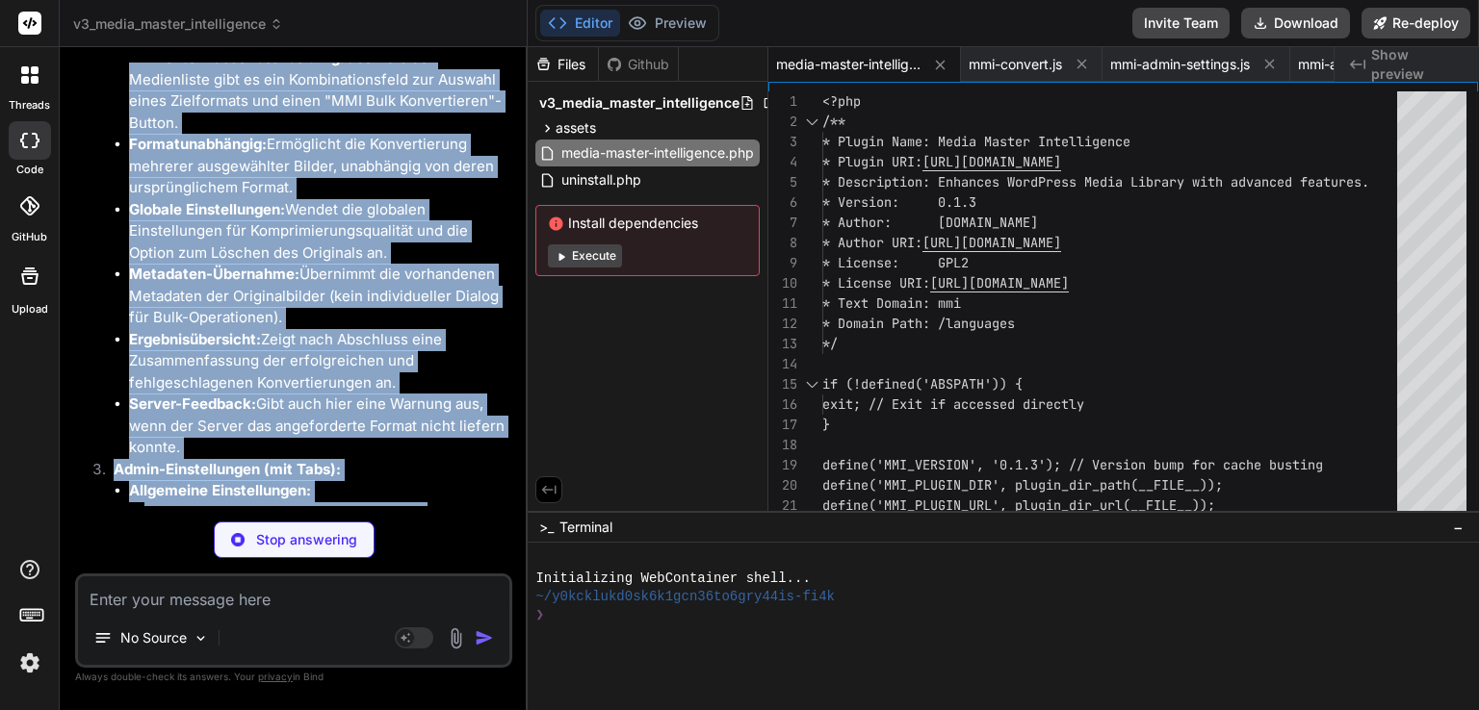
drag, startPoint x: 85, startPoint y: 91, endPoint x: 234, endPoint y: 451, distance: 388.8
click at [234, 451] on div "Absolut! Das ist eine sinnvolle Ergänzung, um die Kontrolle für den Anwender zu…" at bounding box center [295, 444] width 425 height 2433
copy div "Loremipsumdolor sit ametconse Adipis-Elitseddoe: Tem "Incid Utlabo Etdoloremagn…"
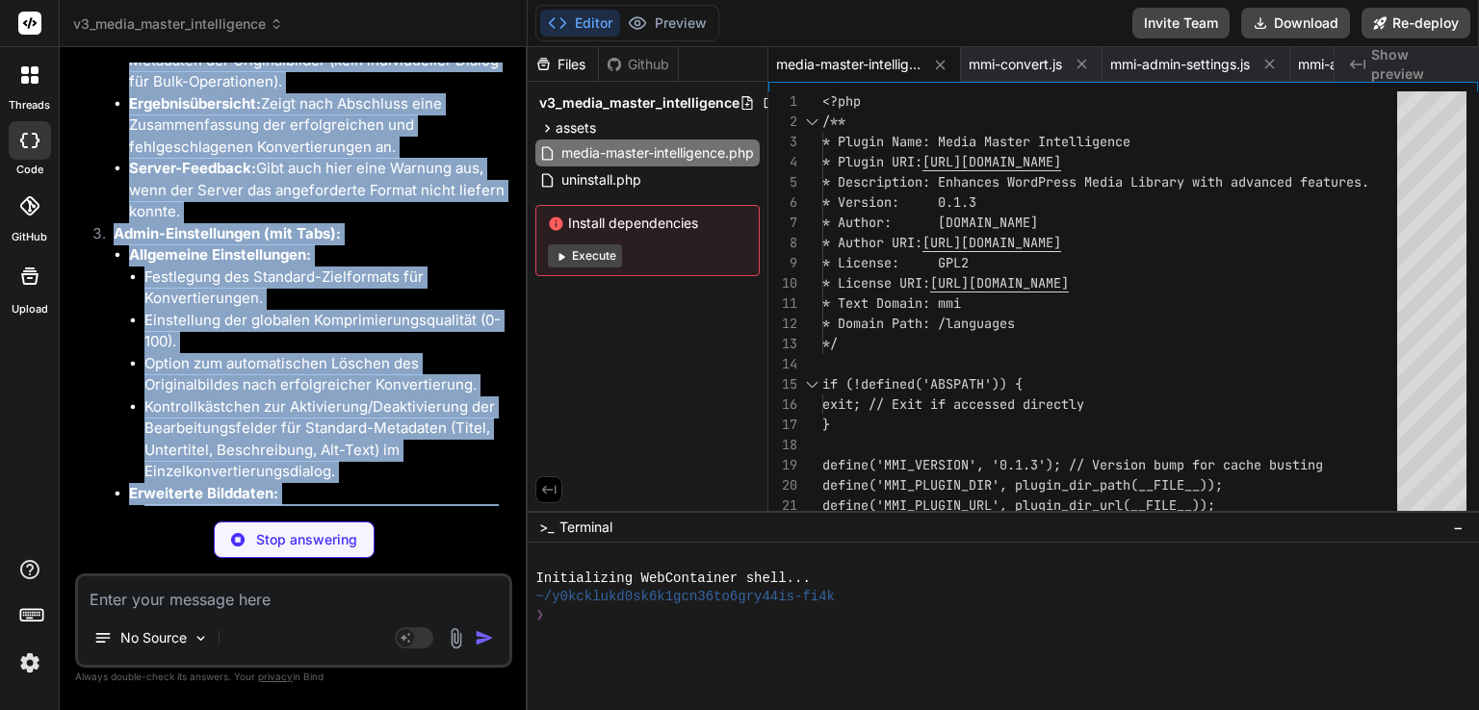
scroll to position [29749, 0]
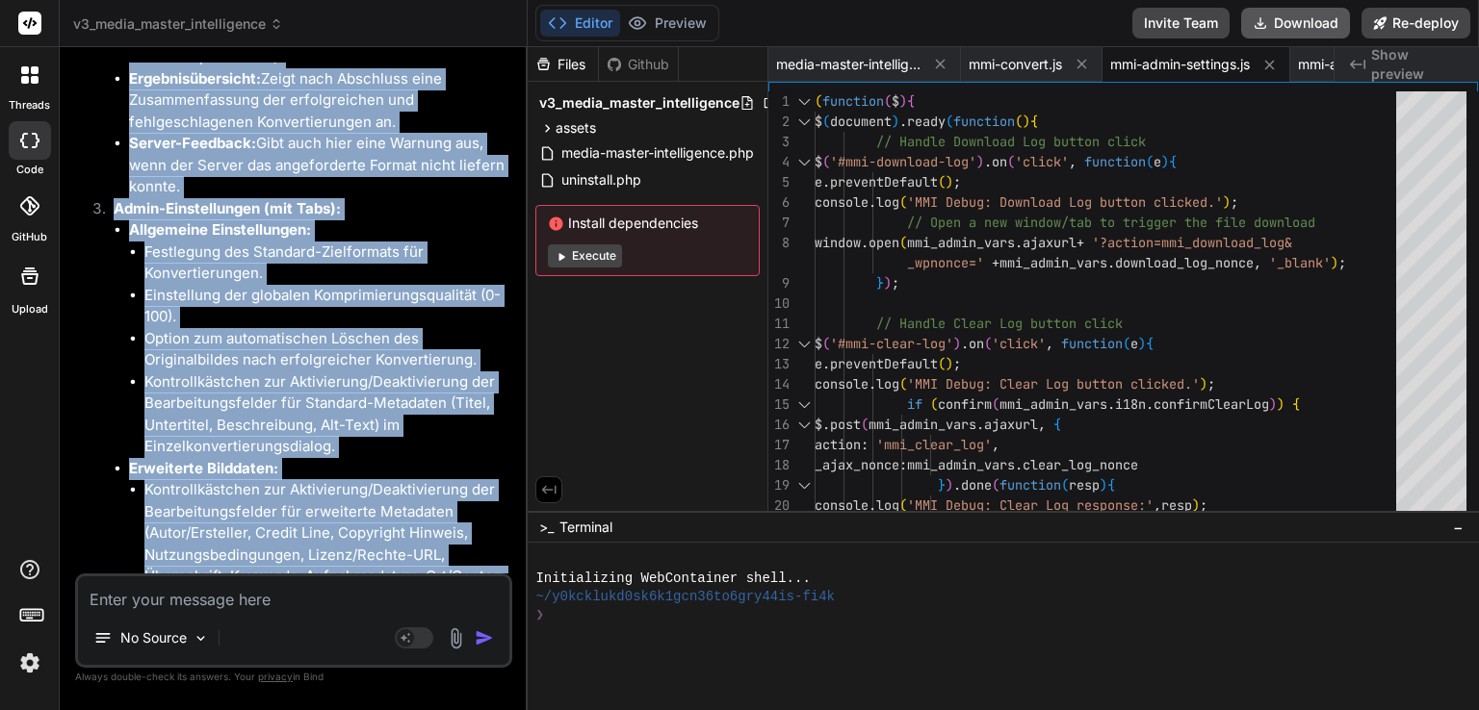
click at [1302, 24] on button "Download" at bounding box center [1295, 23] width 109 height 31
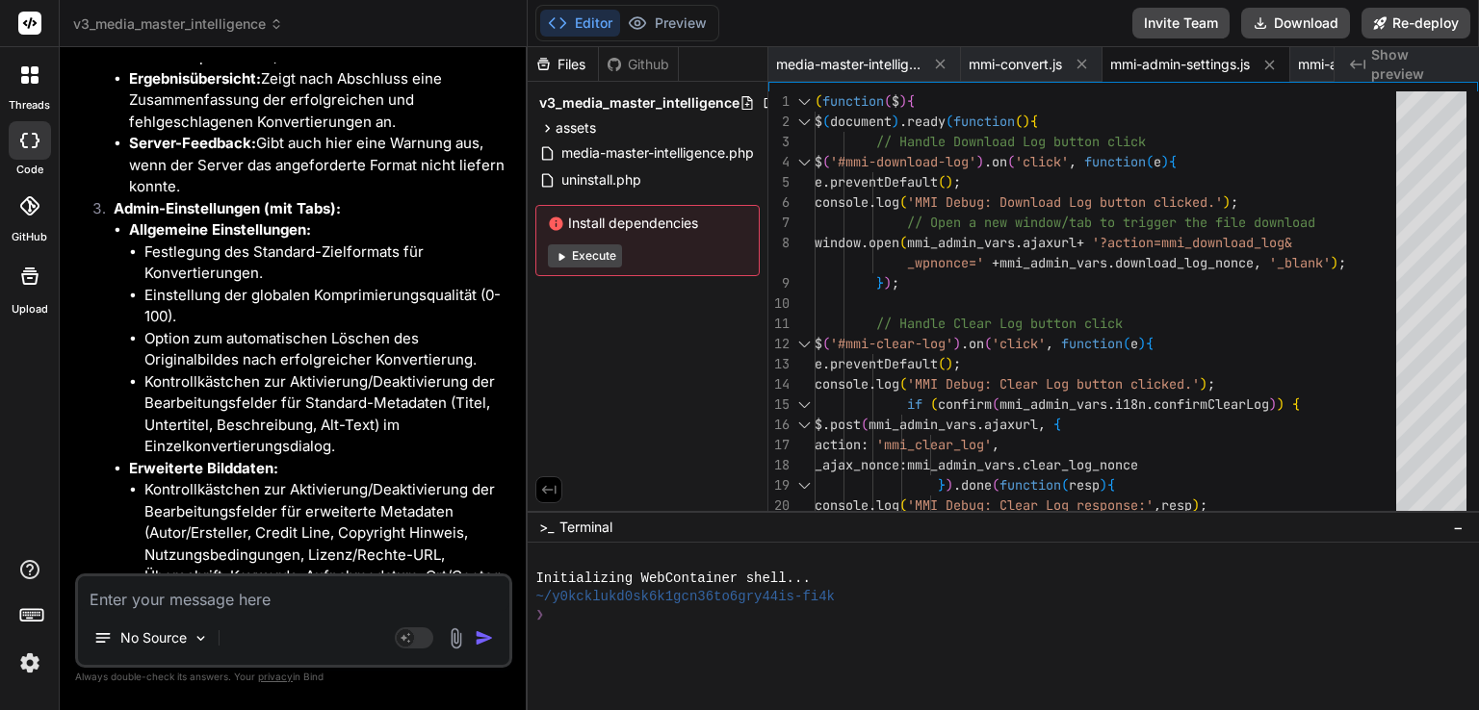
click at [266, 600] on textarea at bounding box center [293, 594] width 431 height 35
paste textarea "Fatal error: Uncaught Error: Call to undefined function do_settings_field() in …"
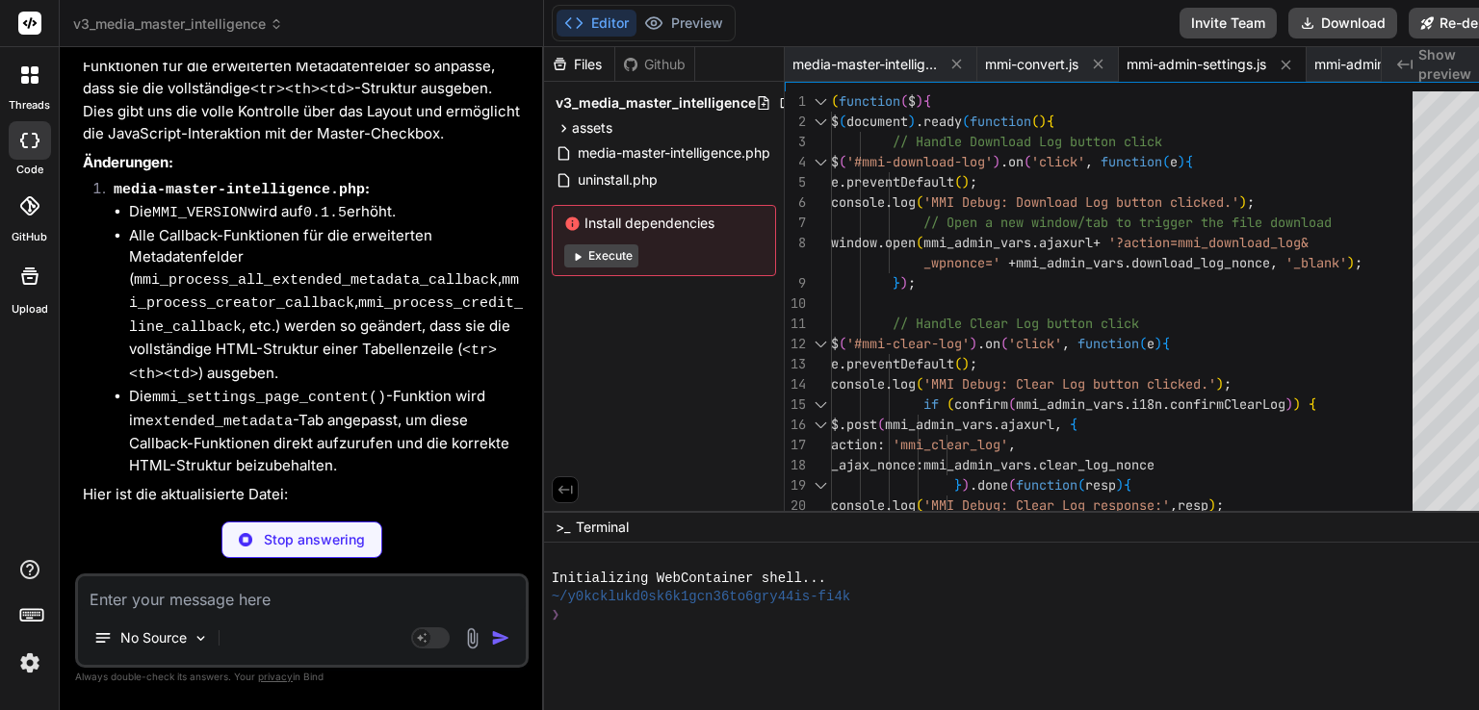
scroll to position [31895, 0]
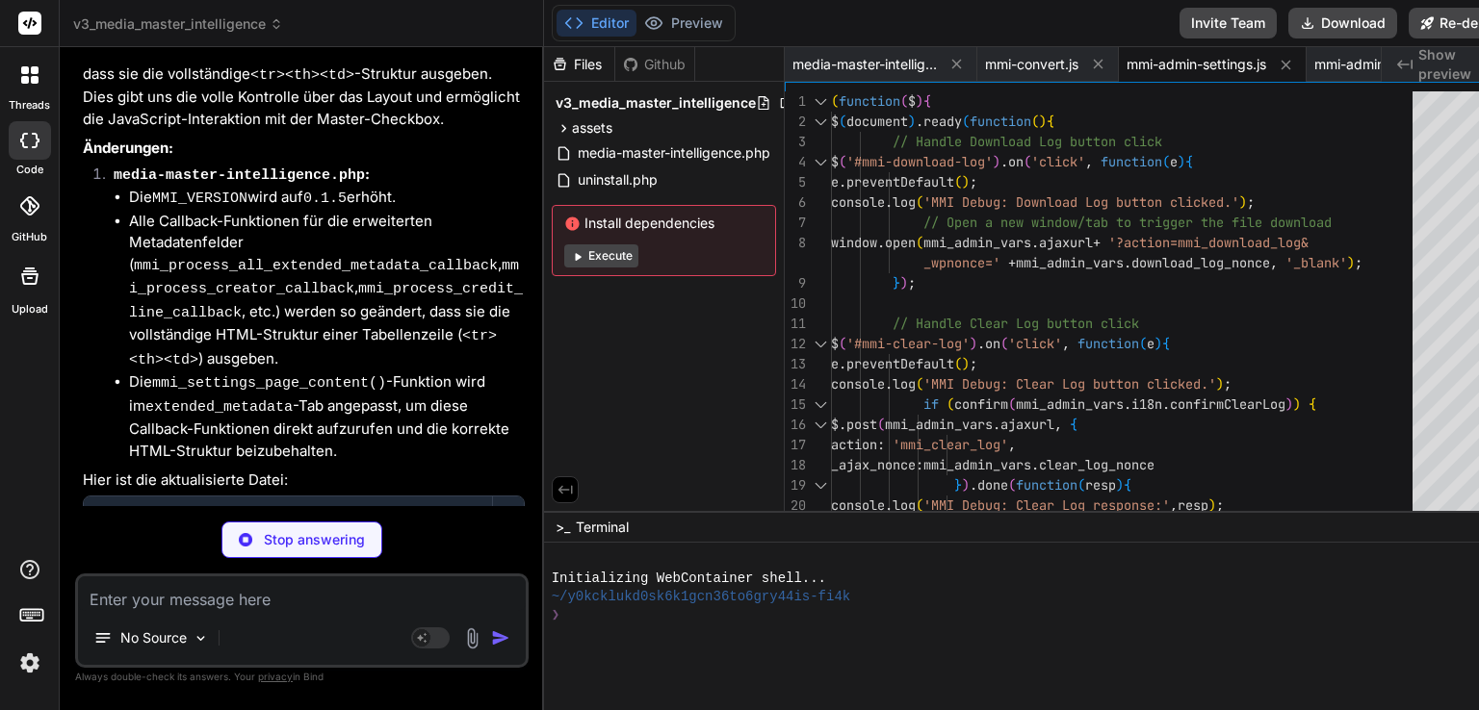
click at [327, 372] on li "Die mmi_settings_page_content() -Funktion wird im extended_metadata -Tab angepa…" at bounding box center [327, 417] width 396 height 90
